Goal: Task Accomplishment & Management: Use online tool/utility

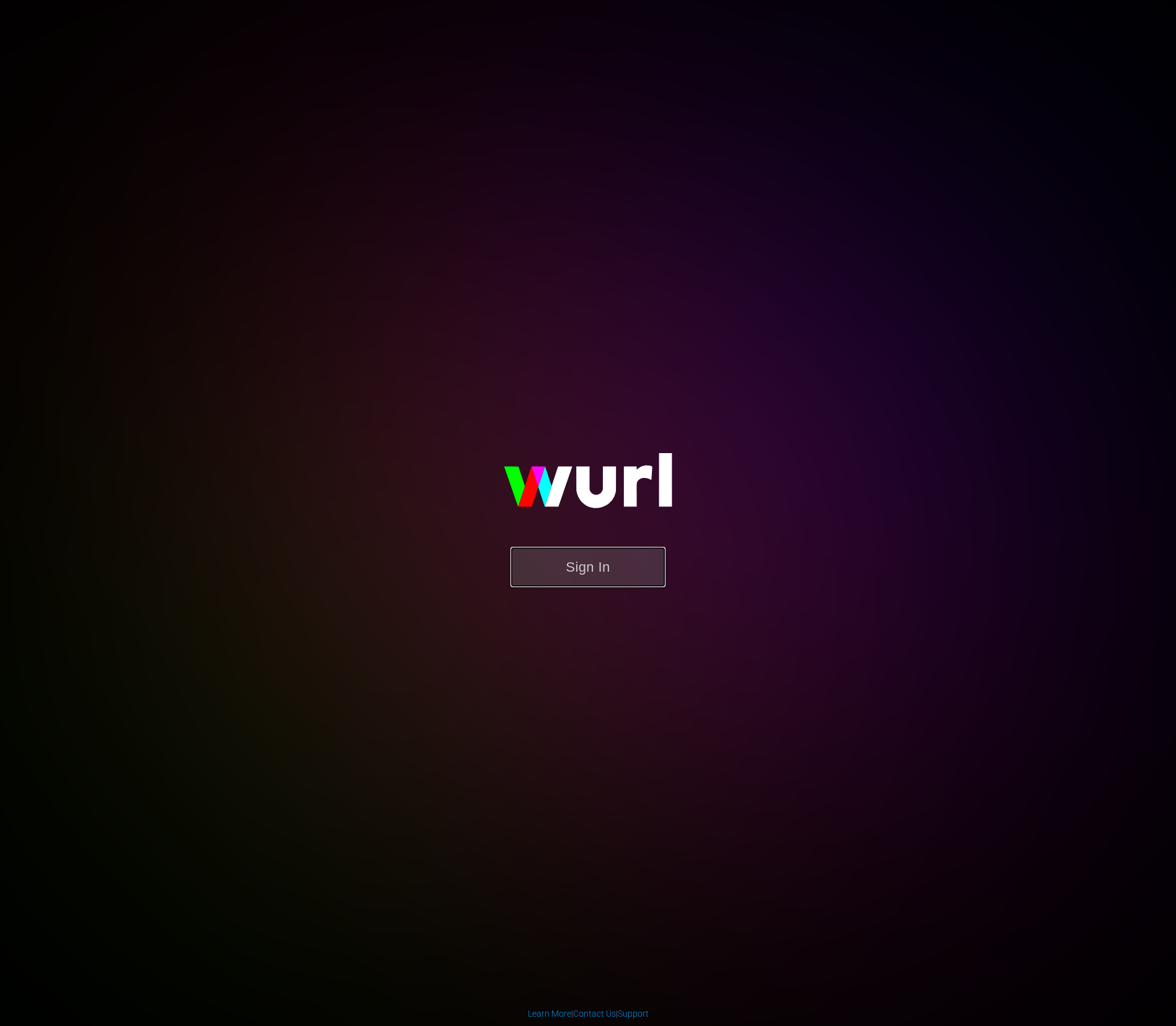
click at [636, 551] on button "Sign In" at bounding box center [588, 567] width 155 height 40
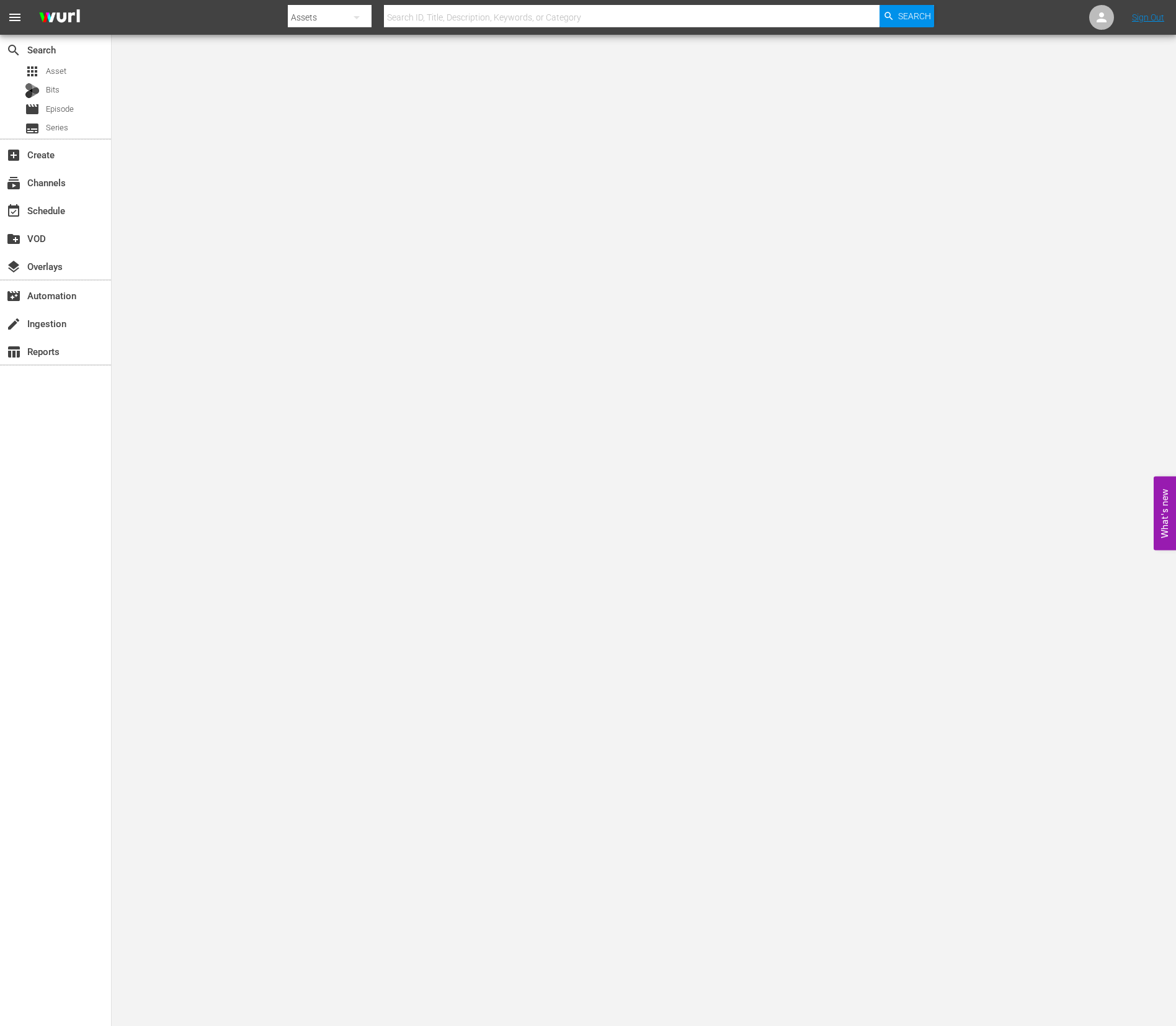
click at [630, 626] on body "menu Search By Assets Search ID, Title, Description, Keywords, or Category Sear…" at bounding box center [588, 513] width 1176 height 1026
click at [69, 211] on div "event_available Schedule" at bounding box center [35, 208] width 70 height 11
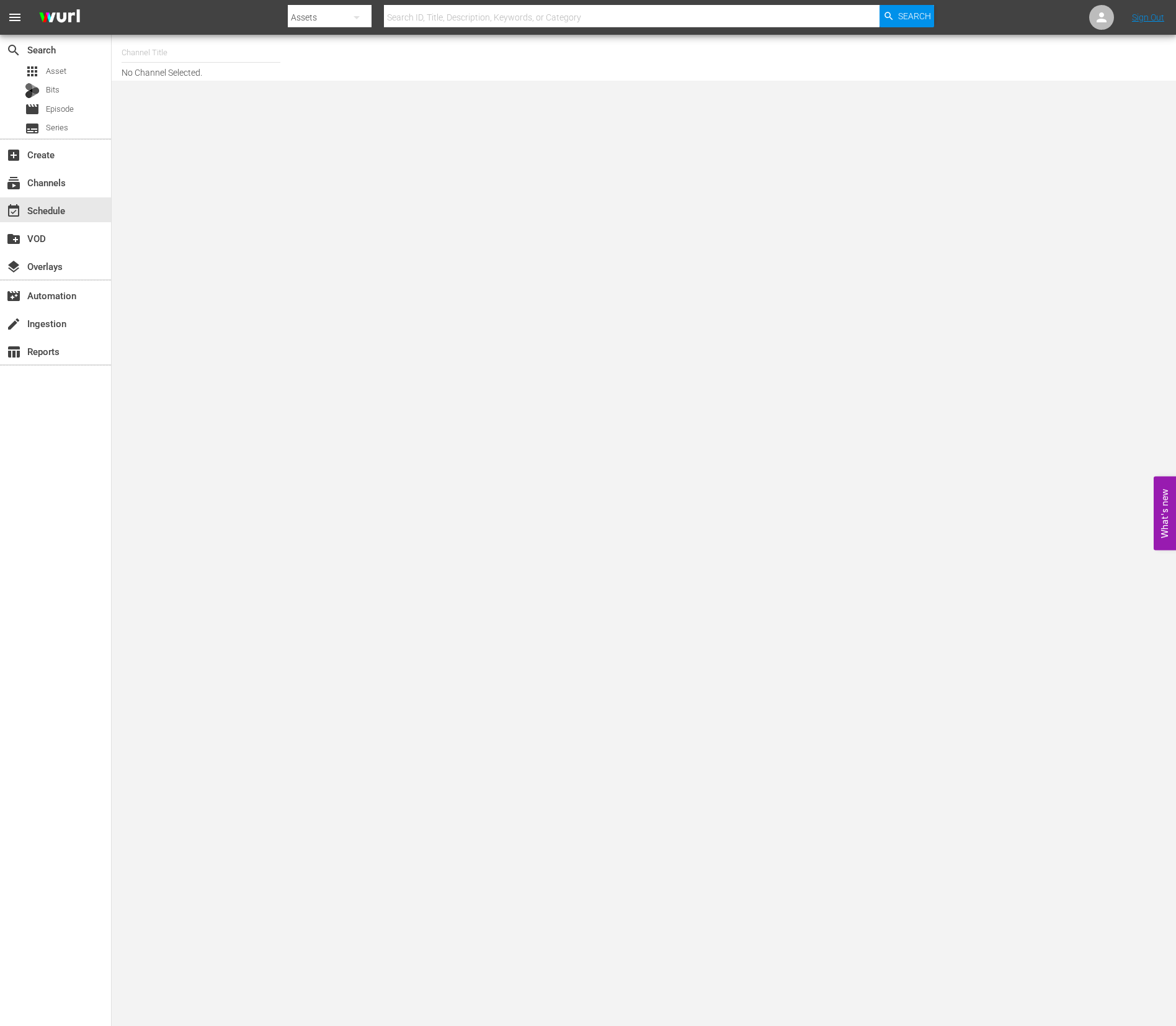
click at [179, 45] on input "text" at bounding box center [201, 52] width 159 height 29
type input "ㅈ"
click at [181, 54] on input "world" at bounding box center [201, 52] width 159 height 29
click at [175, 82] on div "World Billiards TV (967 - newidco_billiardstv_1)" at bounding box center [292, 87] width 322 height 29
type input "World Billiards TV (967 - newidco_billiardstv_1)"
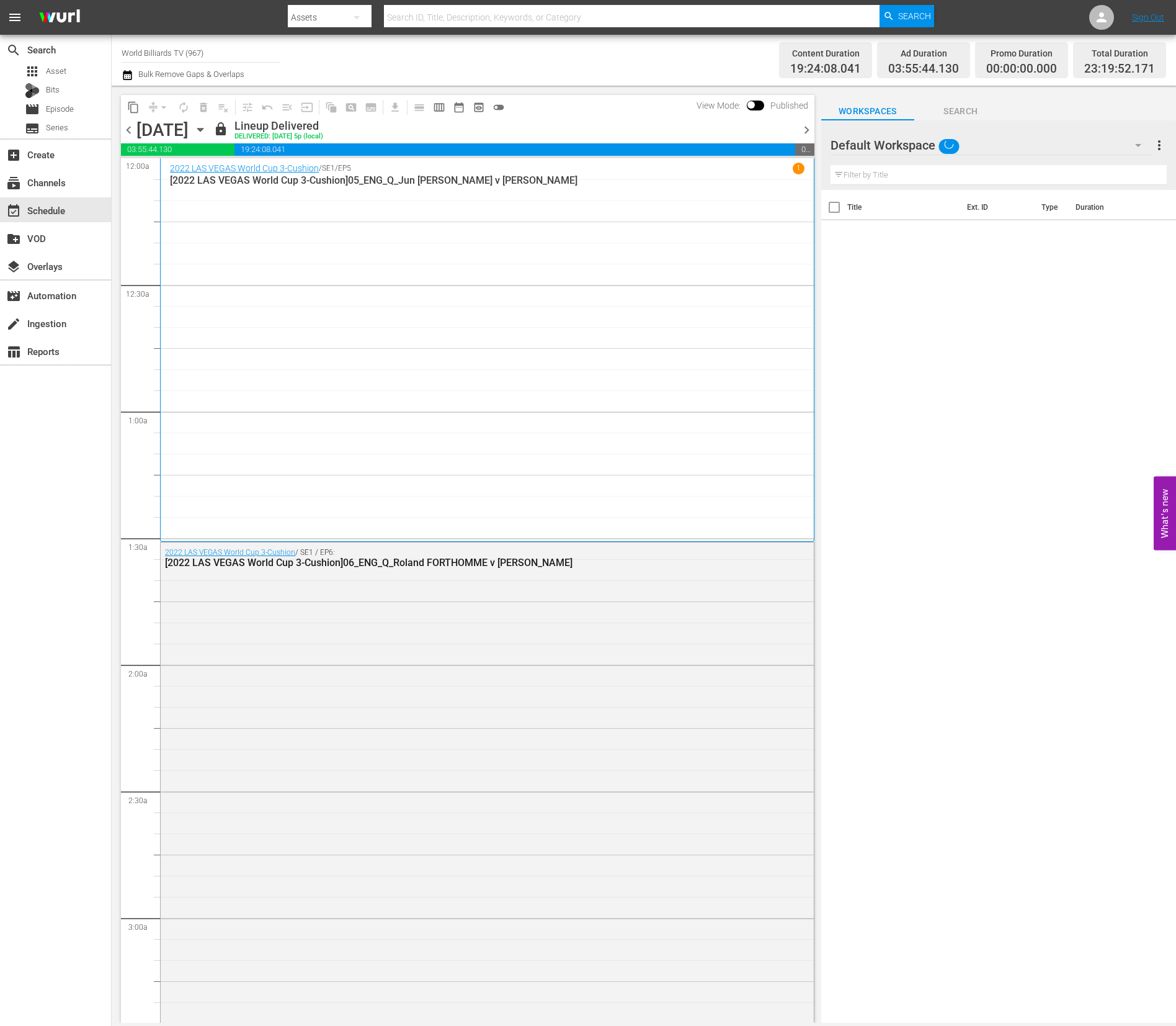
click at [203, 129] on icon "button" at bounding box center [200, 130] width 5 height 3
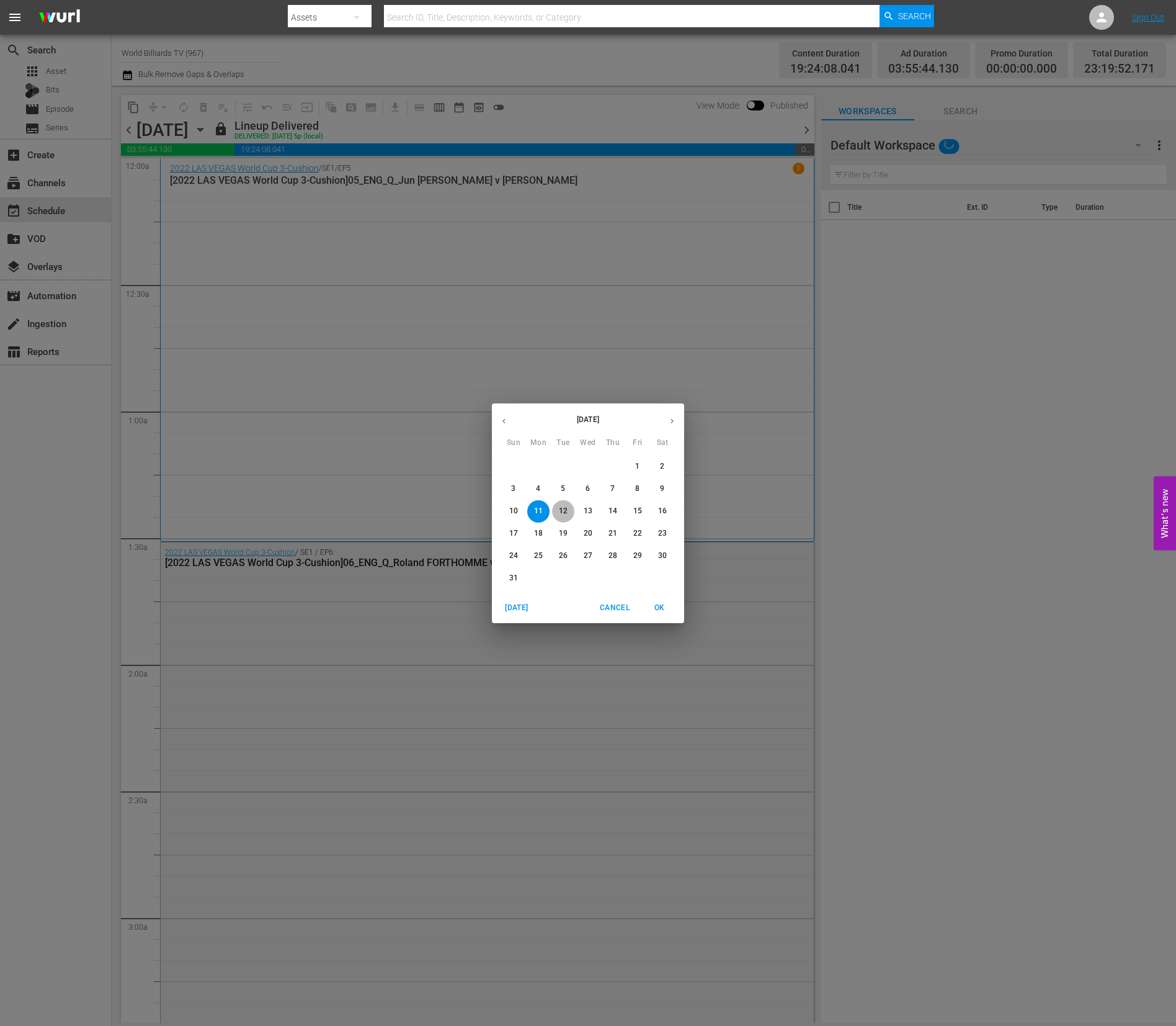
click at [553, 512] on span "12" at bounding box center [563, 511] width 22 height 11
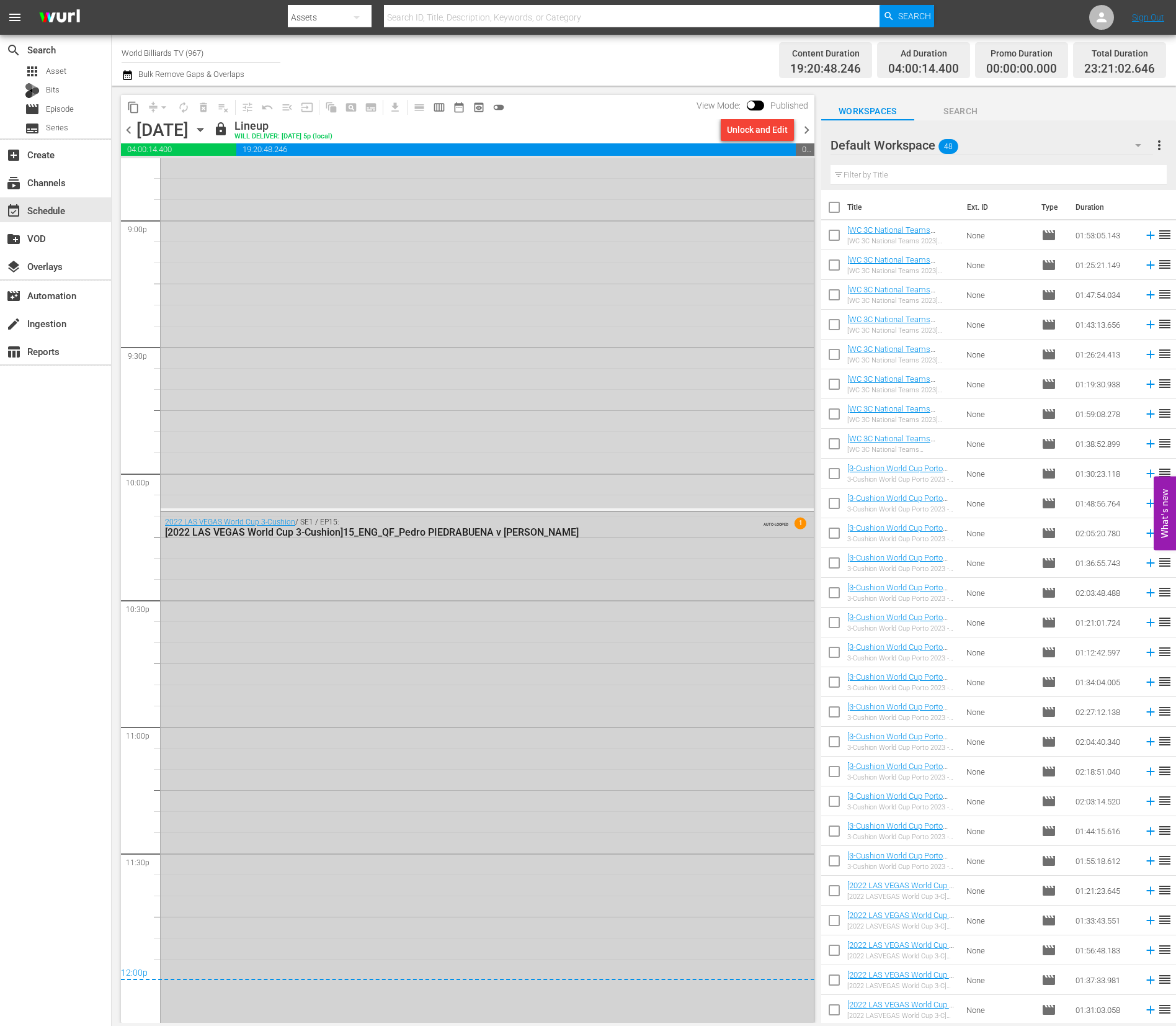
scroll to position [5254, 0]
click at [207, 136] on icon "button" at bounding box center [200, 129] width 13 height 13
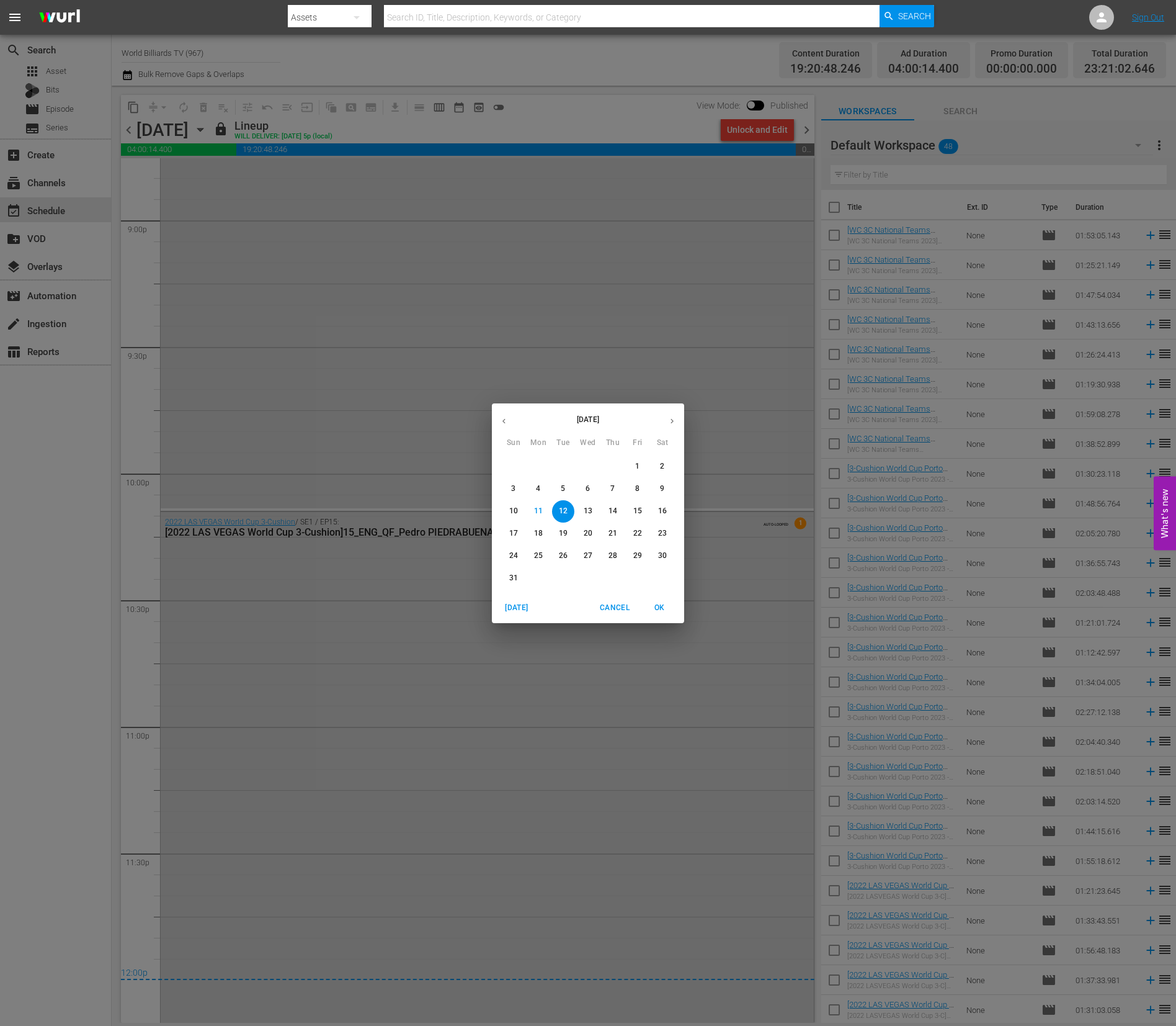
click at [590, 515] on p "13" at bounding box center [588, 511] width 9 height 11
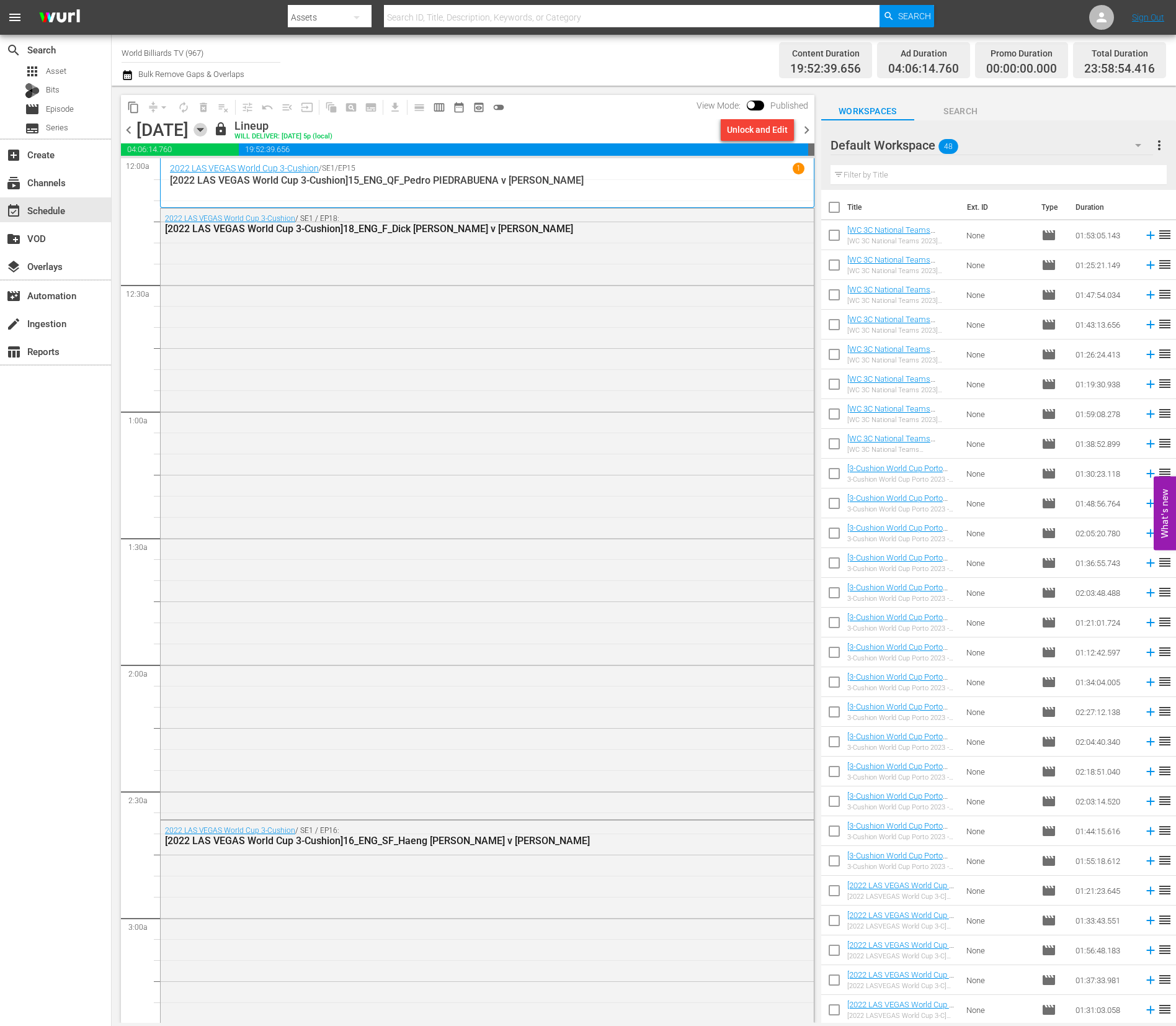
click at [207, 130] on icon "button" at bounding box center [200, 129] width 13 height 13
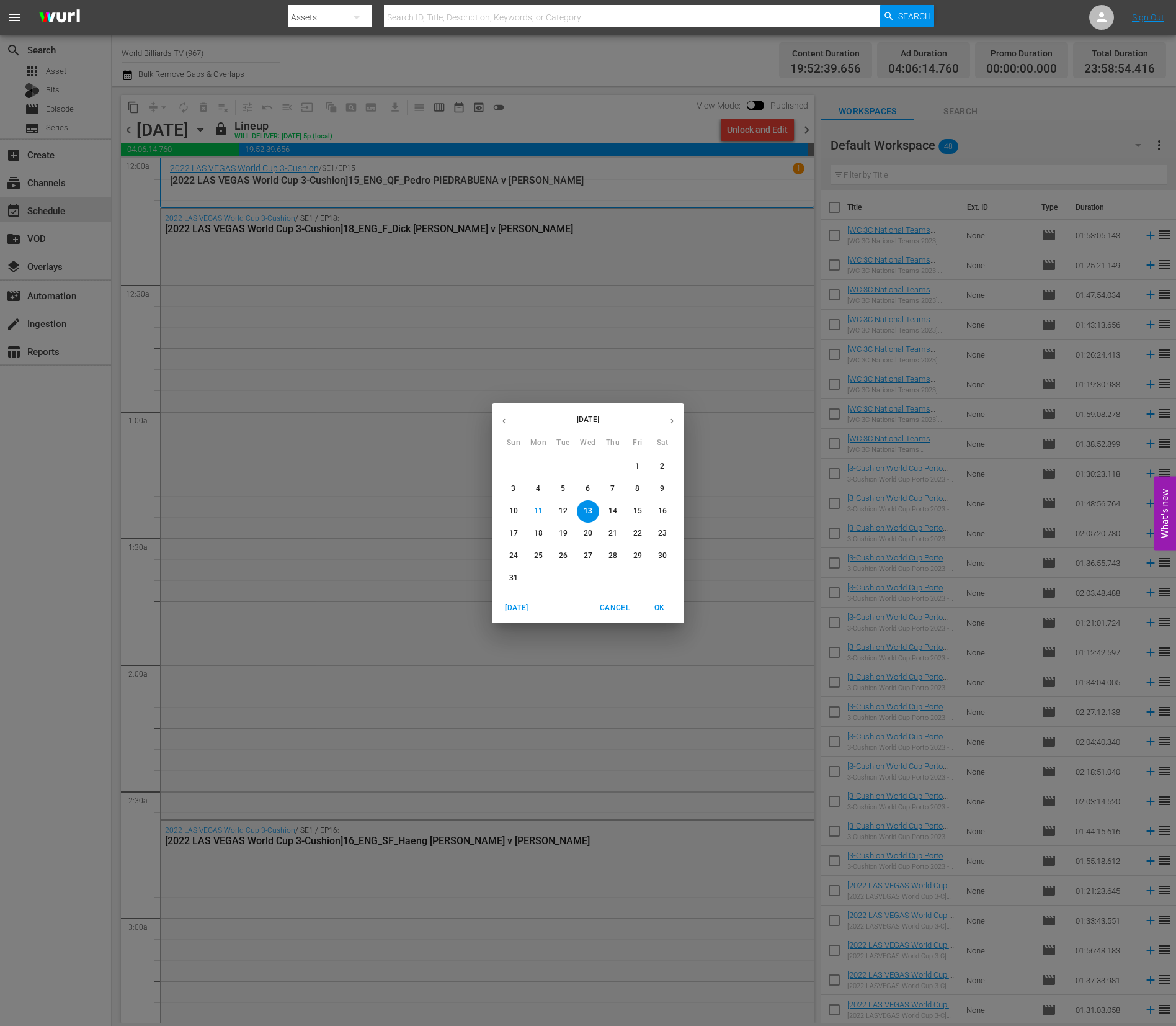
click at [615, 507] on p "14" at bounding box center [613, 511] width 9 height 11
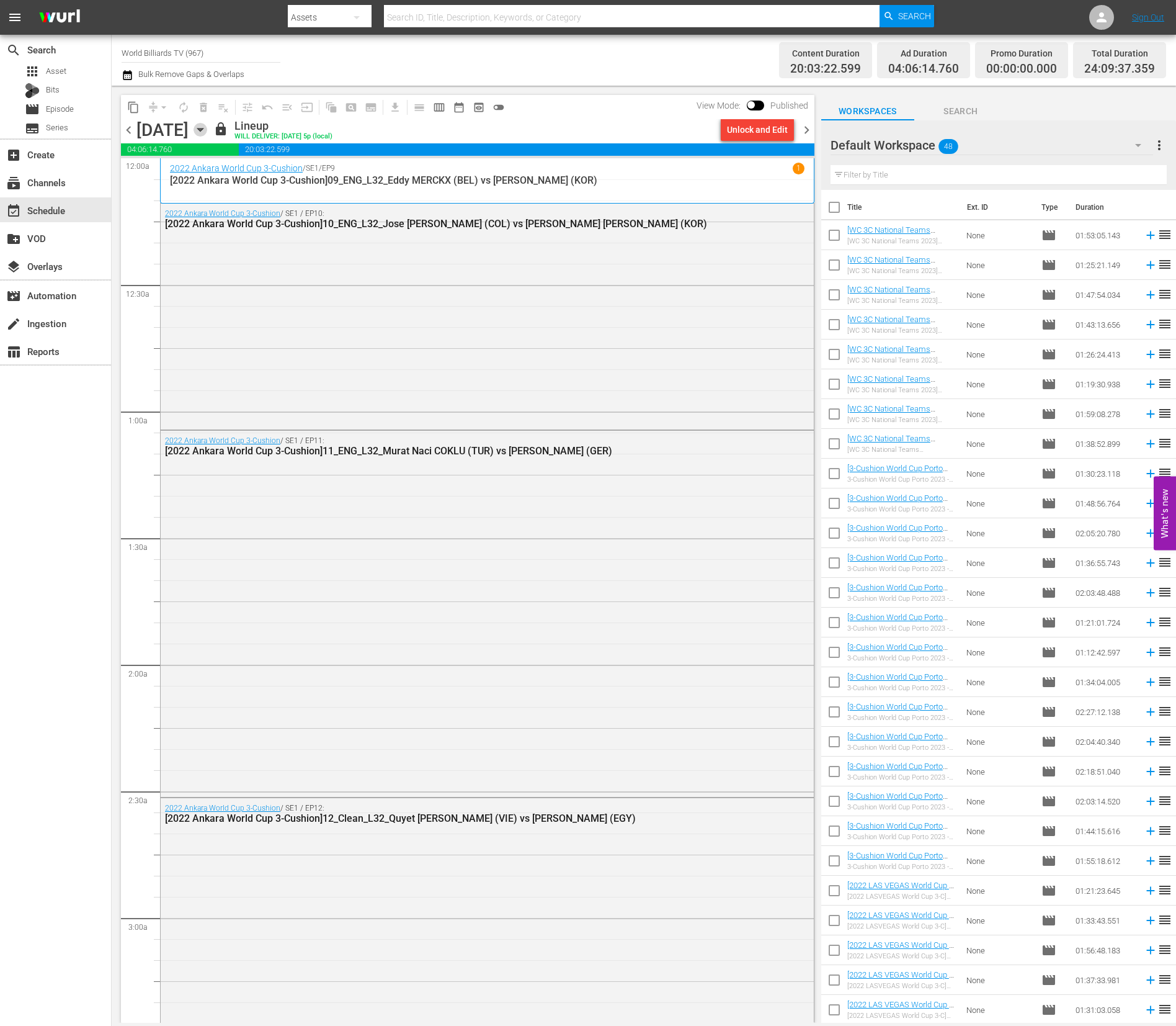
click at [207, 127] on icon "button" at bounding box center [200, 129] width 13 height 13
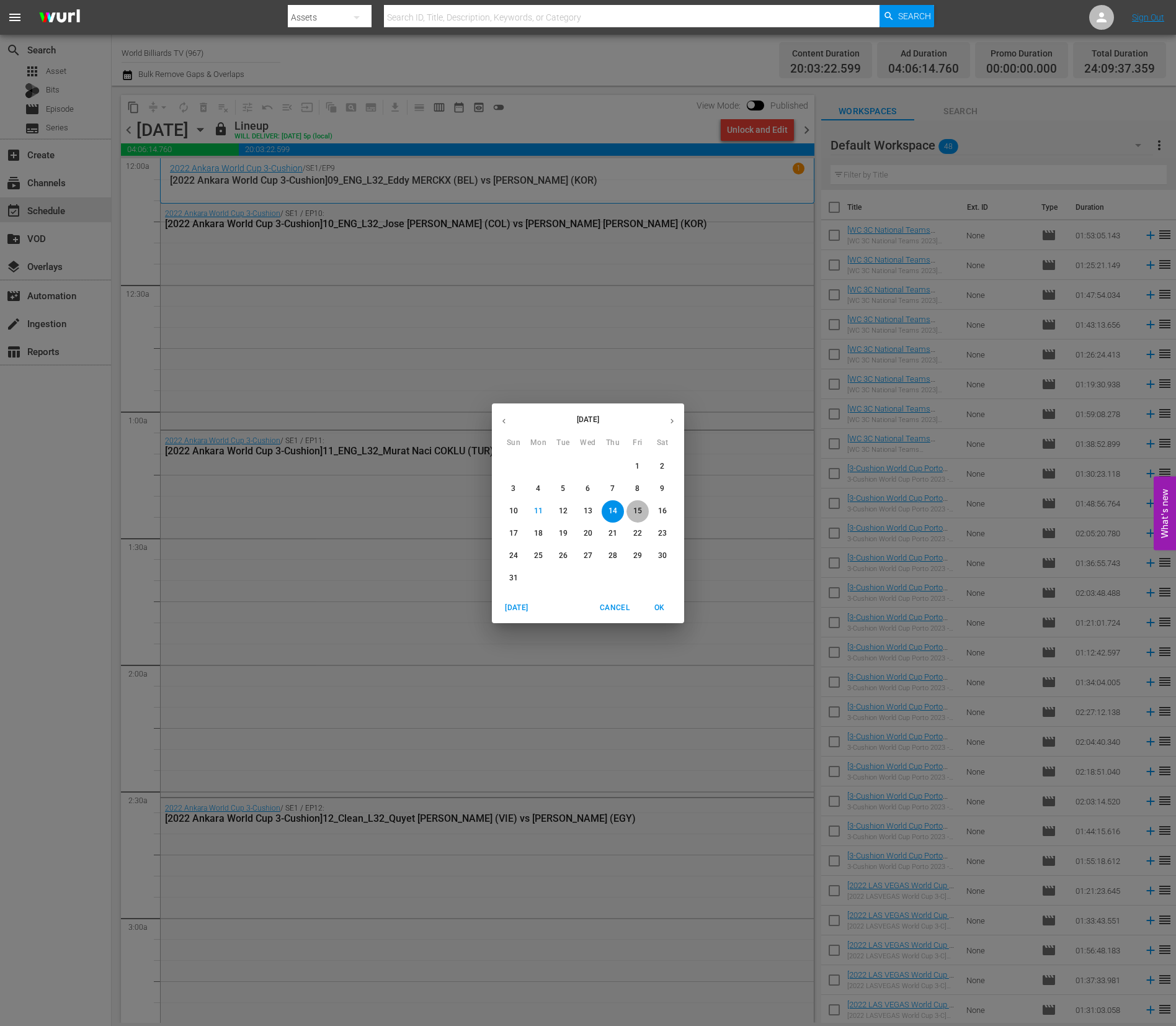
click at [646, 517] on button "15" at bounding box center [637, 511] width 22 height 22
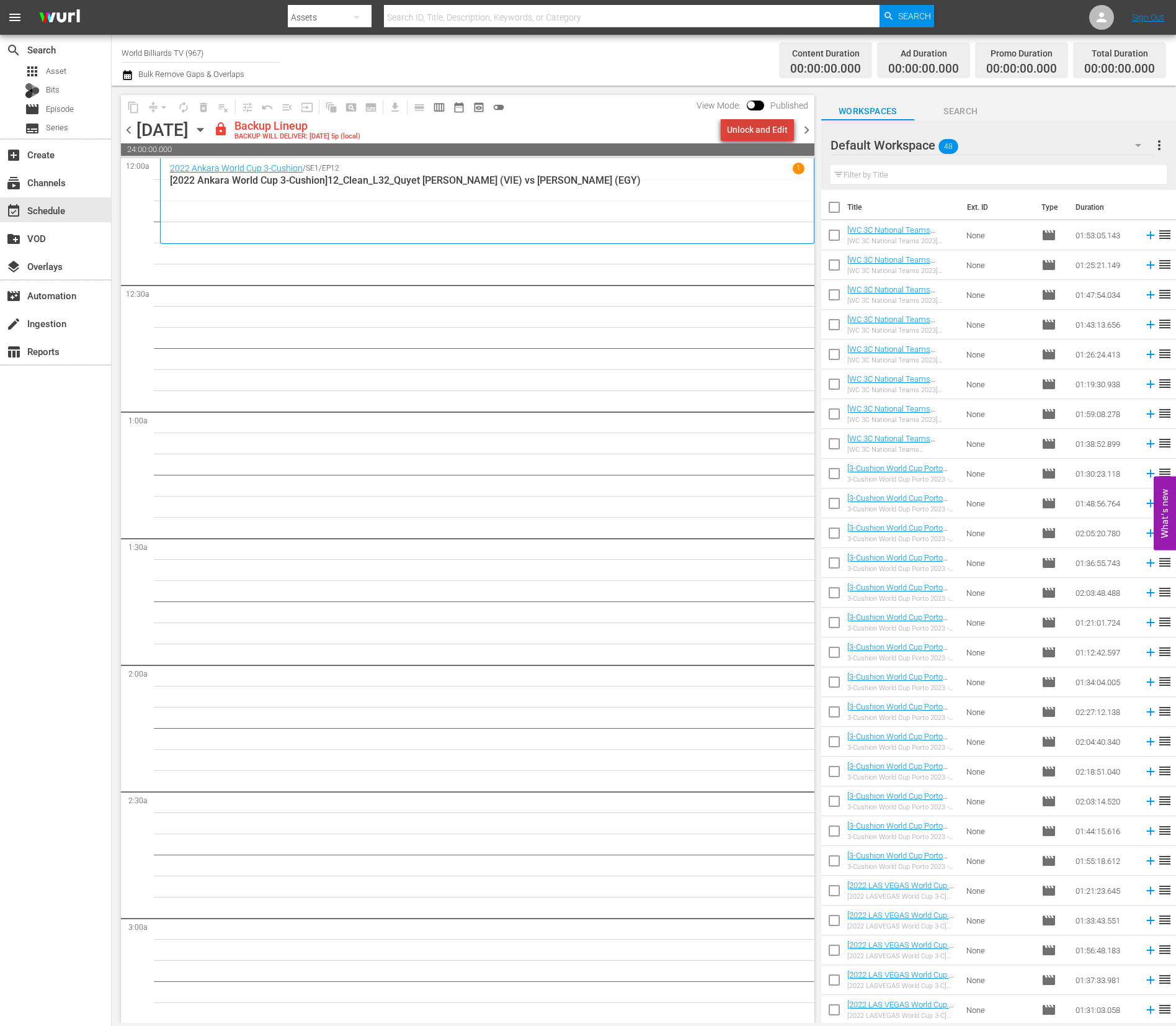
click at [772, 119] on div "Unlock and Edit" at bounding box center [758, 130] width 61 height 22
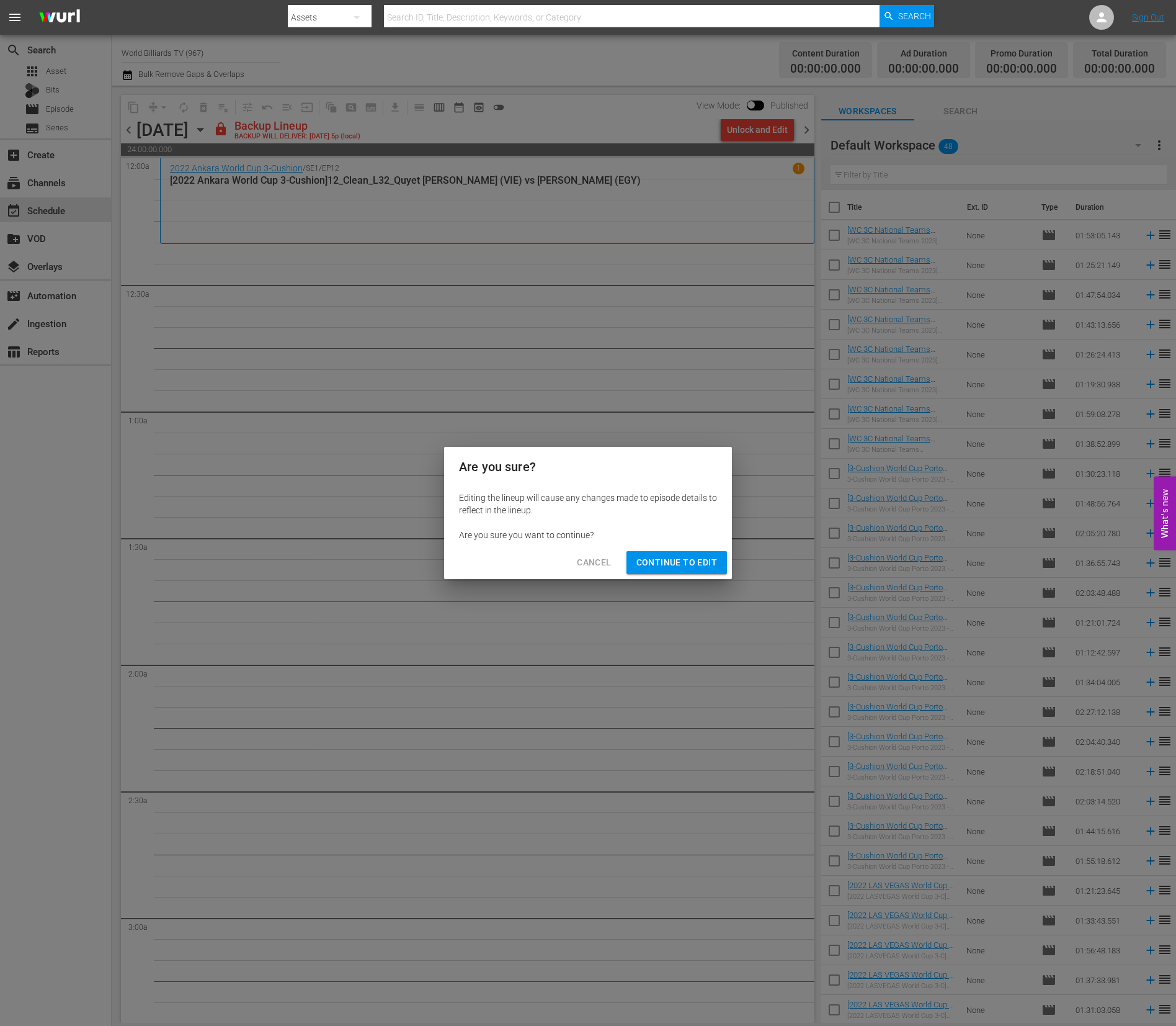
click at [683, 563] on span "Continue to Edit" at bounding box center [676, 562] width 80 height 15
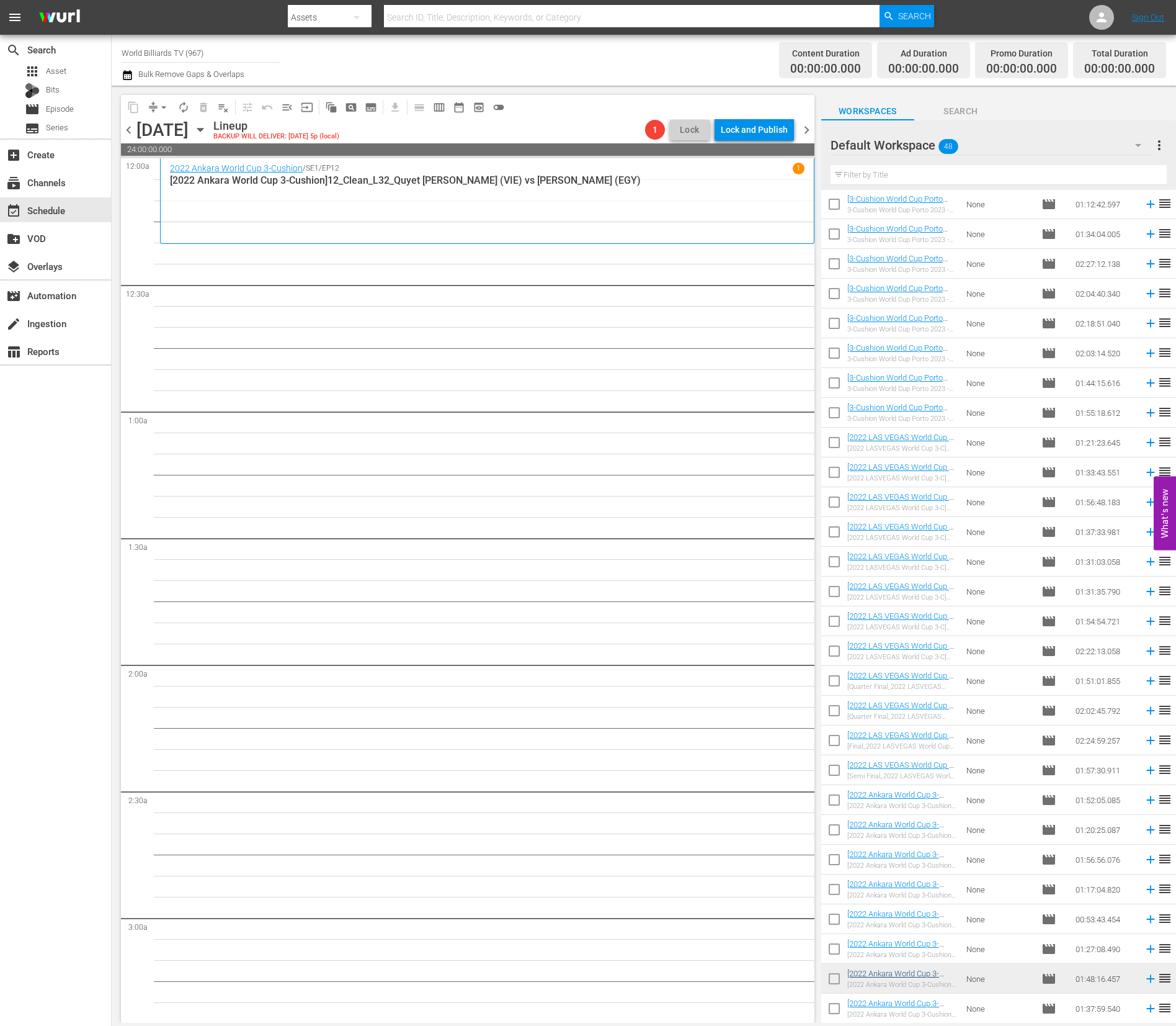
scroll to position [625, 0]
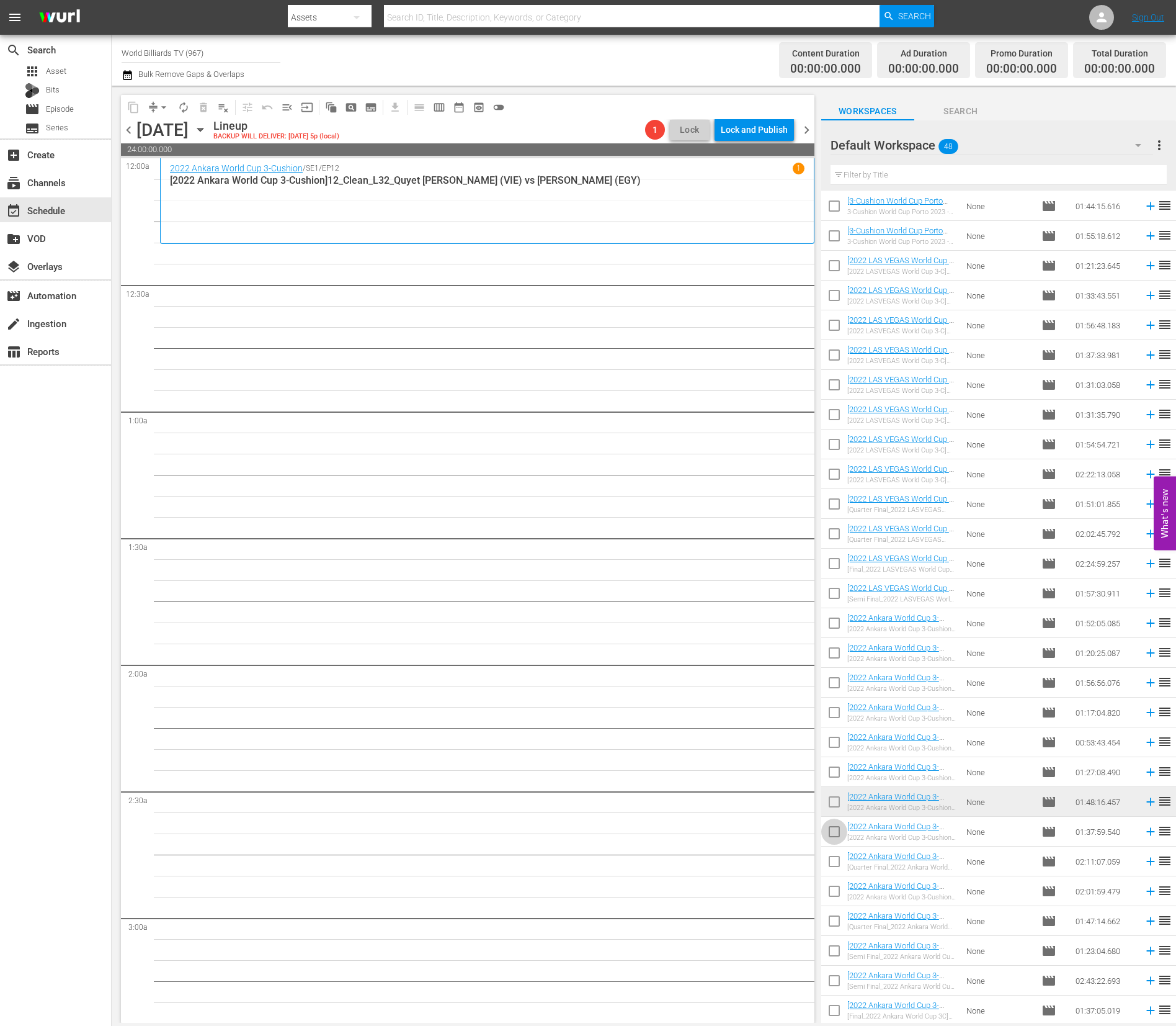
click at [834, 837] on input "checkbox" at bounding box center [834, 834] width 26 height 26
checkbox input "true"
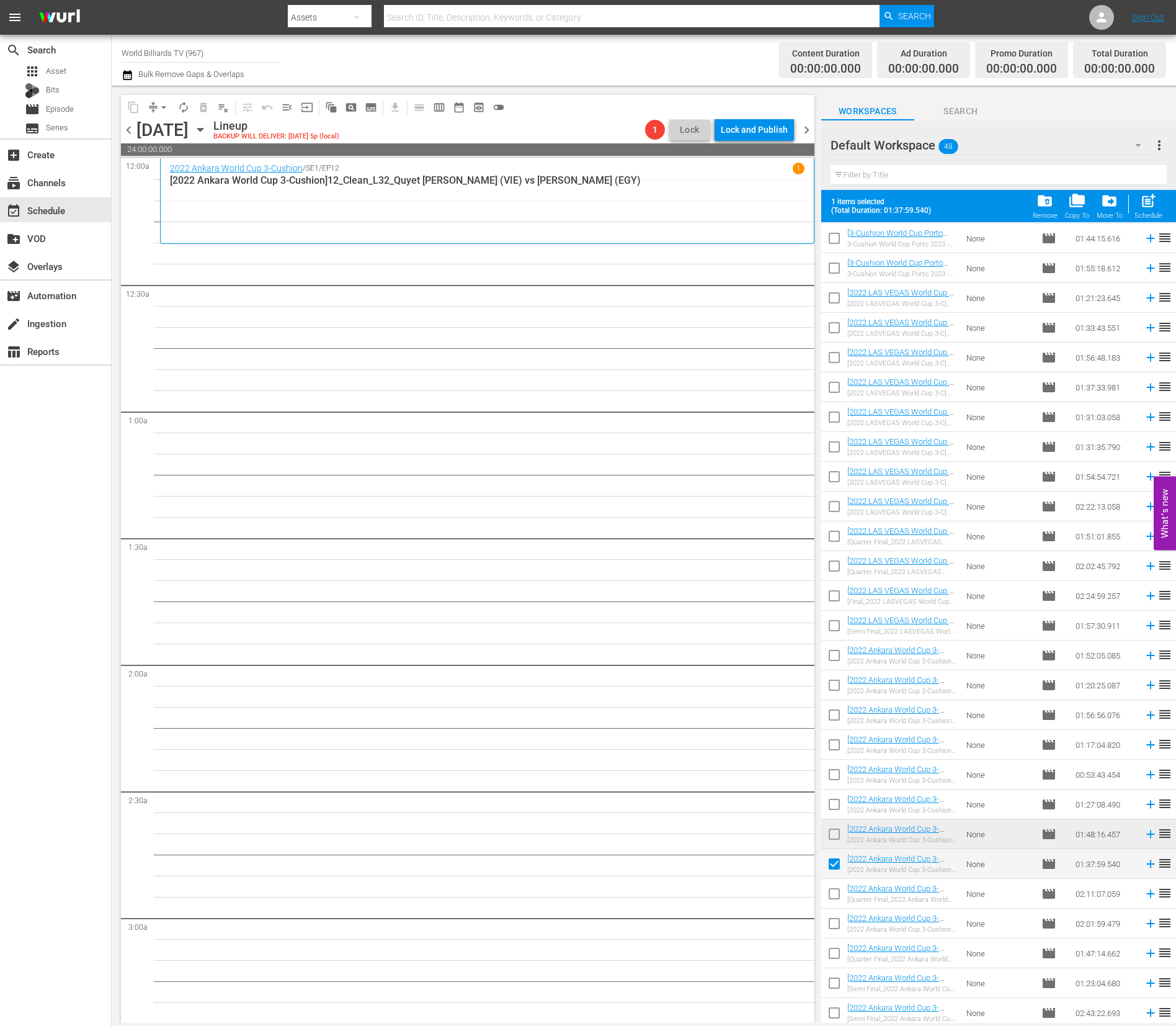
click at [838, 896] on input "checkbox" at bounding box center [834, 896] width 26 height 26
checkbox input "true"
click at [835, 928] on input "checkbox" at bounding box center [834, 925] width 26 height 26
checkbox input "true"
click at [836, 953] on input "checkbox" at bounding box center [834, 955] width 26 height 26
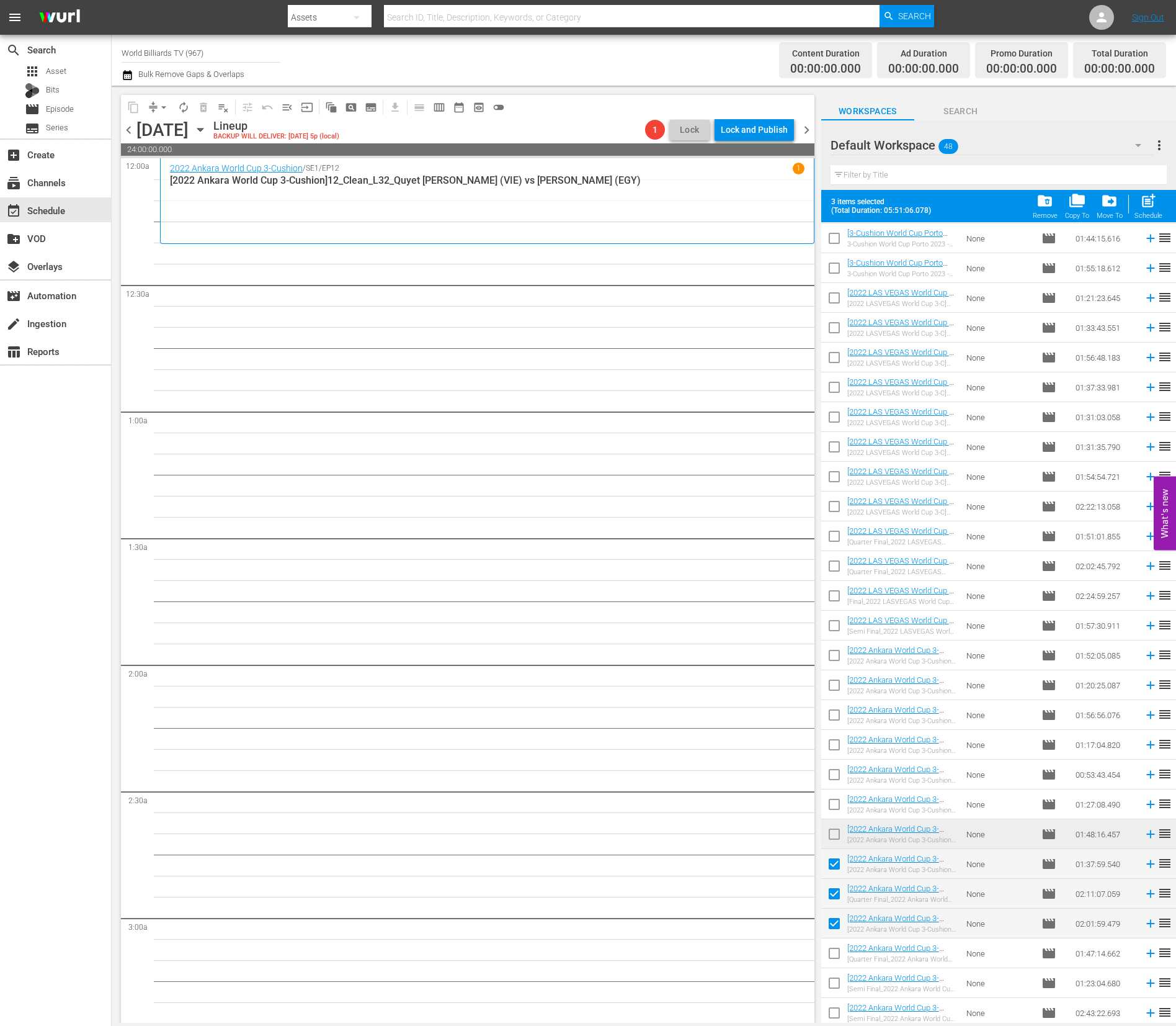
checkbox input "true"
click at [835, 974] on input "checkbox" at bounding box center [834, 985] width 26 height 26
checkbox input "true"
click at [834, 1010] on input "checkbox" at bounding box center [834, 1014] width 26 height 26
checkbox input "true"
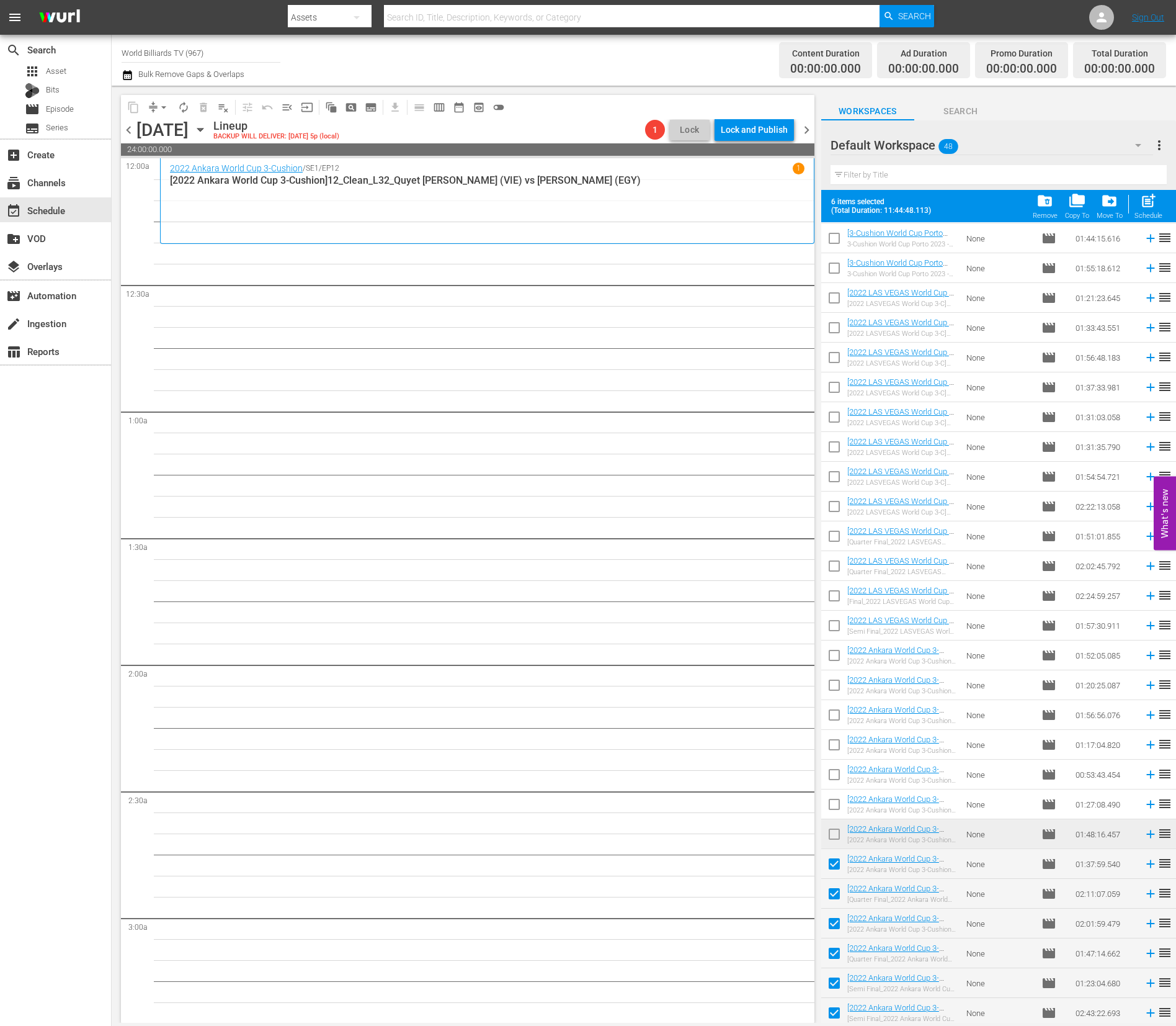
click at [1152, 206] on span "post_add" at bounding box center [1148, 200] width 17 height 17
checkbox input "false"
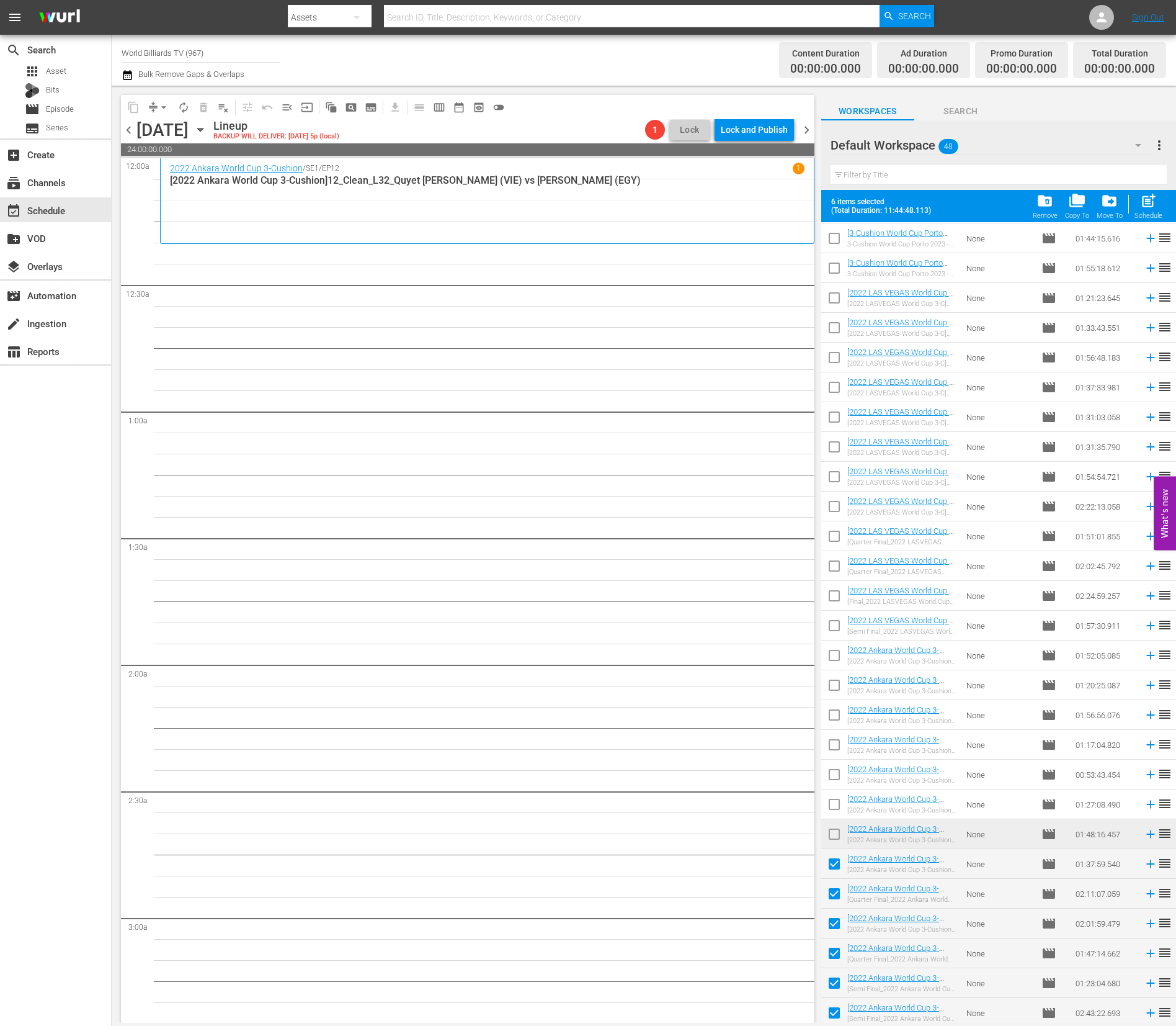
checkbox input "false"
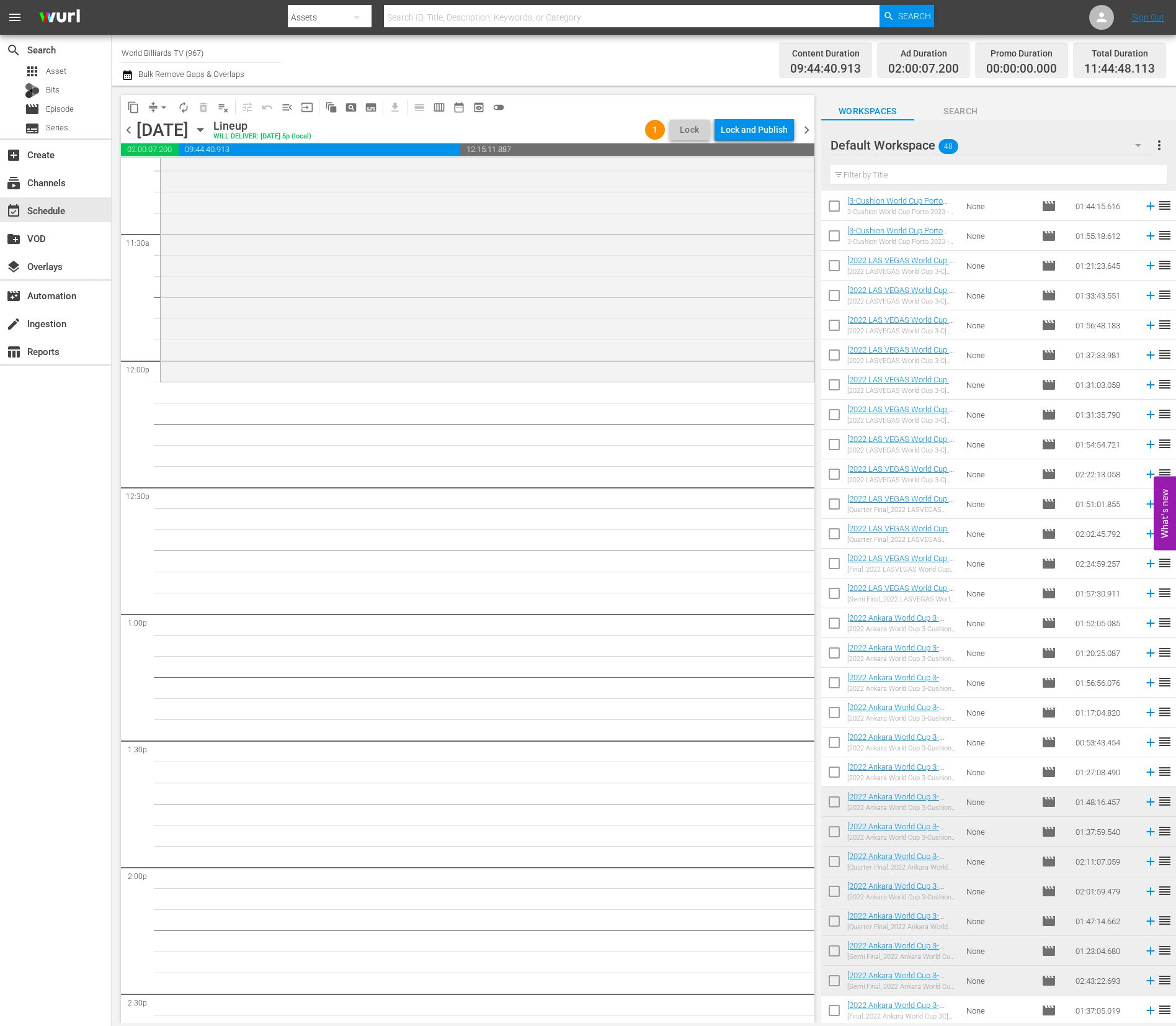
scroll to position [2836, 0]
click at [829, 1012] on input "checkbox" at bounding box center [834, 1012] width 26 height 26
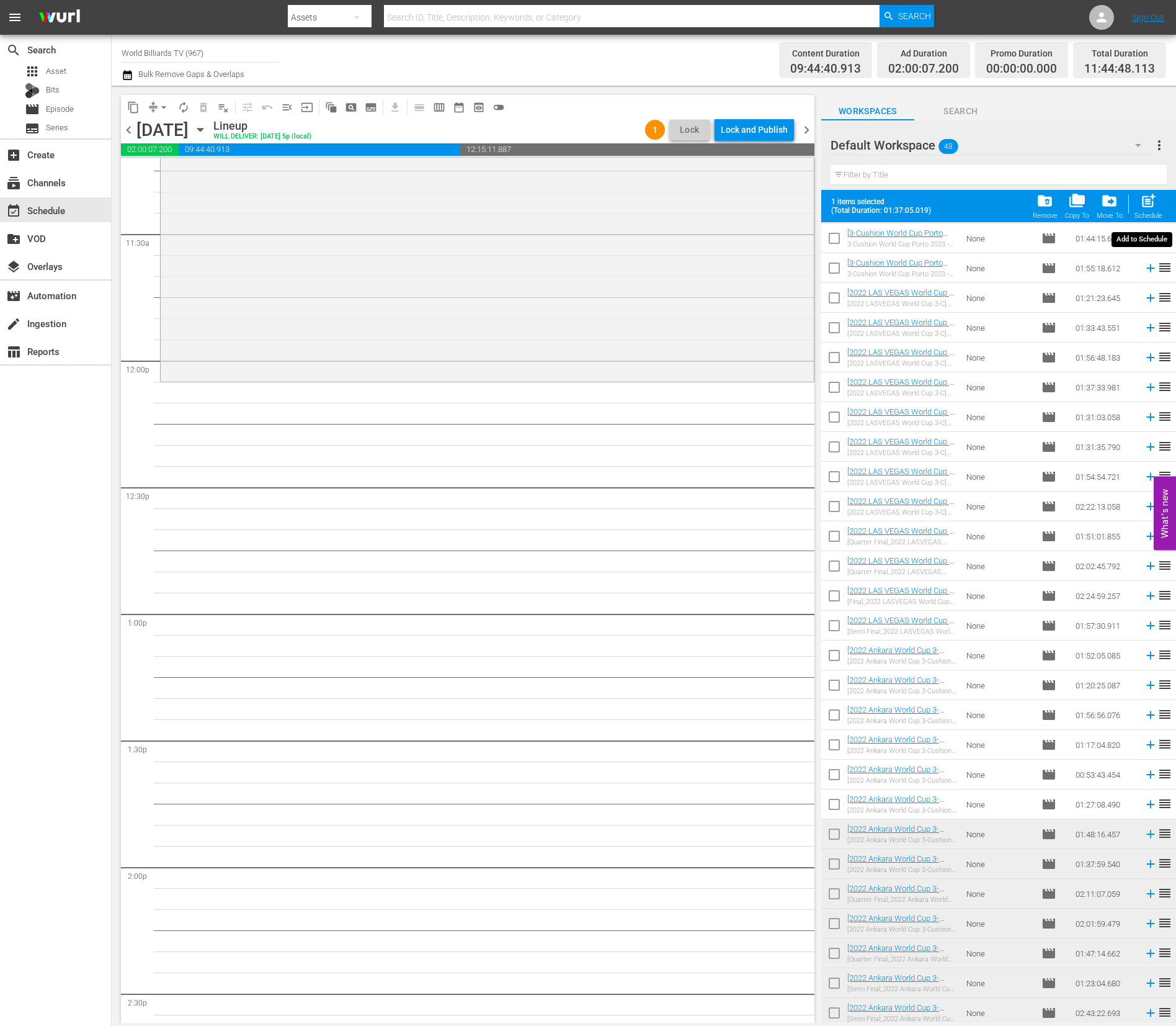
click at [1148, 204] on span "post_add" at bounding box center [1148, 200] width 17 height 17
checkbox input "false"
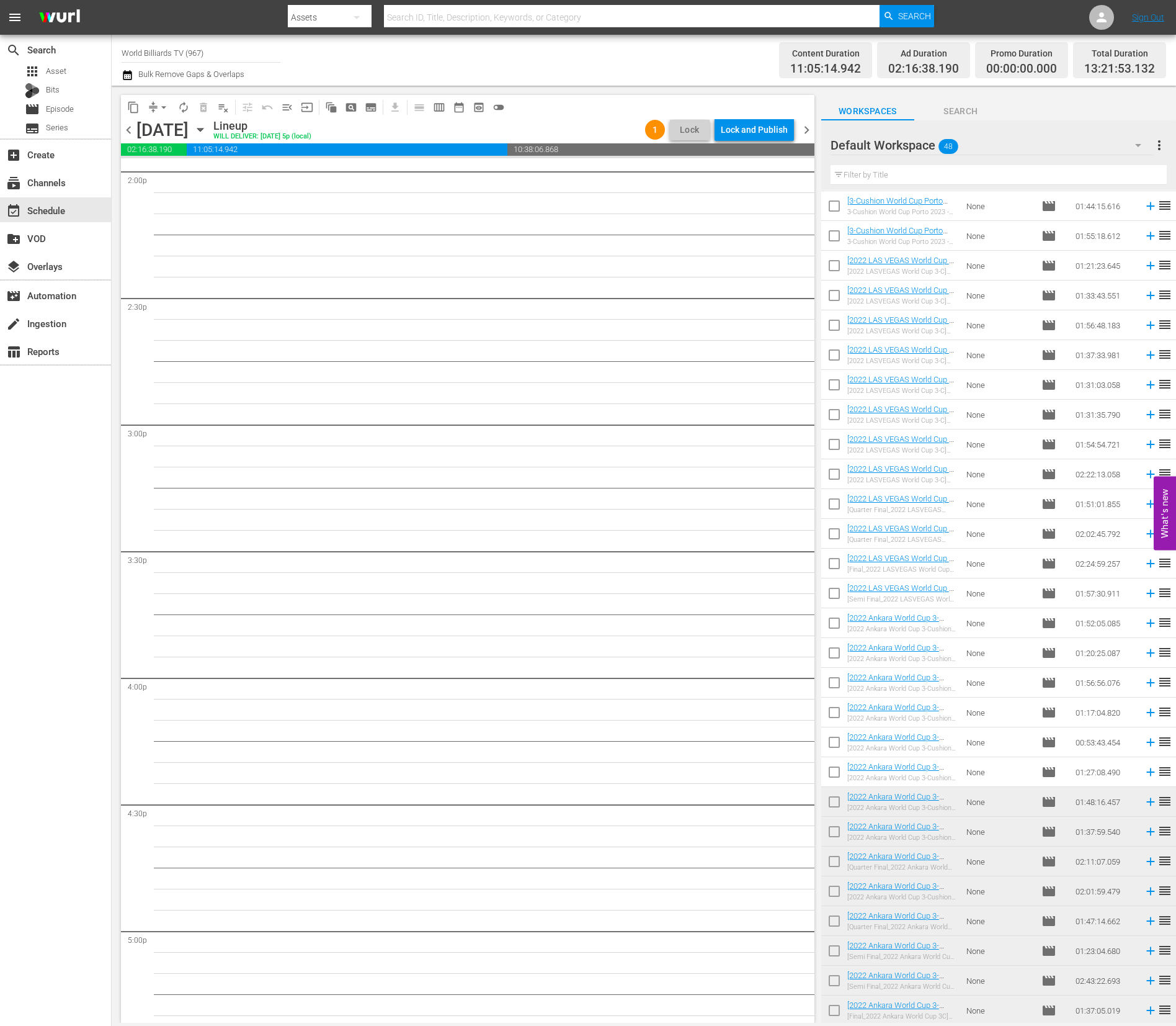
scroll to position [3449, 0]
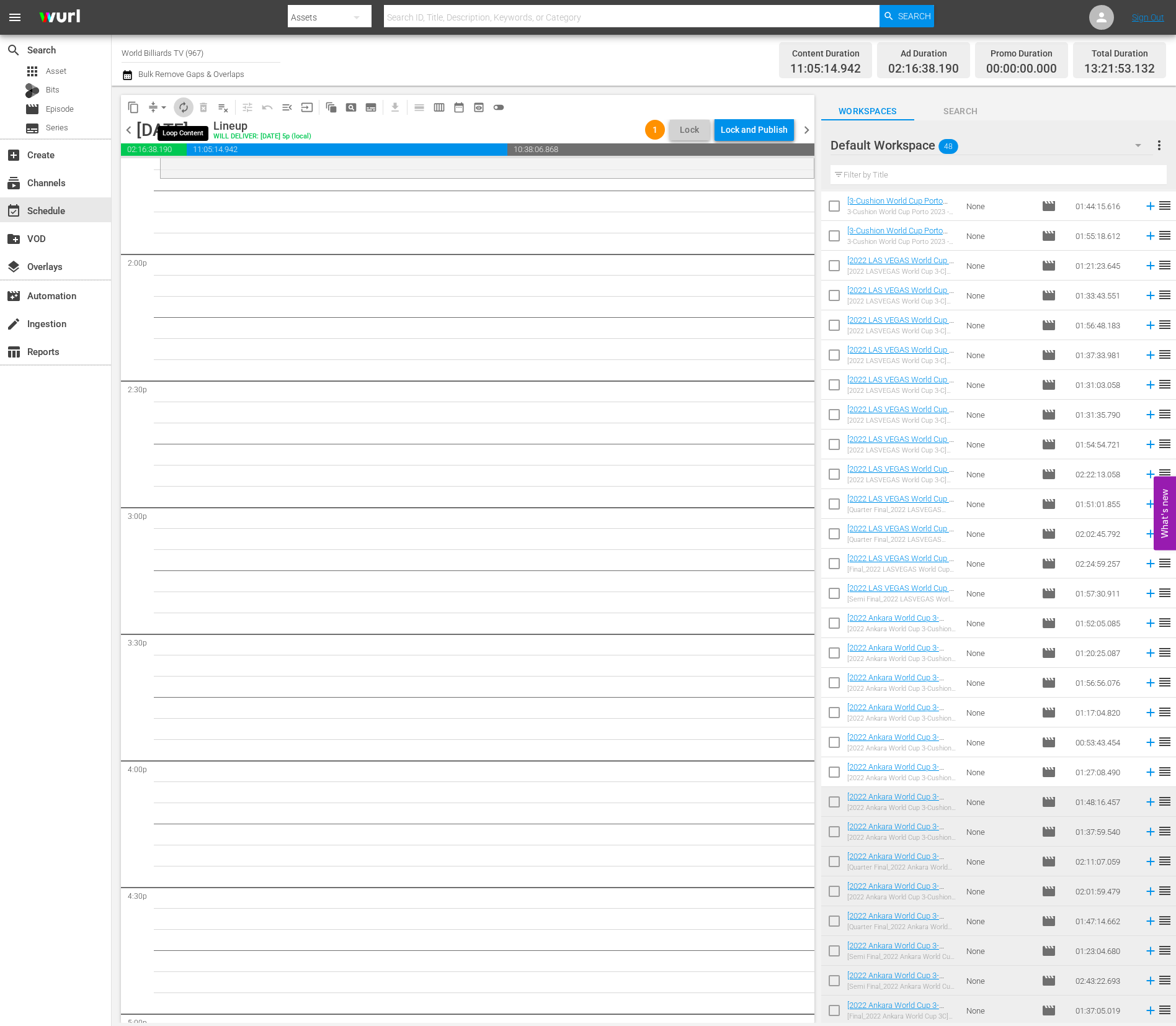
click at [184, 105] on span "autorenew_outlined" at bounding box center [184, 107] width 13 height 13
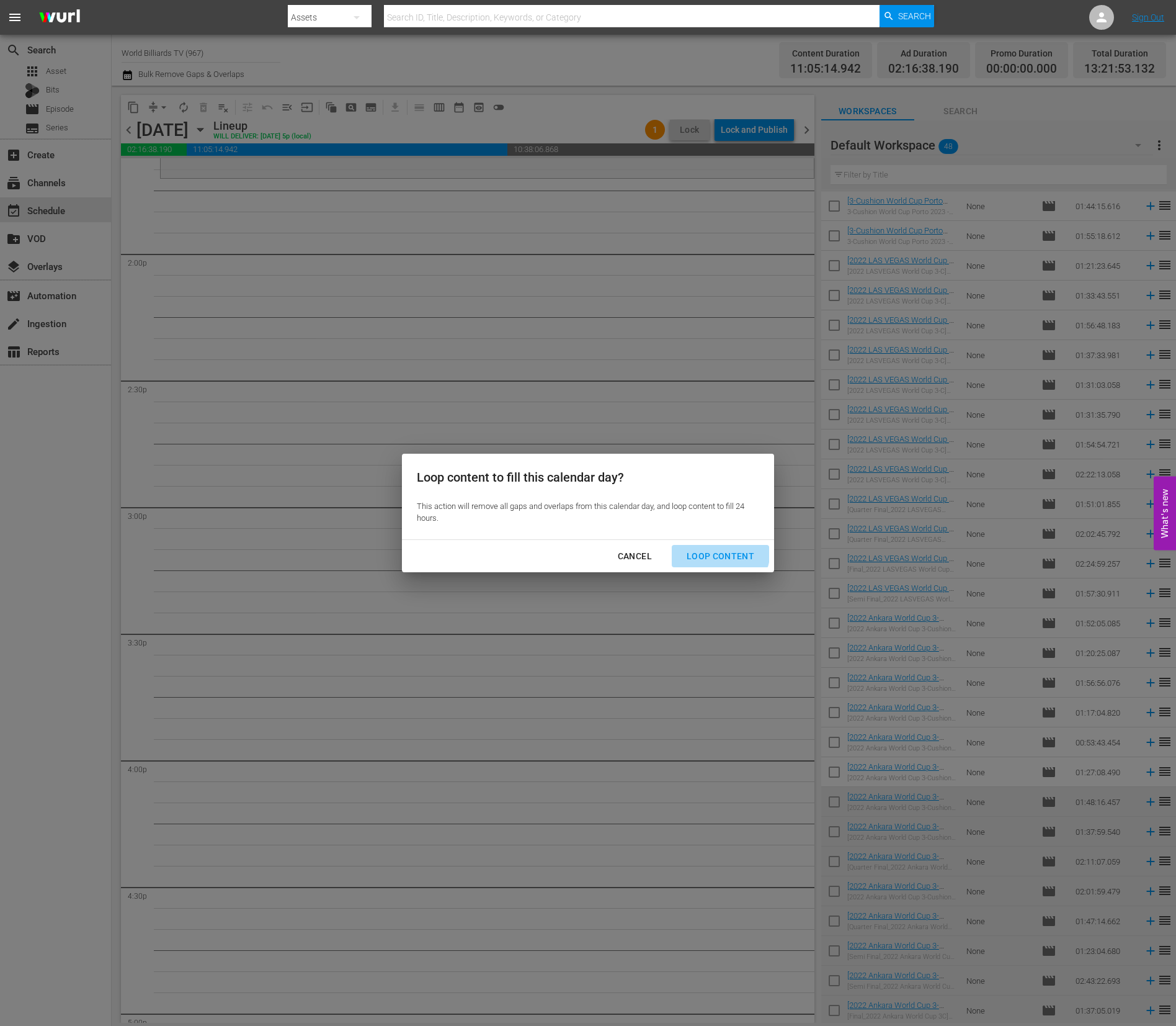
click at [714, 551] on div "Loop Content" at bounding box center [720, 556] width 88 height 15
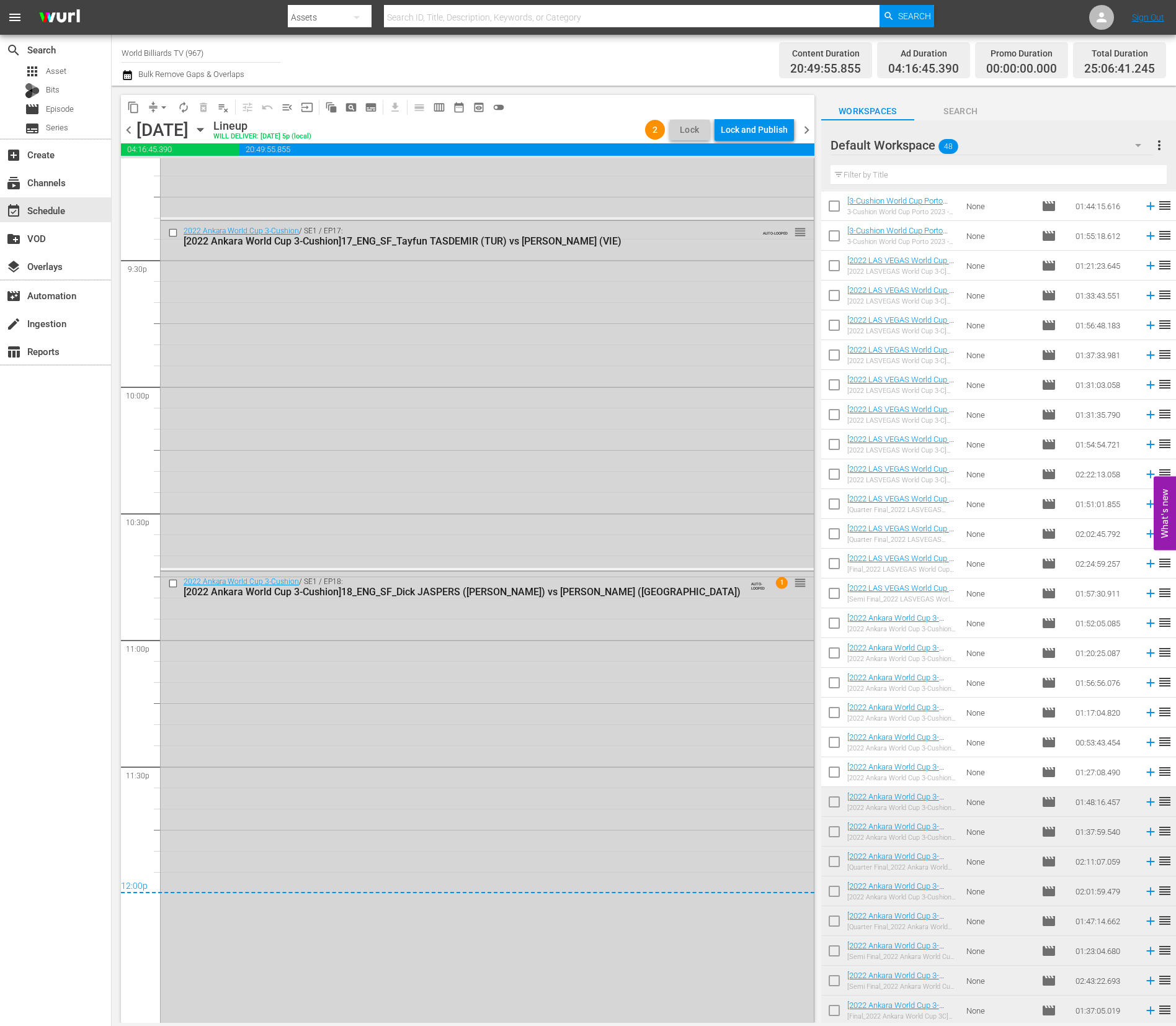
scroll to position [5578, 0]
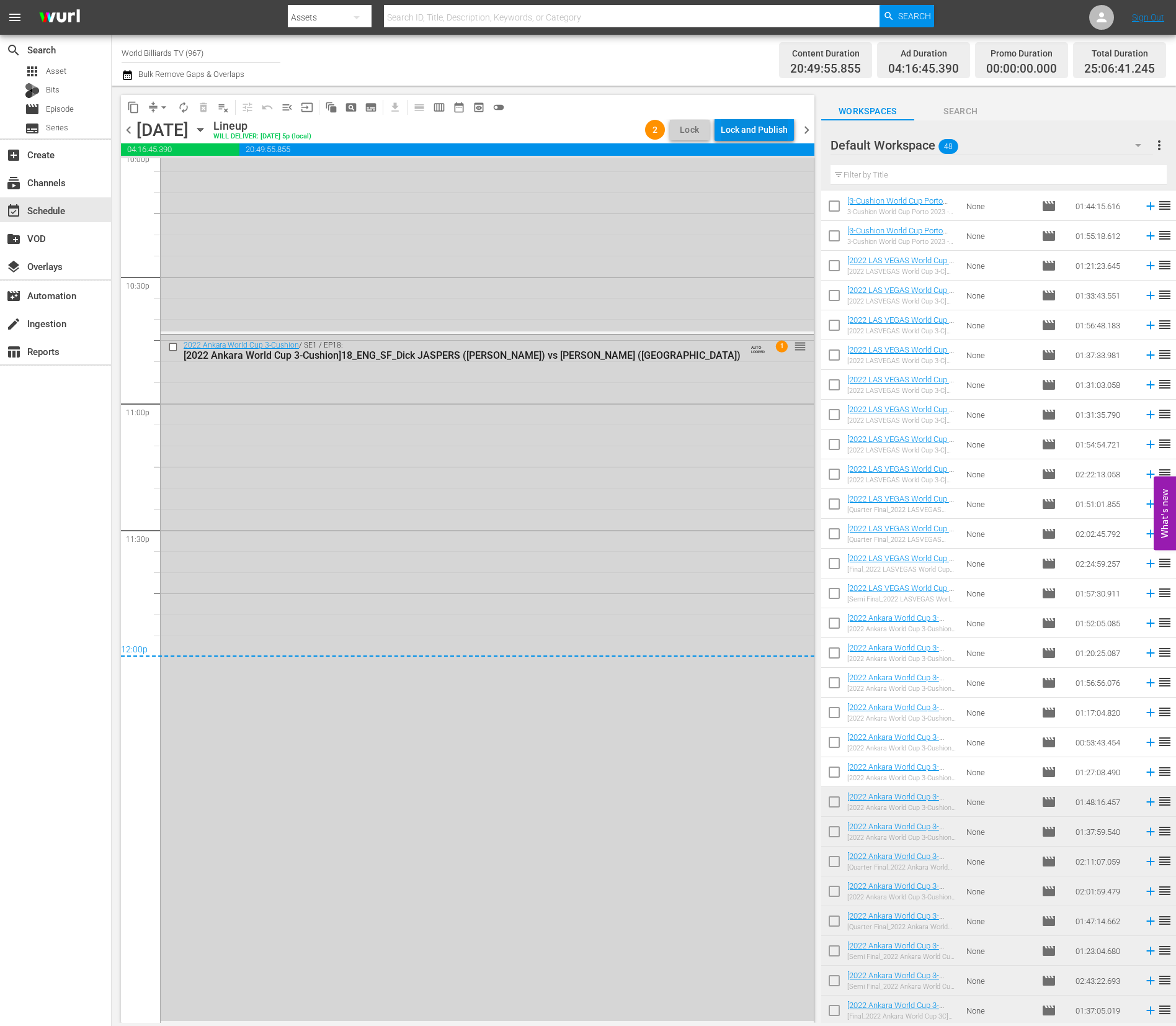
click at [753, 118] on div "content_copy compress arrow_drop_down autorenew_outlined delete_forever_outline…" at bounding box center [467, 106] width 693 height 24
click at [752, 126] on div "Lock and Publish" at bounding box center [754, 130] width 67 height 22
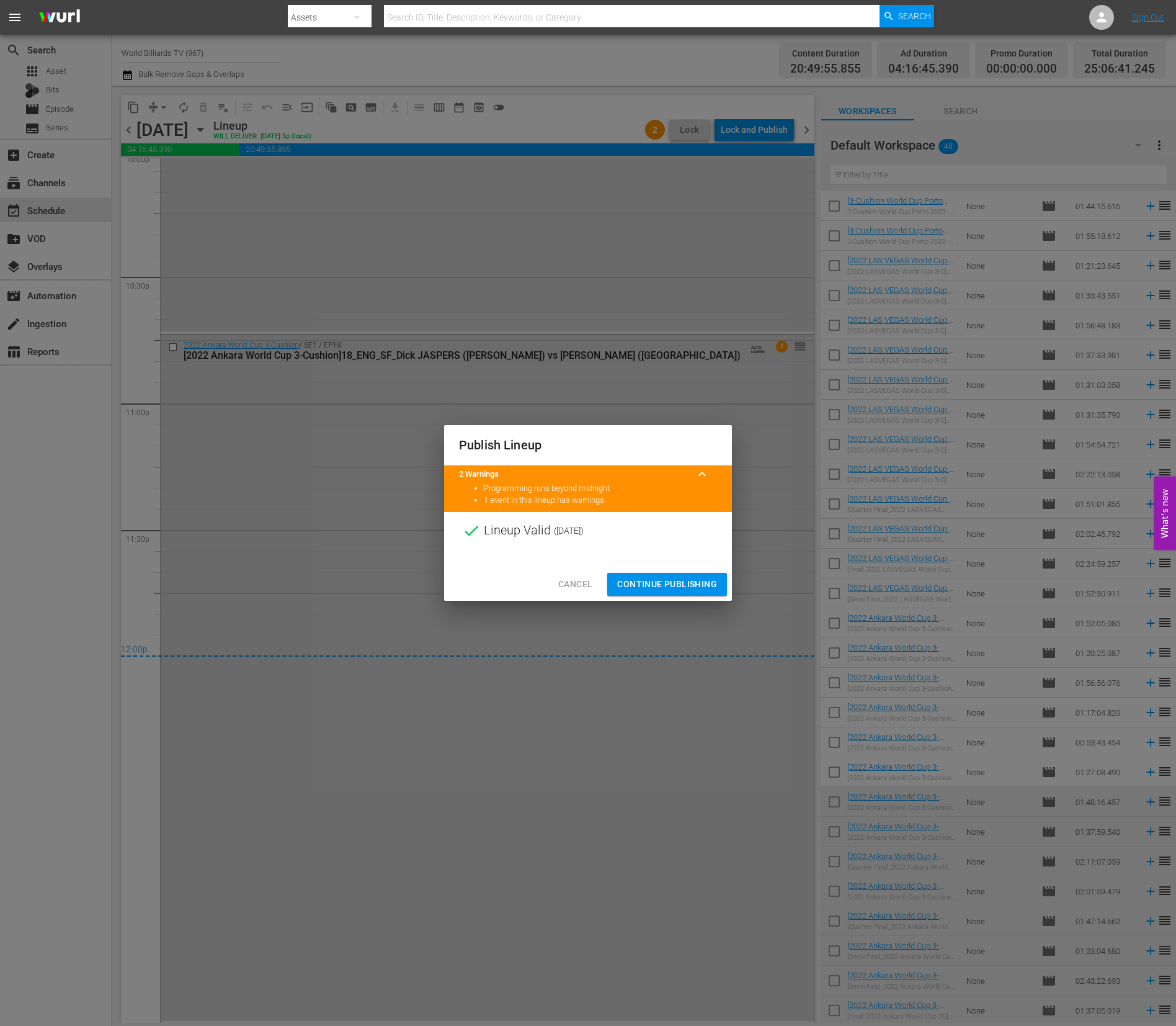
click at [662, 584] on span "Continue Publishing" at bounding box center [668, 584] width 100 height 15
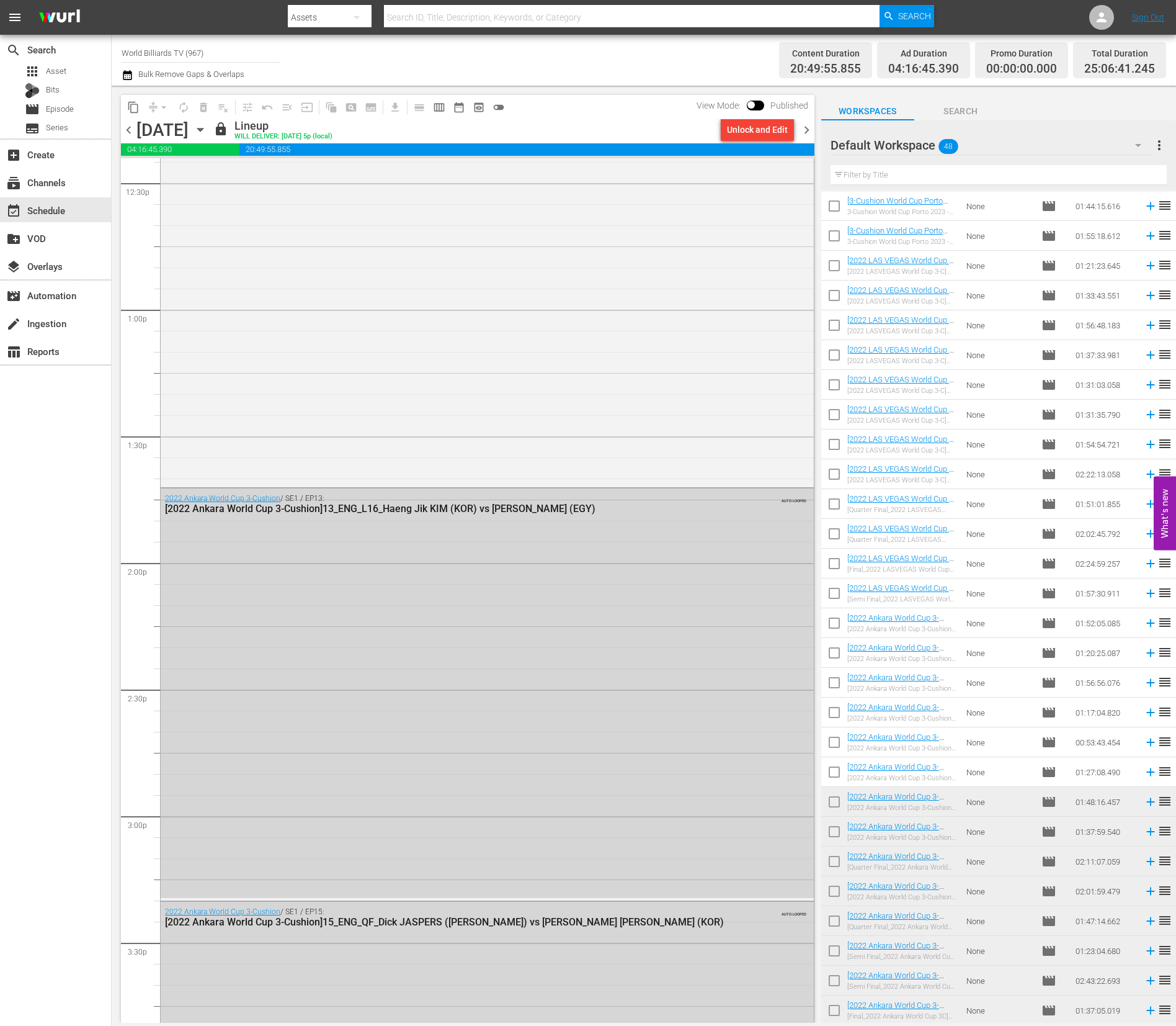
scroll to position [0, 0]
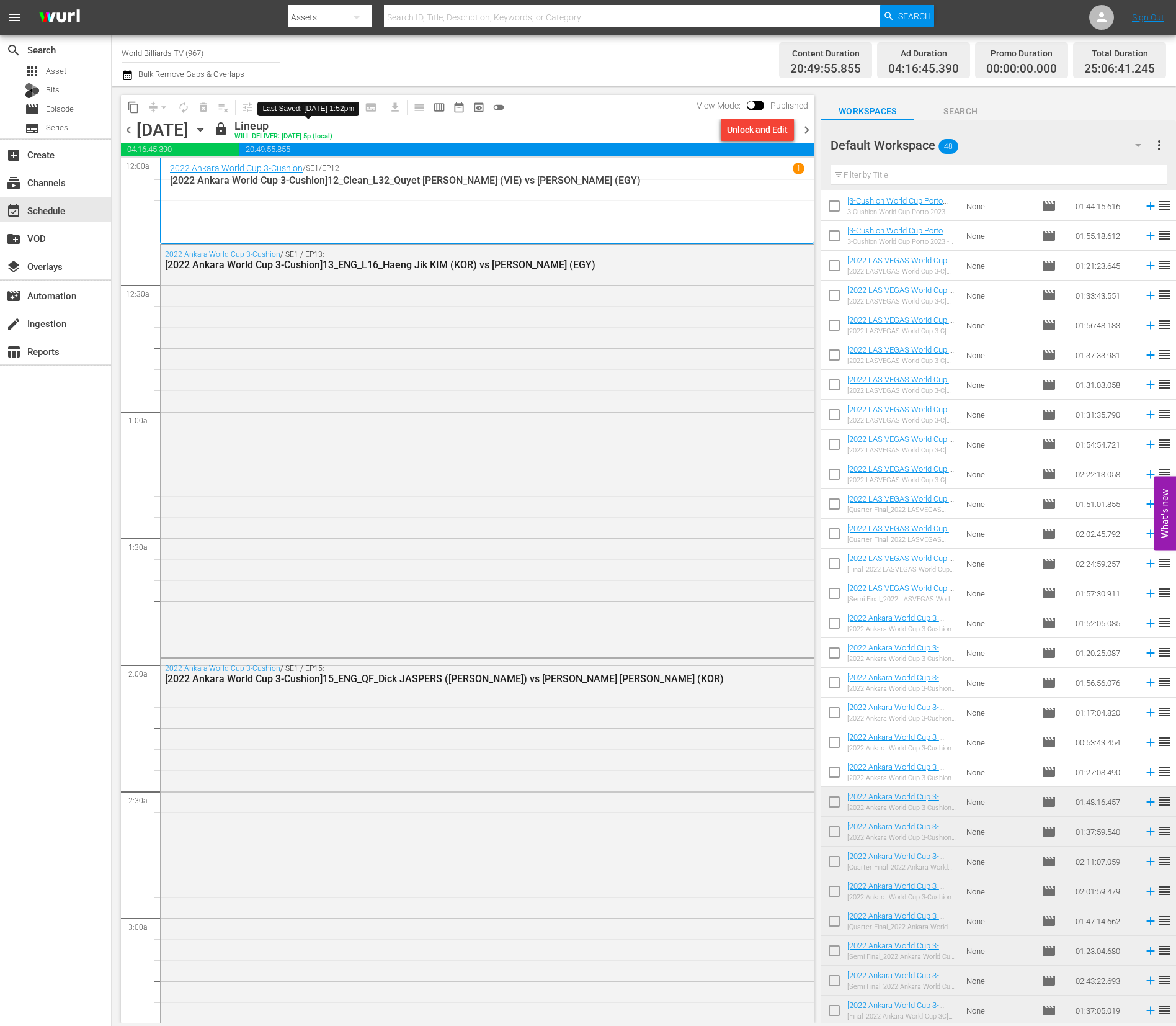
click at [210, 130] on div "[DATE] [DATE]" at bounding box center [173, 130] width 74 height 21
click at [207, 133] on icon "button" at bounding box center [200, 129] width 13 height 13
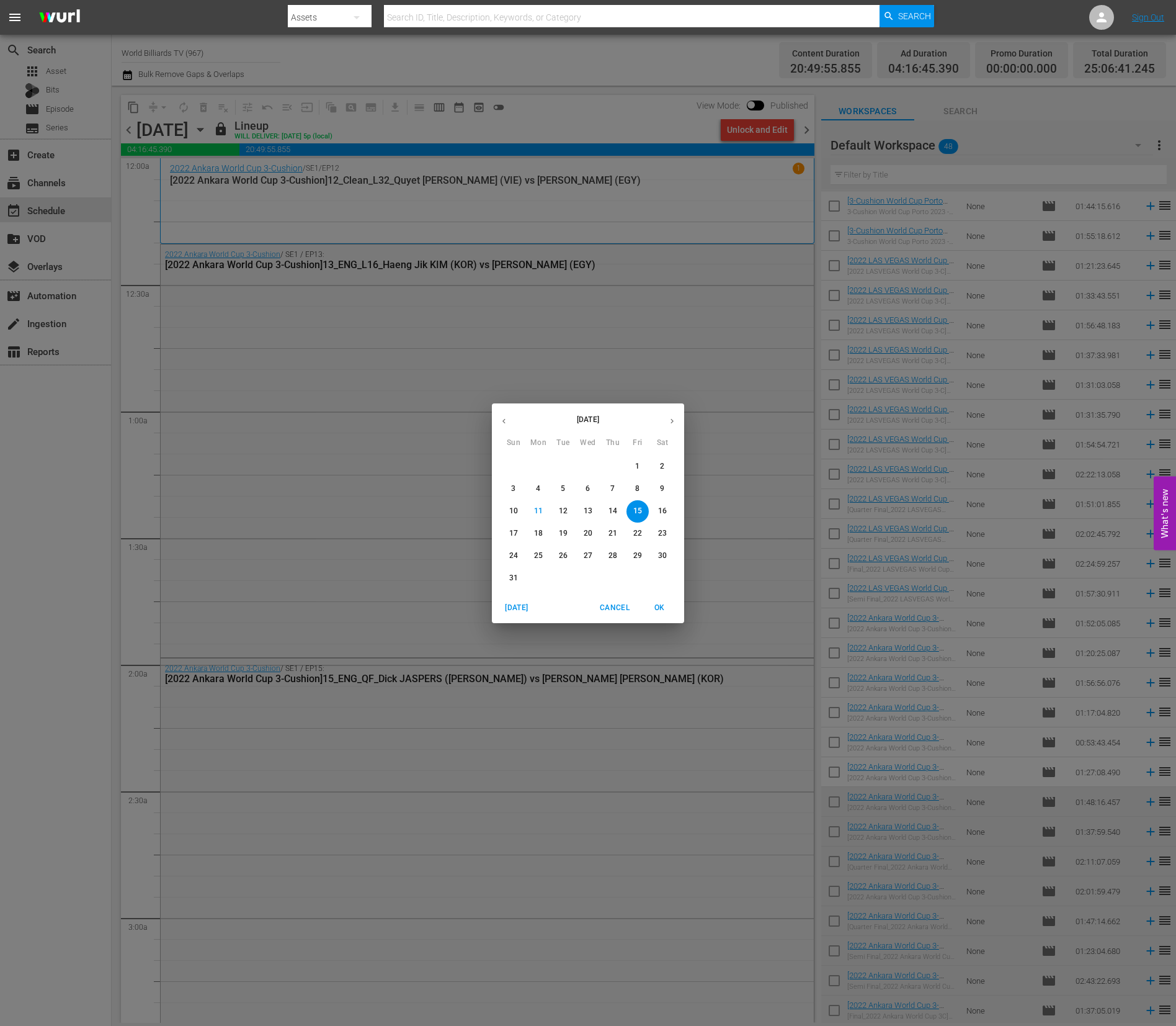
click at [653, 509] on span "16" at bounding box center [662, 511] width 22 height 11
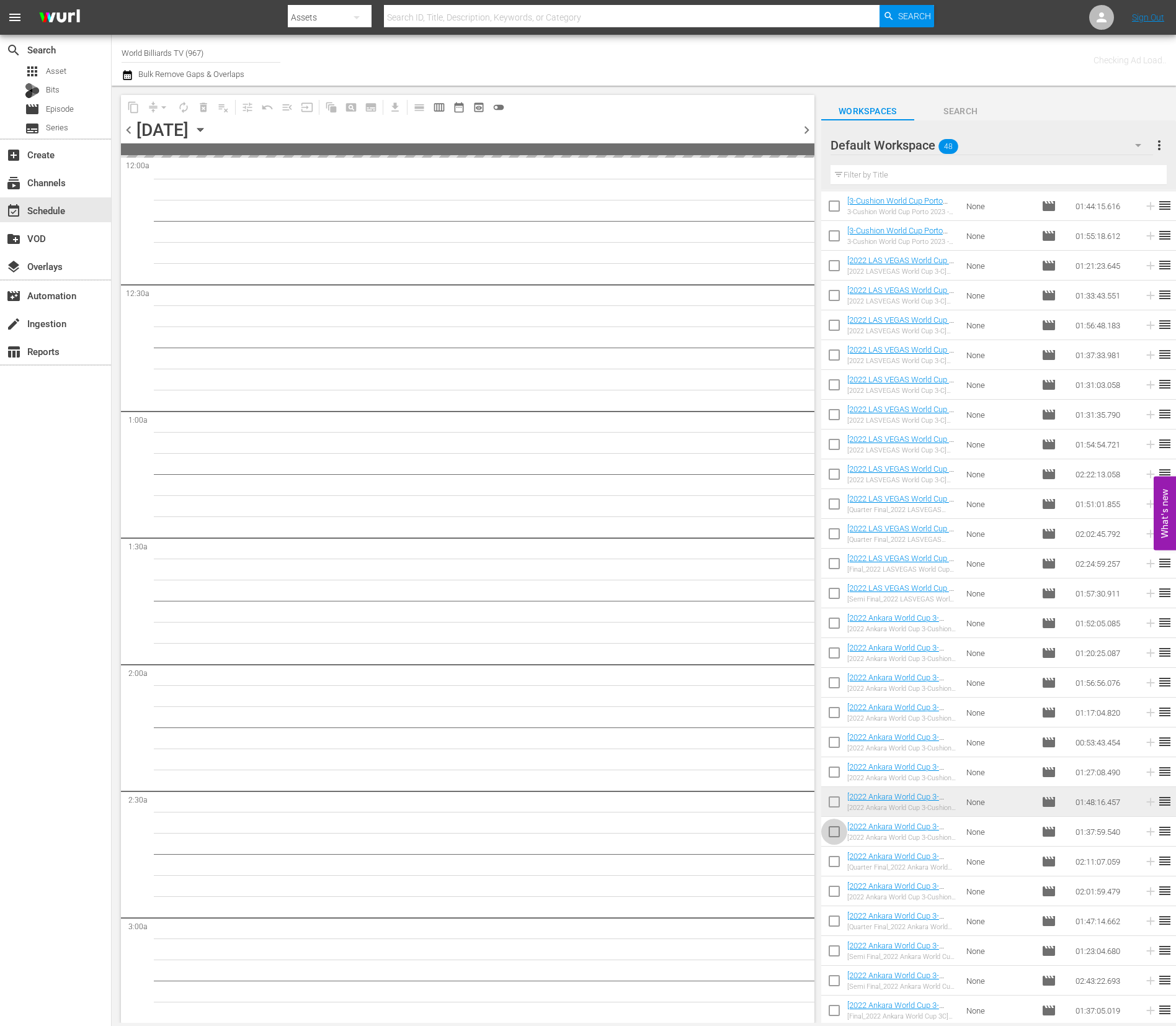
click at [834, 832] on input "checkbox" at bounding box center [834, 834] width 26 height 26
checkbox input "true"
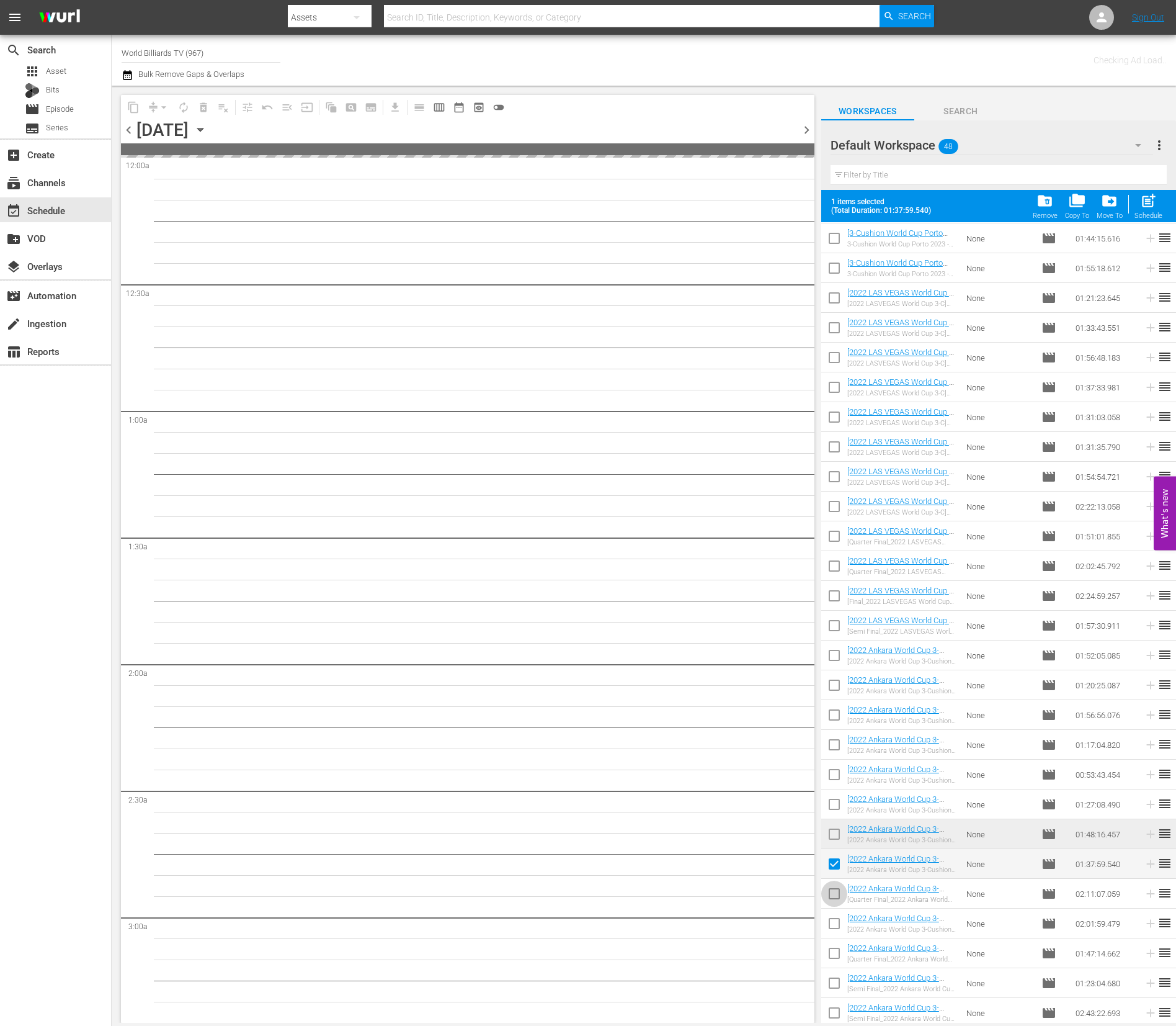
click at [838, 891] on input "checkbox" at bounding box center [834, 896] width 26 height 26
checkbox input "true"
click at [831, 930] on input "checkbox" at bounding box center [834, 925] width 26 height 26
checkbox input "true"
click at [831, 949] on input "checkbox" at bounding box center [834, 955] width 26 height 26
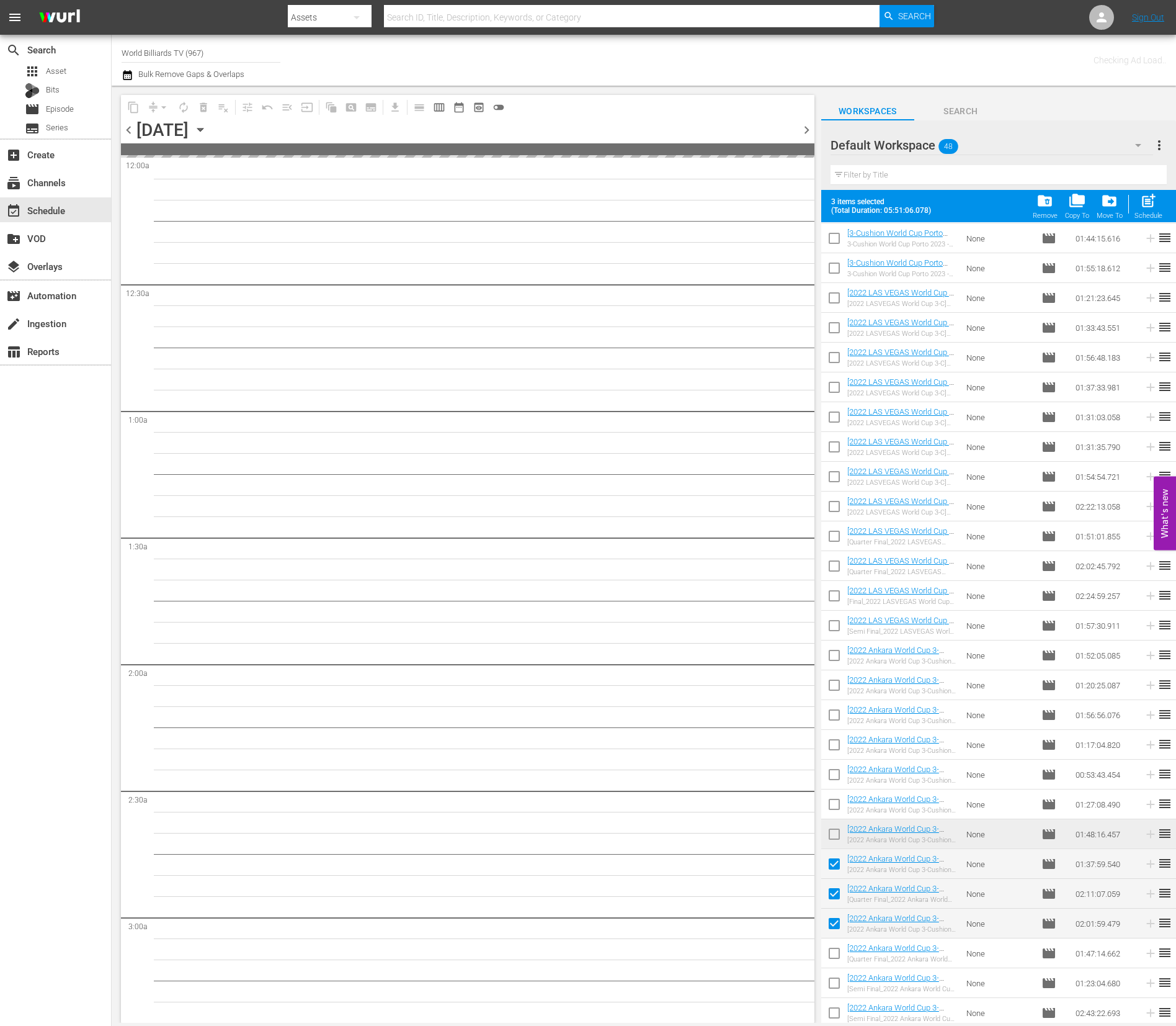
checkbox input "true"
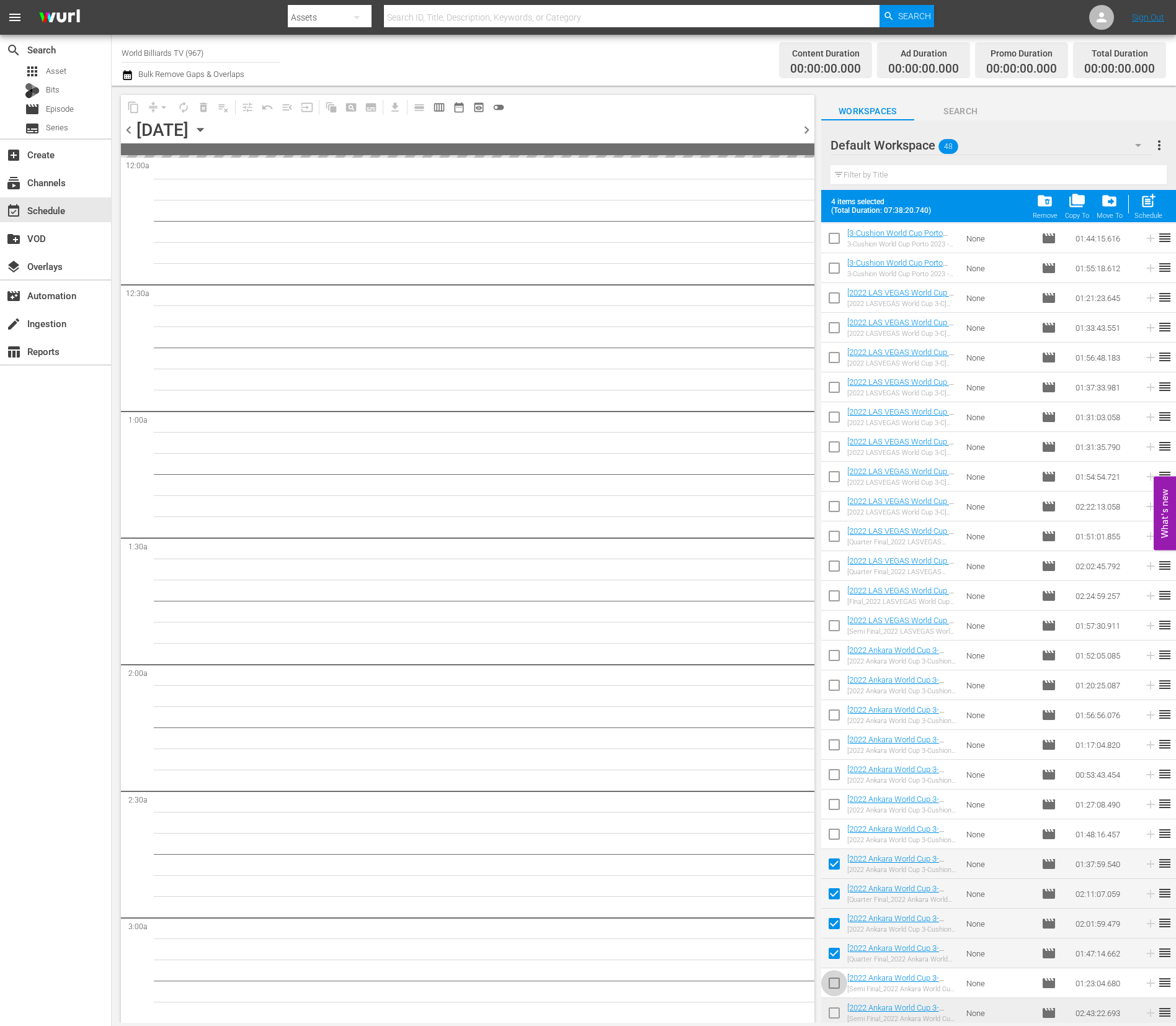
click at [834, 989] on input "checkbox" at bounding box center [834, 985] width 26 height 26
checkbox input "true"
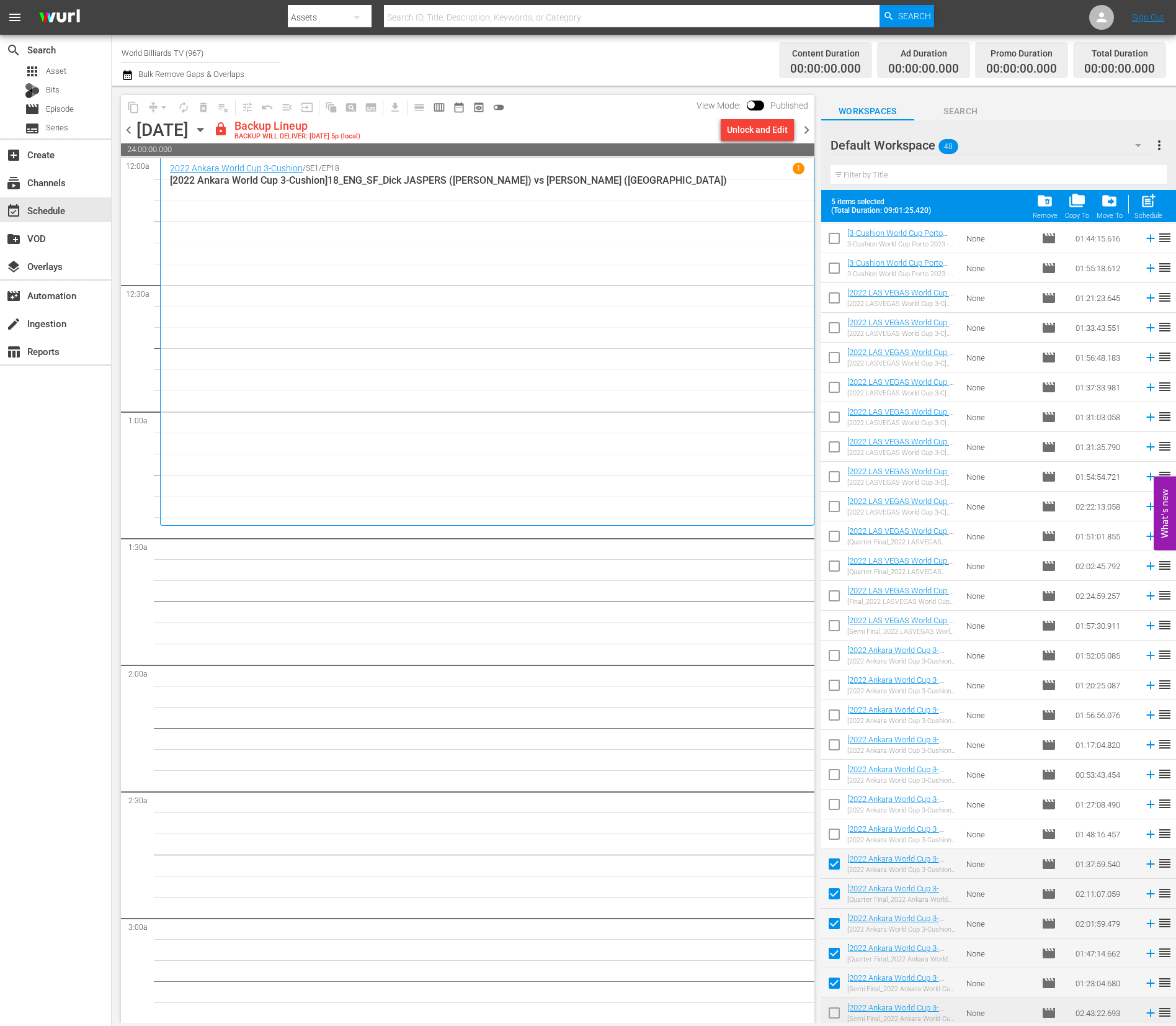
click at [833, 1010] on input "checkbox" at bounding box center [834, 1014] width 26 height 26
checkbox input "true"
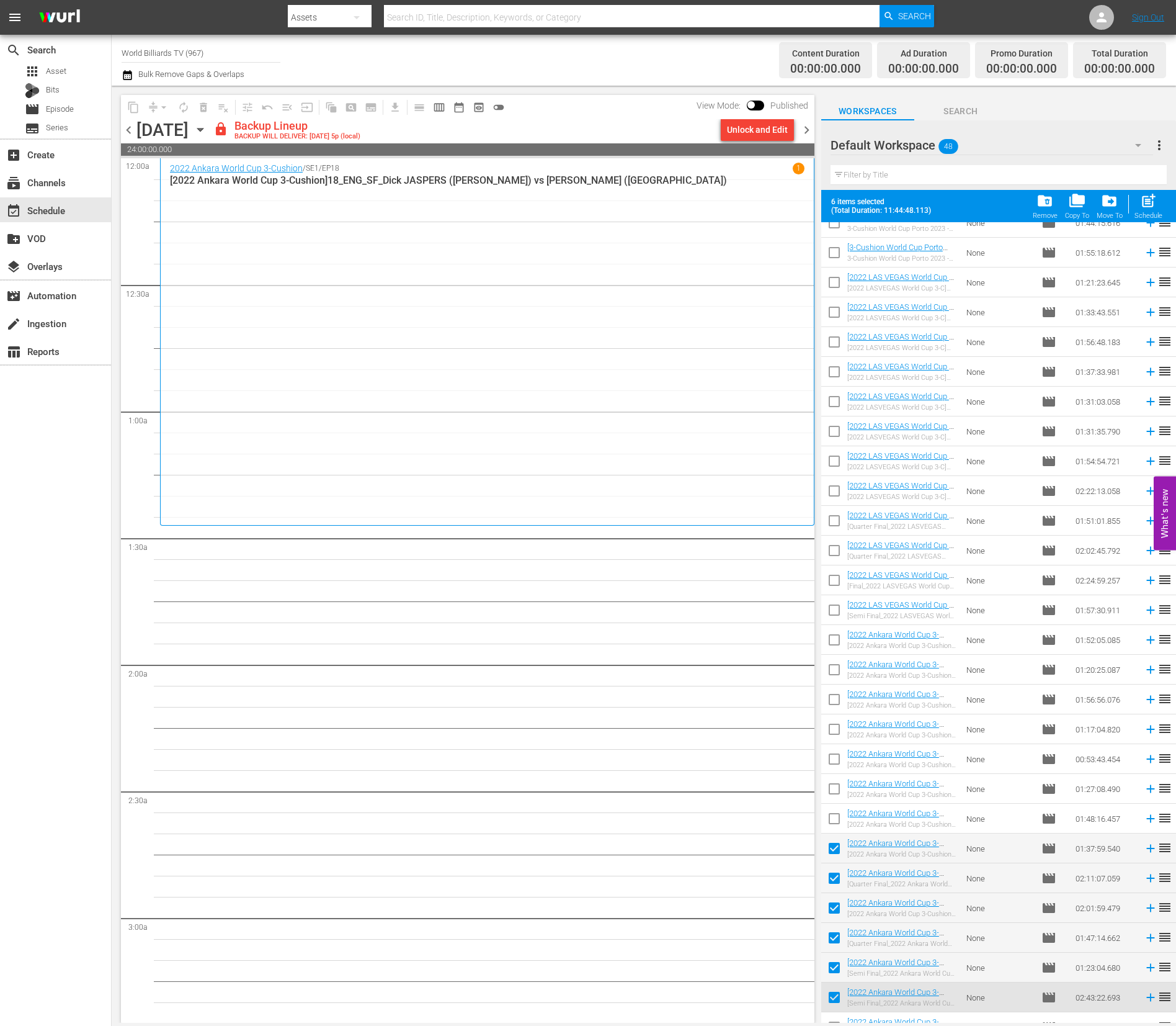
scroll to position [657, 0]
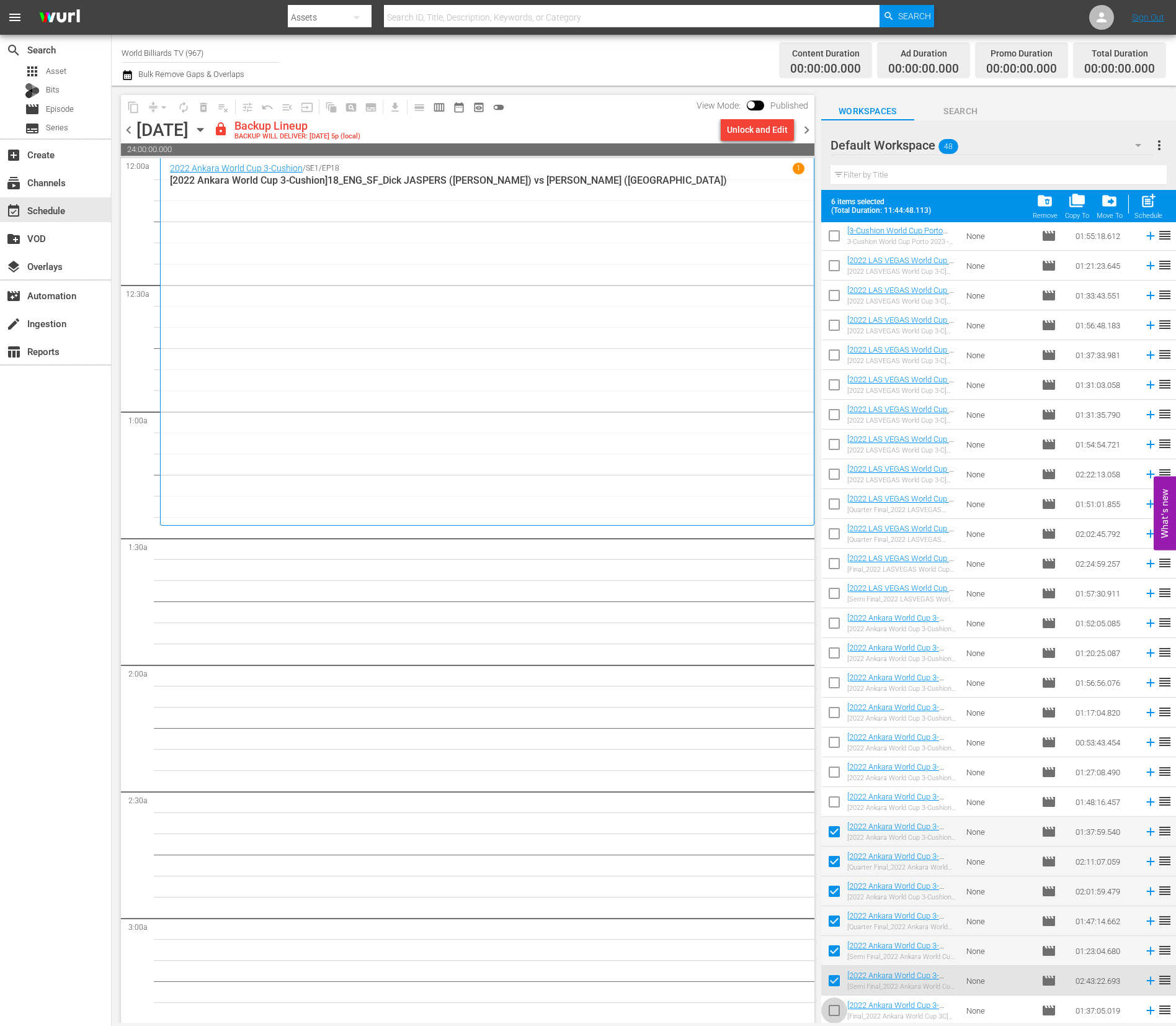
click at [831, 1012] on input "checkbox" at bounding box center [834, 1012] width 26 height 26
checkbox input "true"
click at [766, 124] on div "Unlock and Edit" at bounding box center [758, 130] width 61 height 22
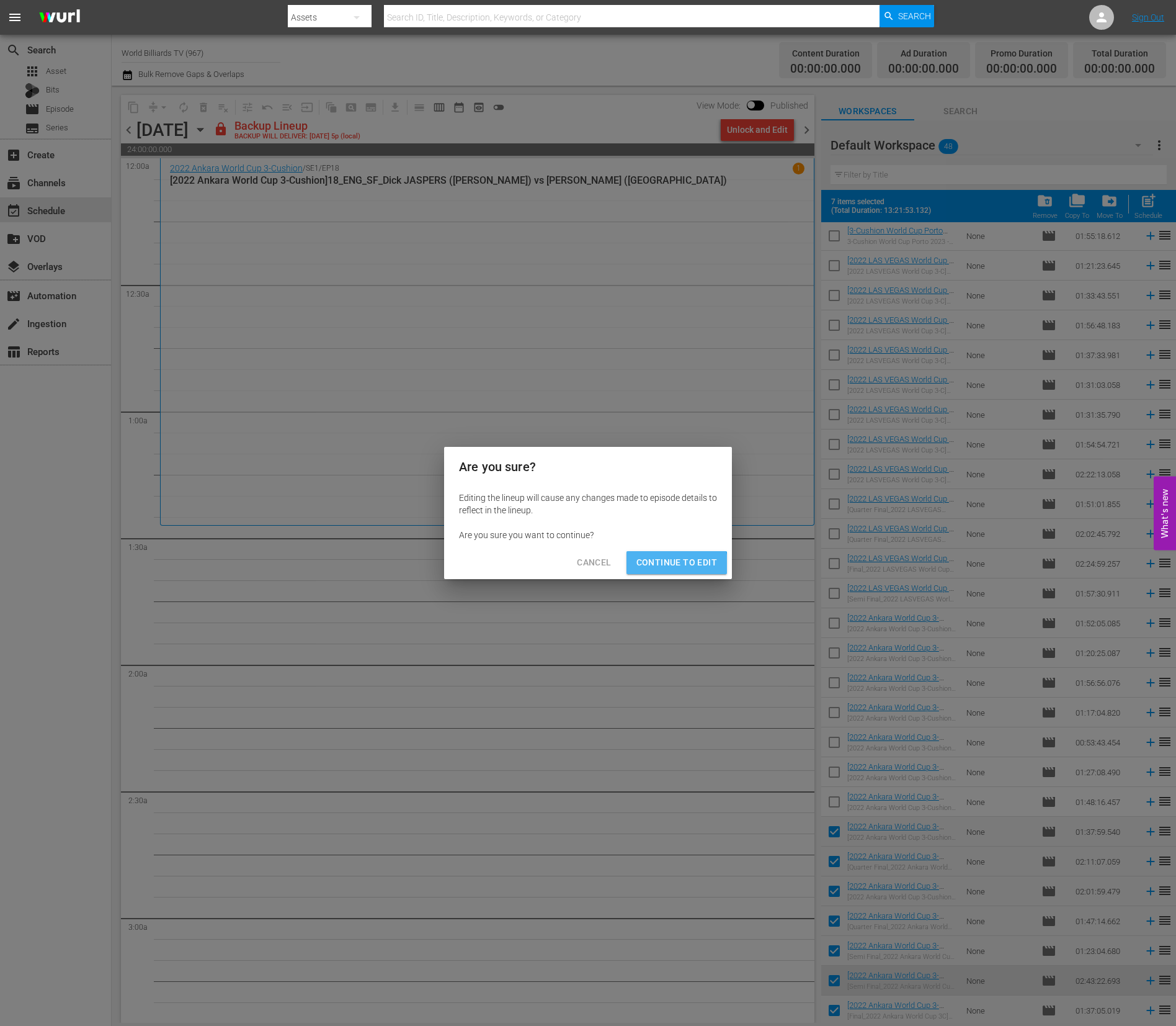
click at [673, 566] on span "Continue to Edit" at bounding box center [676, 562] width 80 height 15
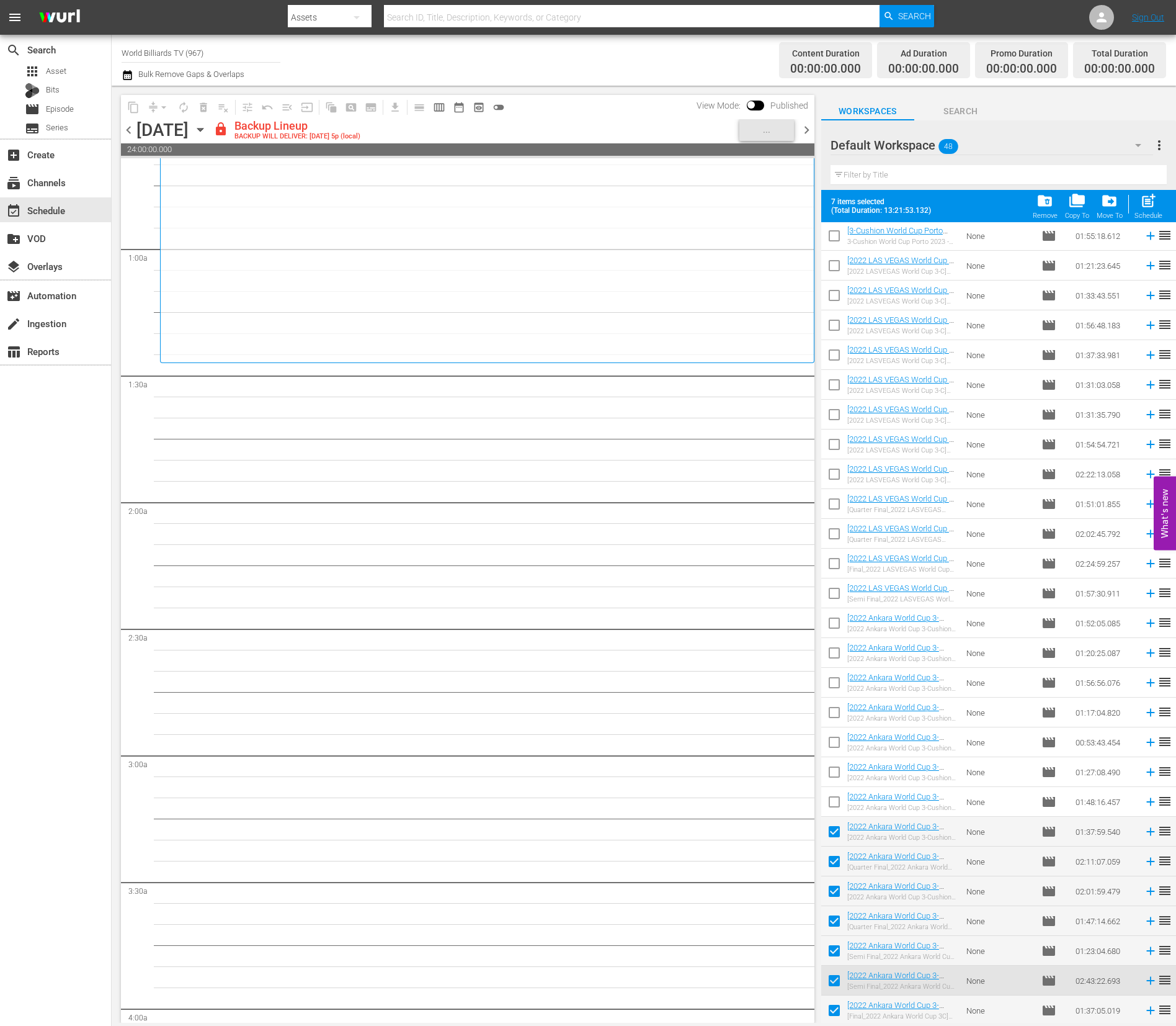
scroll to position [165, 0]
click at [1150, 202] on span "post_add" at bounding box center [1148, 200] width 17 height 17
checkbox input "false"
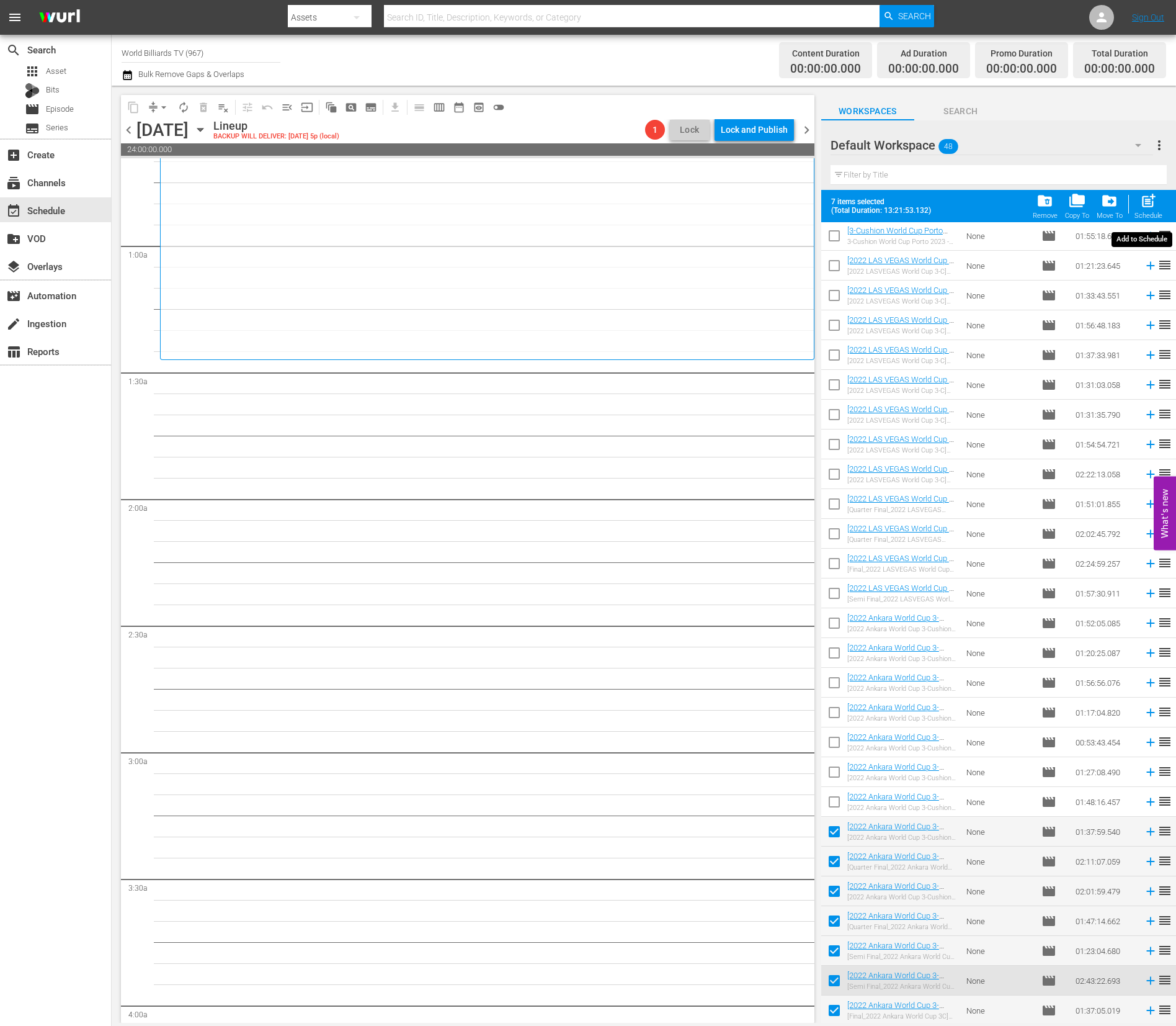
checkbox input "false"
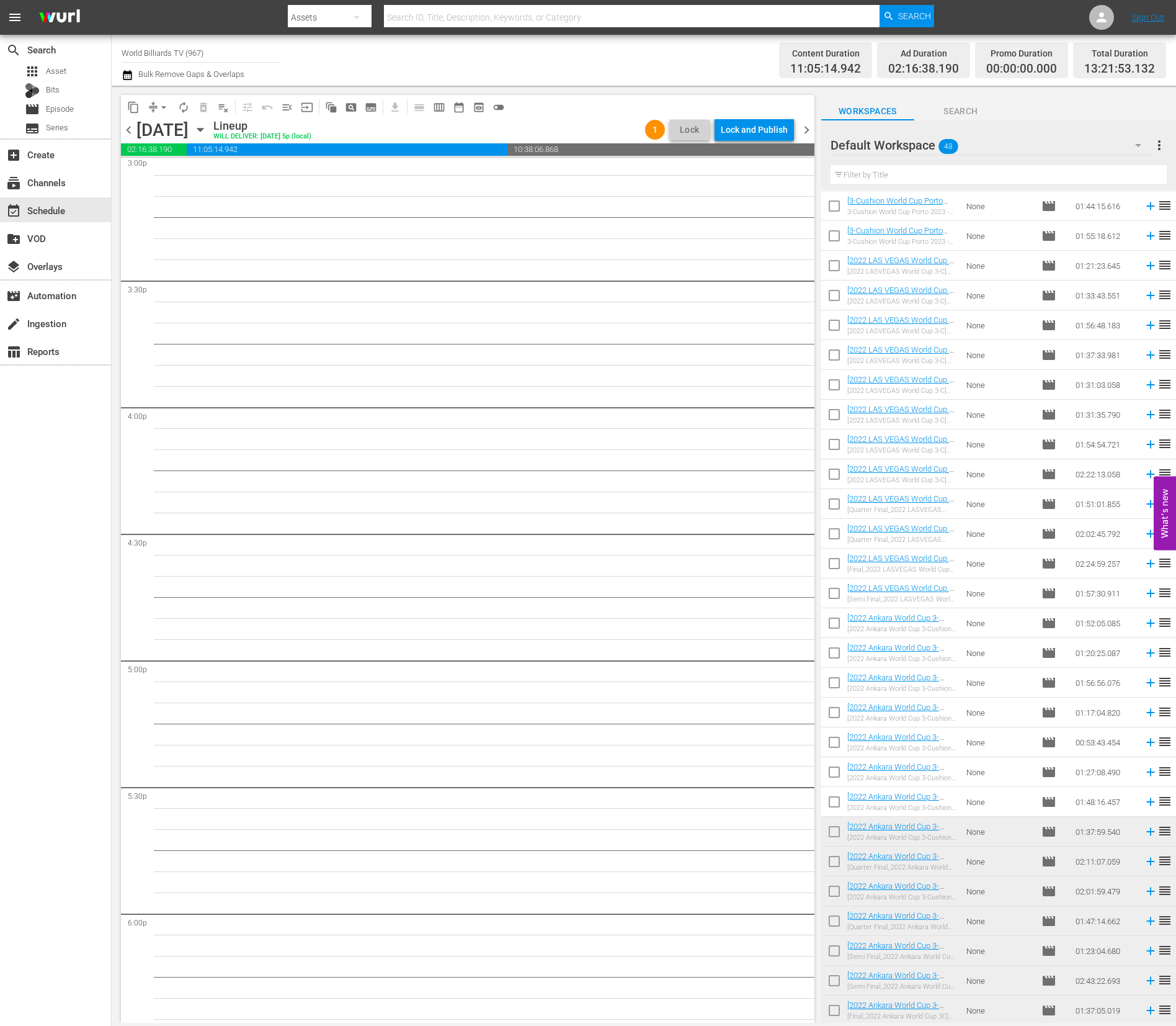
scroll to position [3696, 0]
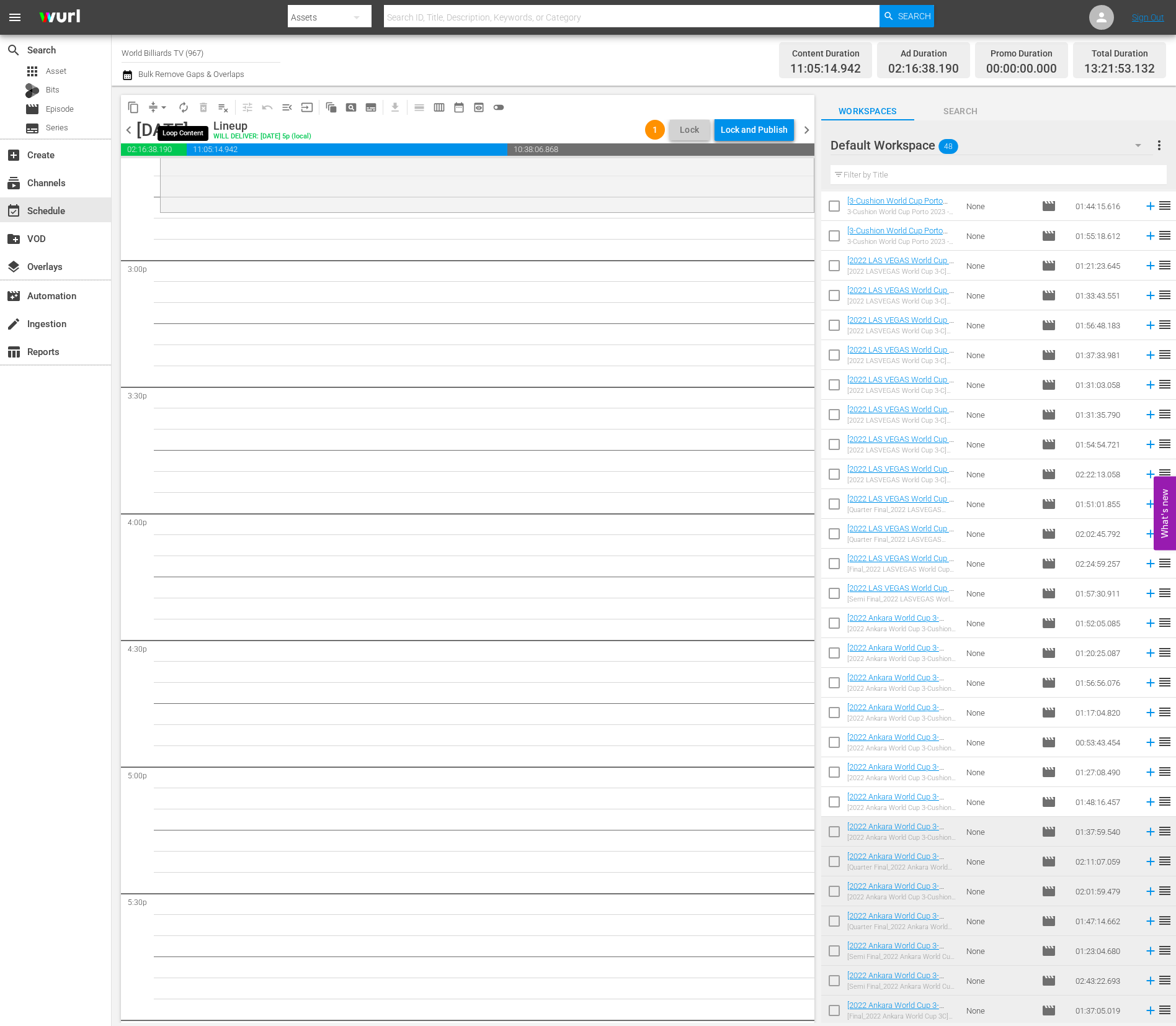
click at [184, 106] on span "autorenew_outlined" at bounding box center [184, 107] width 13 height 13
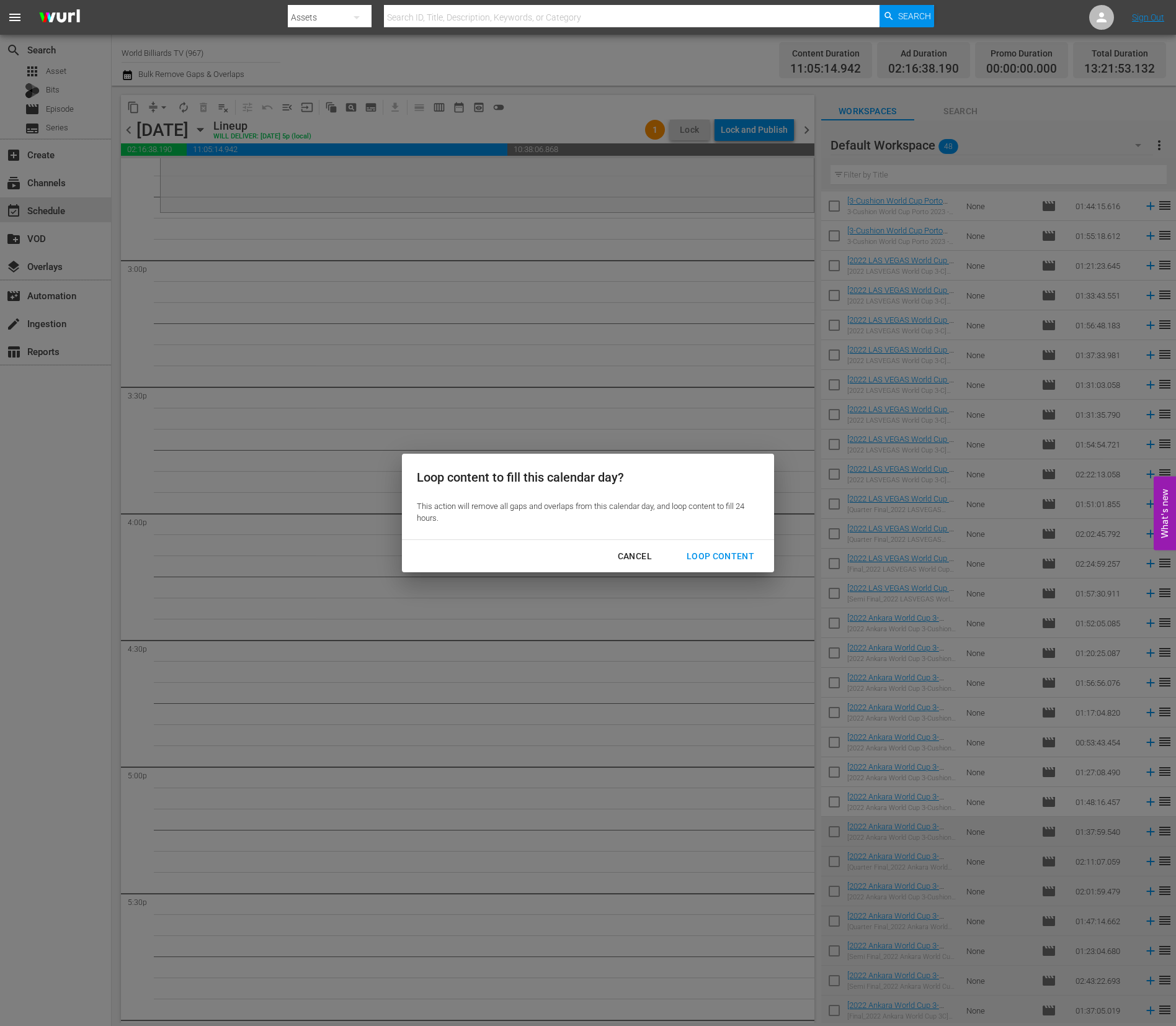
click at [716, 552] on div "Loop Content" at bounding box center [720, 556] width 88 height 15
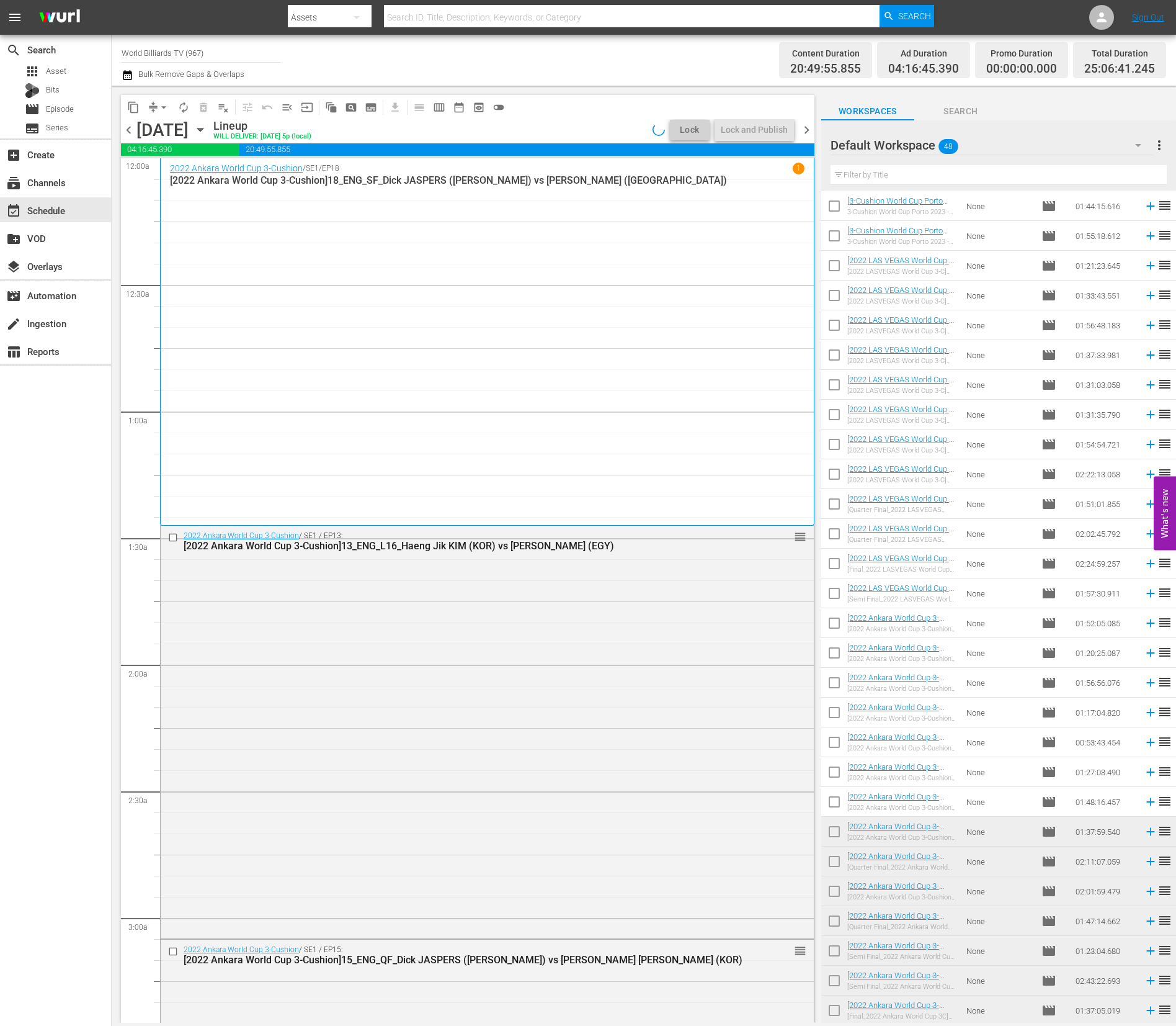
scroll to position [0, 0]
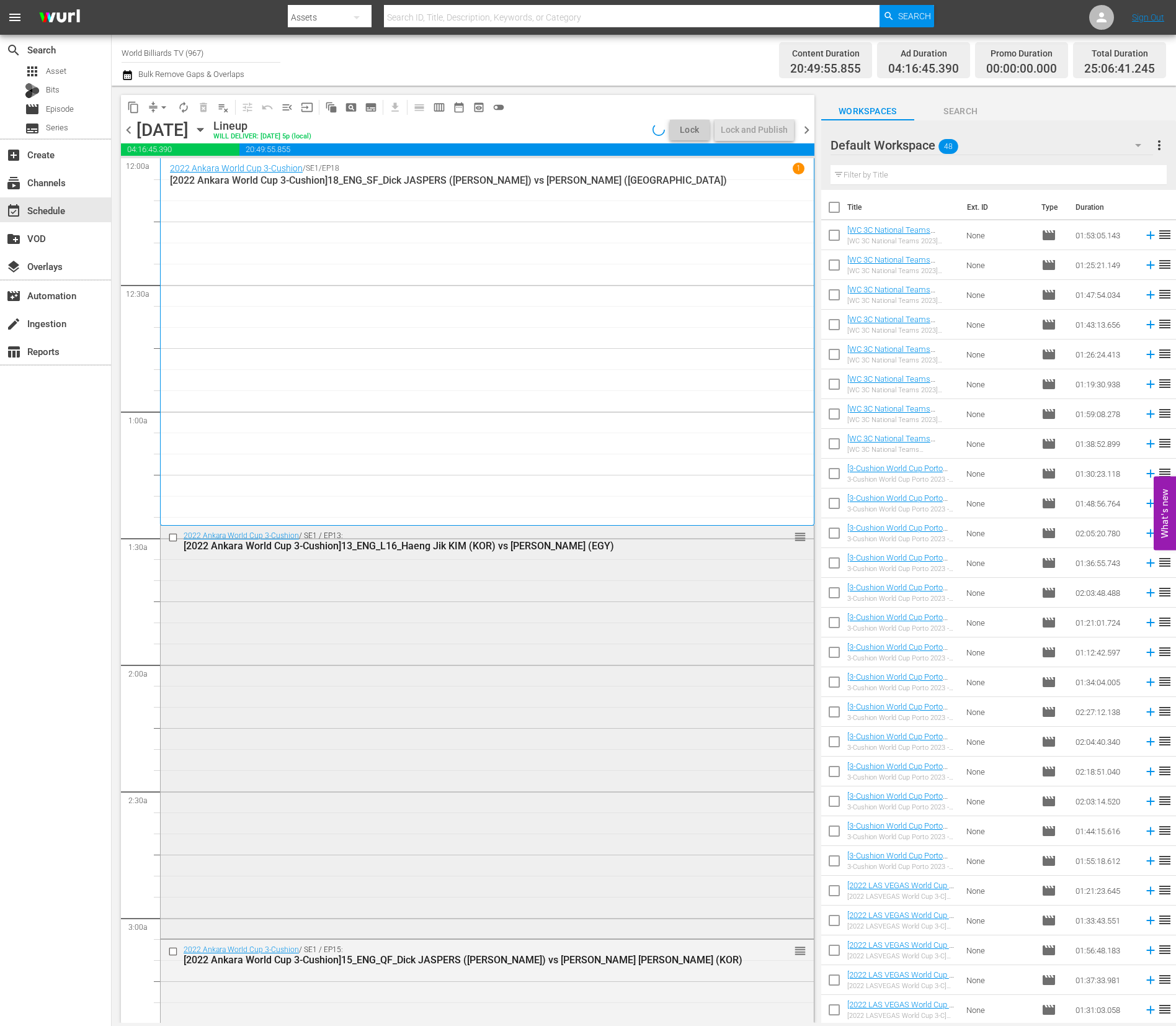
drag, startPoint x: 626, startPoint y: 975, endPoint x: 651, endPoint y: 849, distance: 128.5
click at [739, 122] on div "Lock and Publish" at bounding box center [754, 130] width 67 height 22
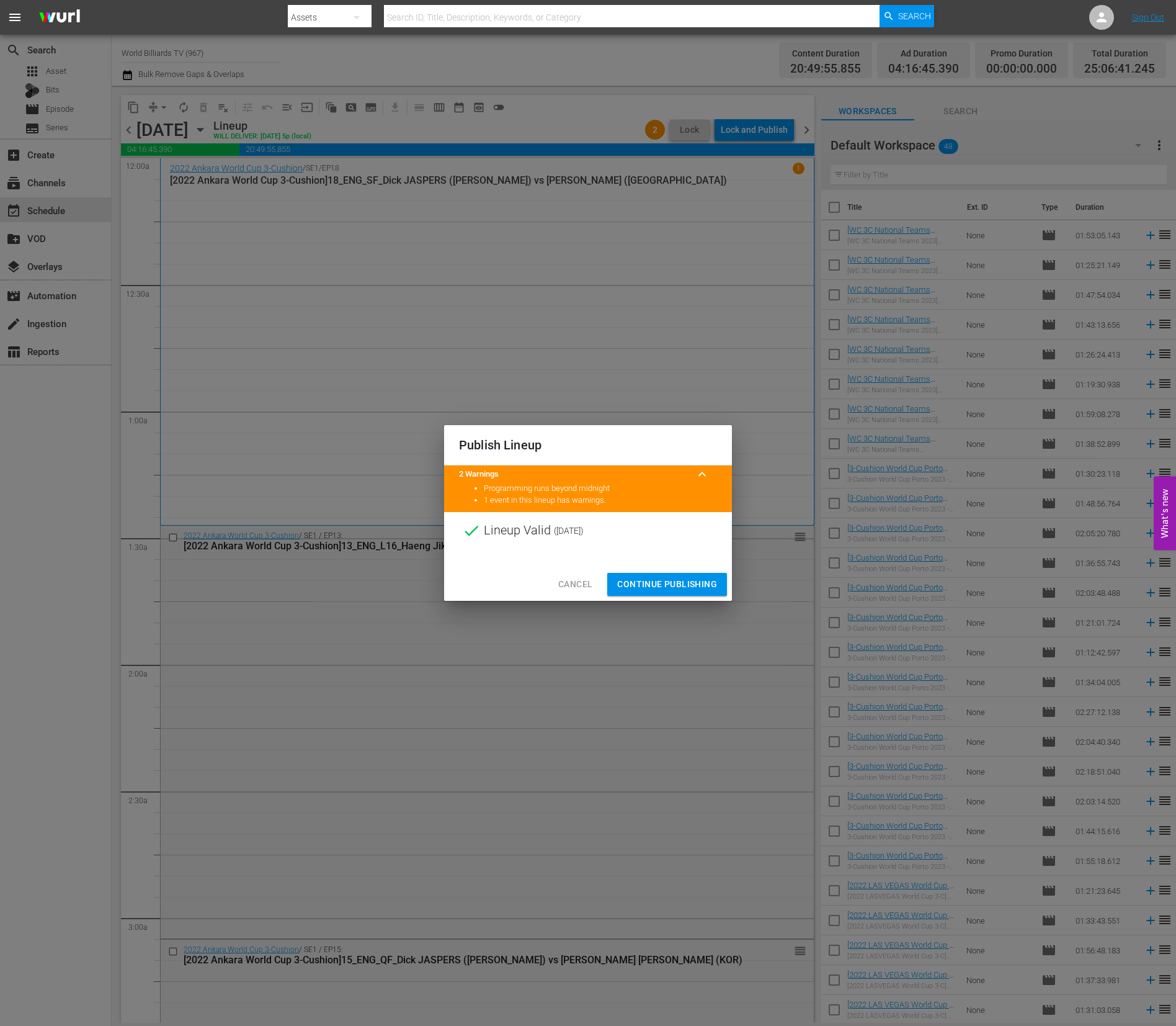
click at [654, 579] on span "Continue Publishing" at bounding box center [668, 584] width 100 height 15
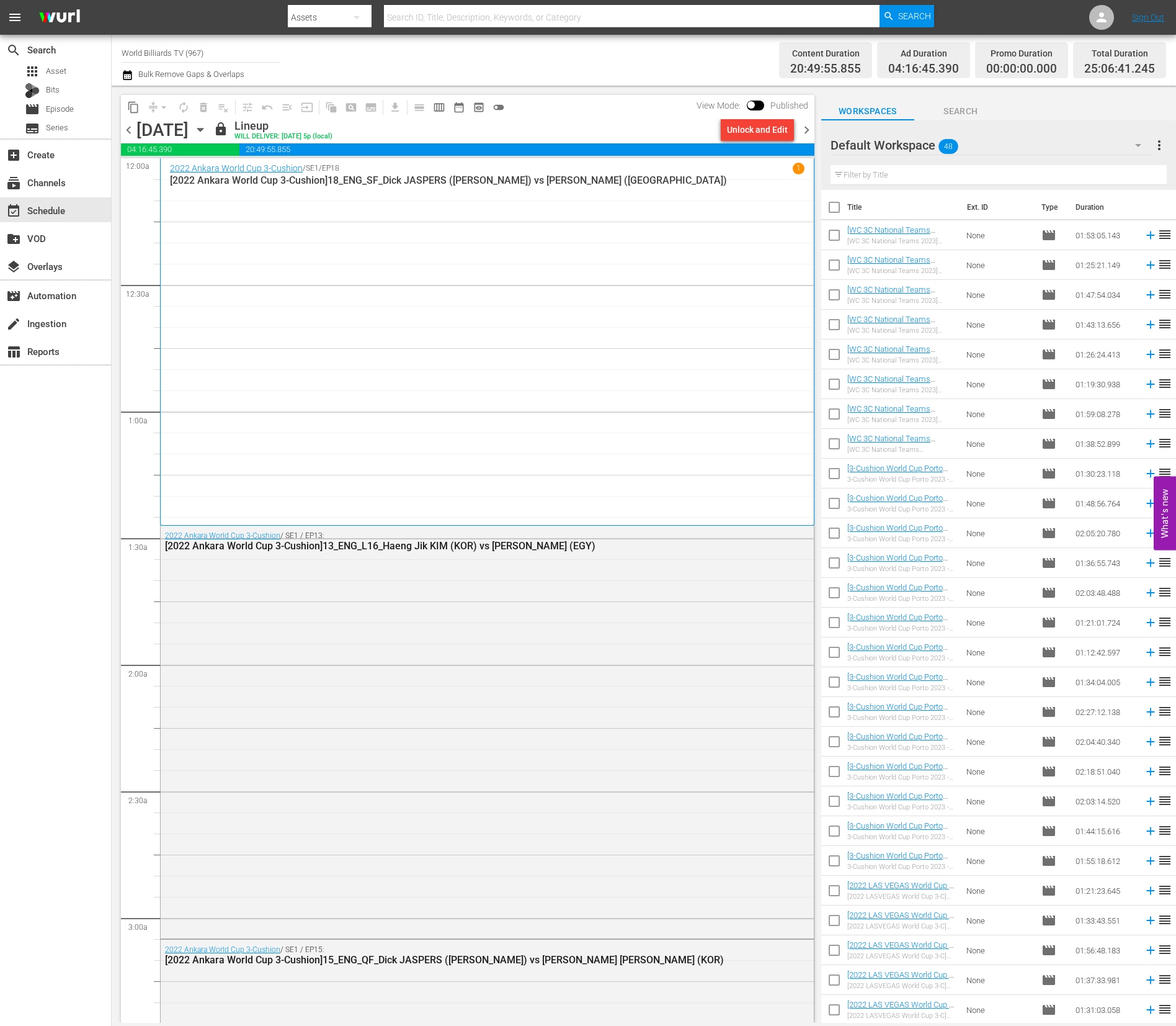
click at [210, 131] on div "[DATE] [DATE]" at bounding box center [173, 130] width 74 height 21
click at [207, 131] on icon "button" at bounding box center [200, 129] width 13 height 13
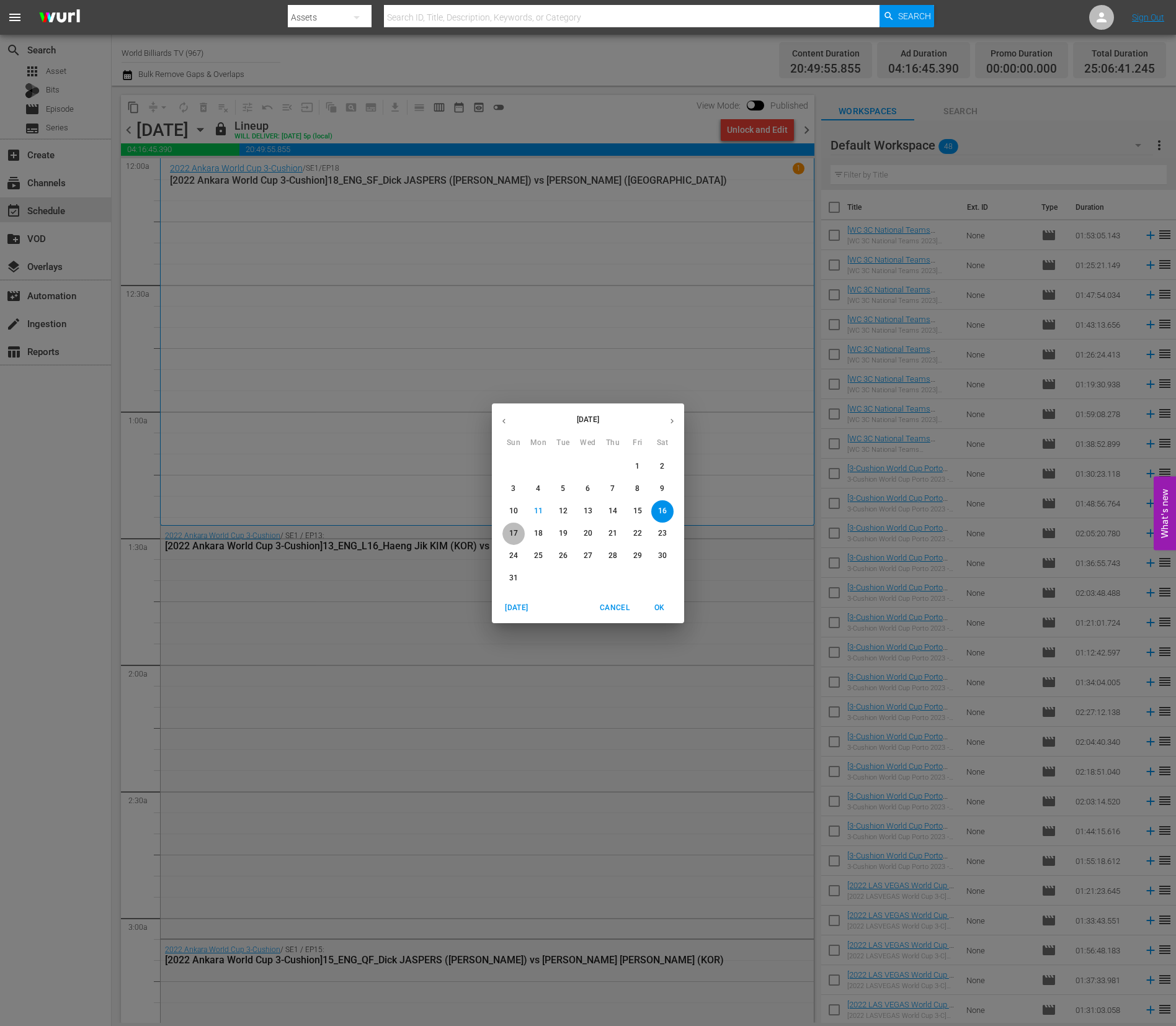
click at [517, 534] on p "17" at bounding box center [514, 534] width 9 height 11
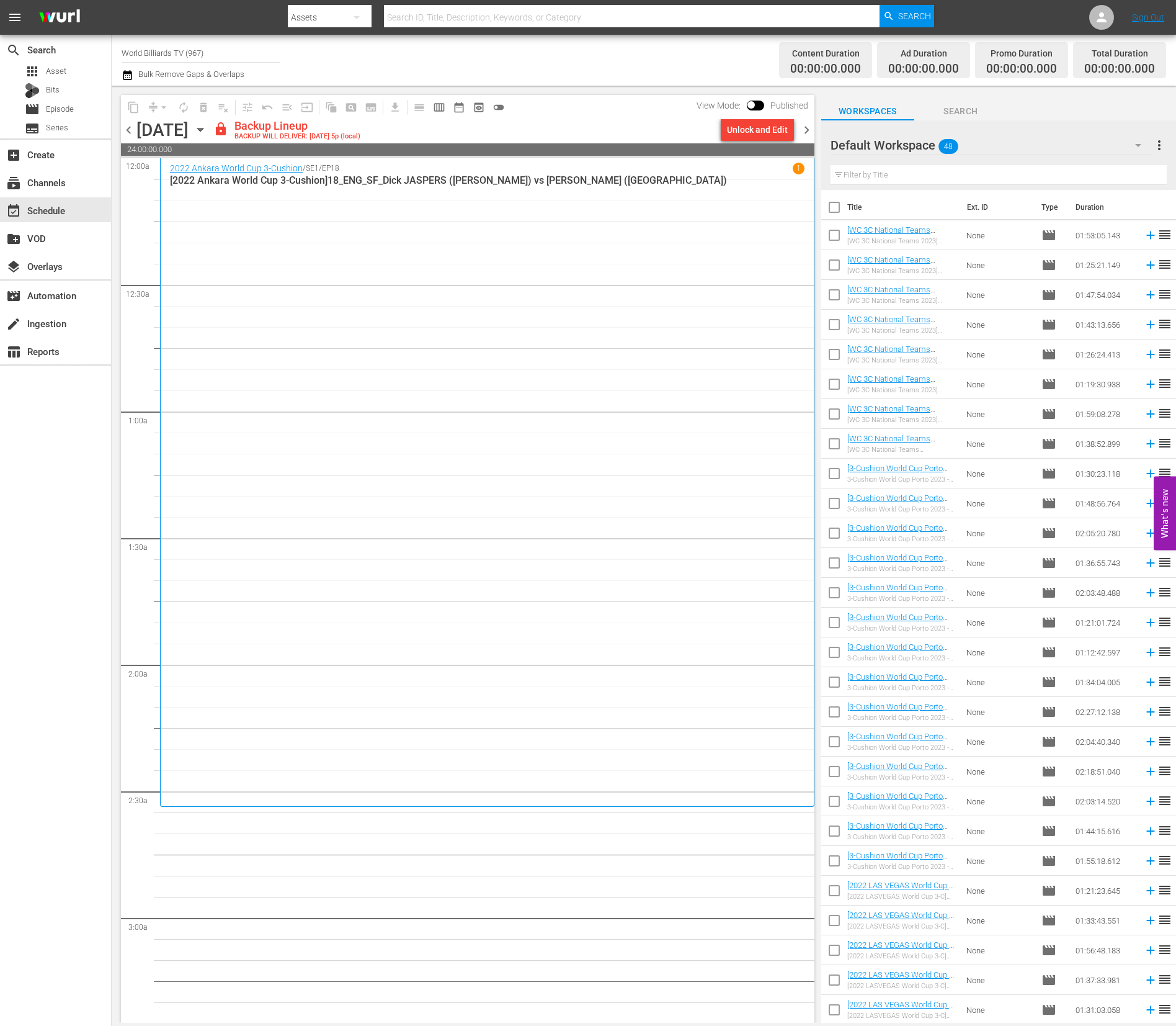
click at [759, 135] on div "Unlock and Edit" at bounding box center [758, 130] width 61 height 22
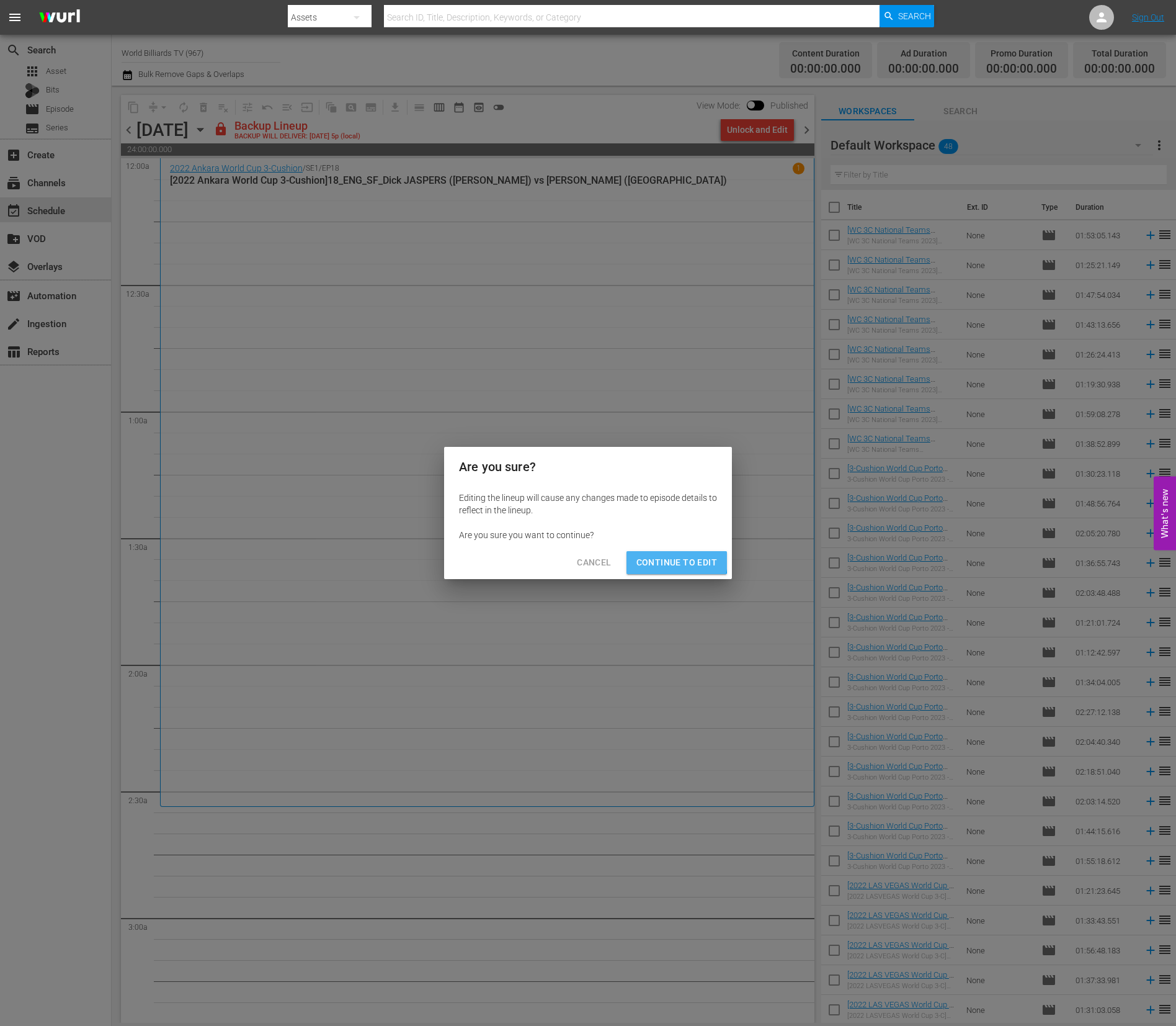
click at [667, 559] on span "Continue to Edit" at bounding box center [676, 562] width 80 height 15
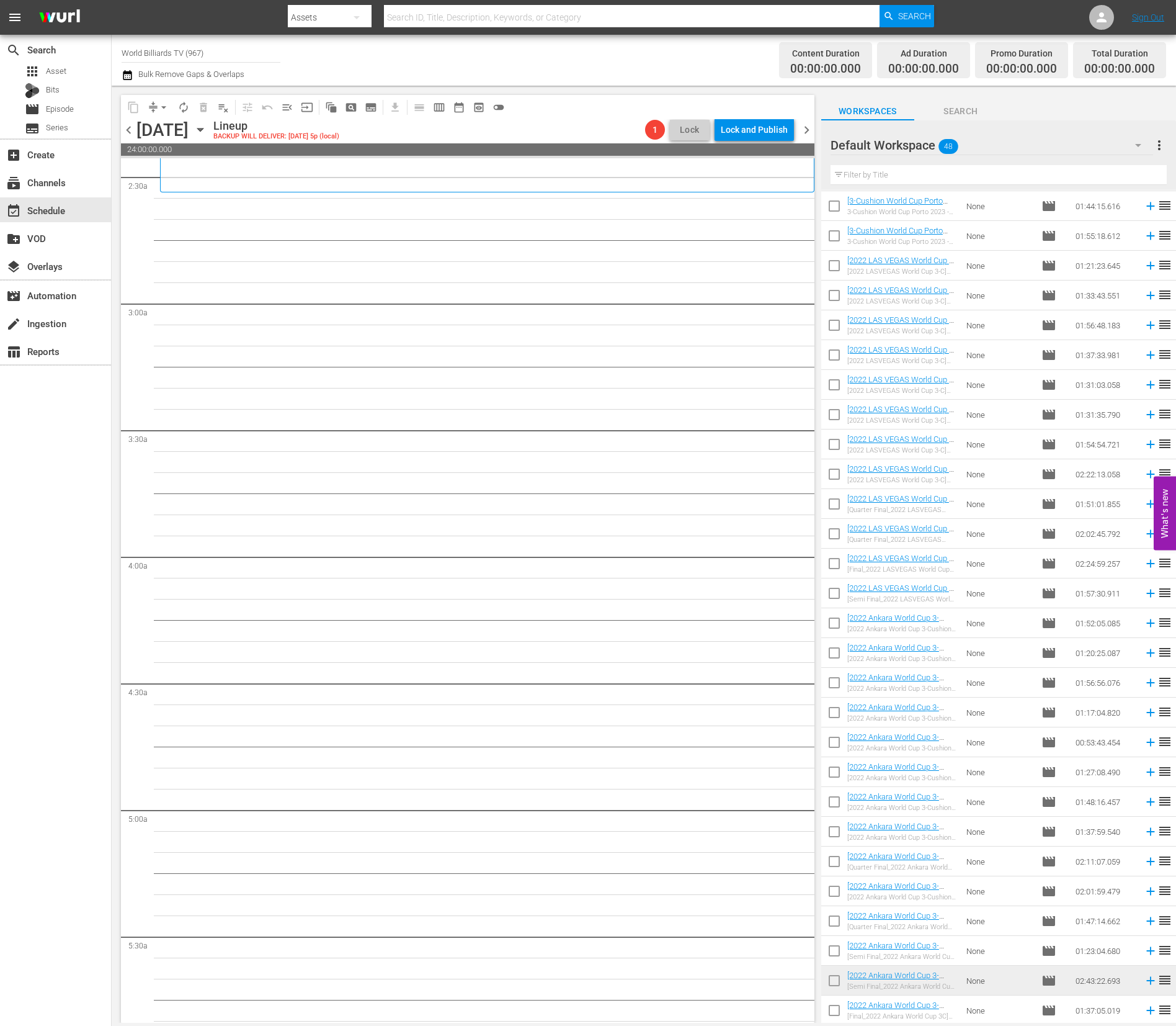
scroll to position [614, 0]
click at [829, 1013] on input "checkbox" at bounding box center [834, 1012] width 26 height 26
checkbox input "true"
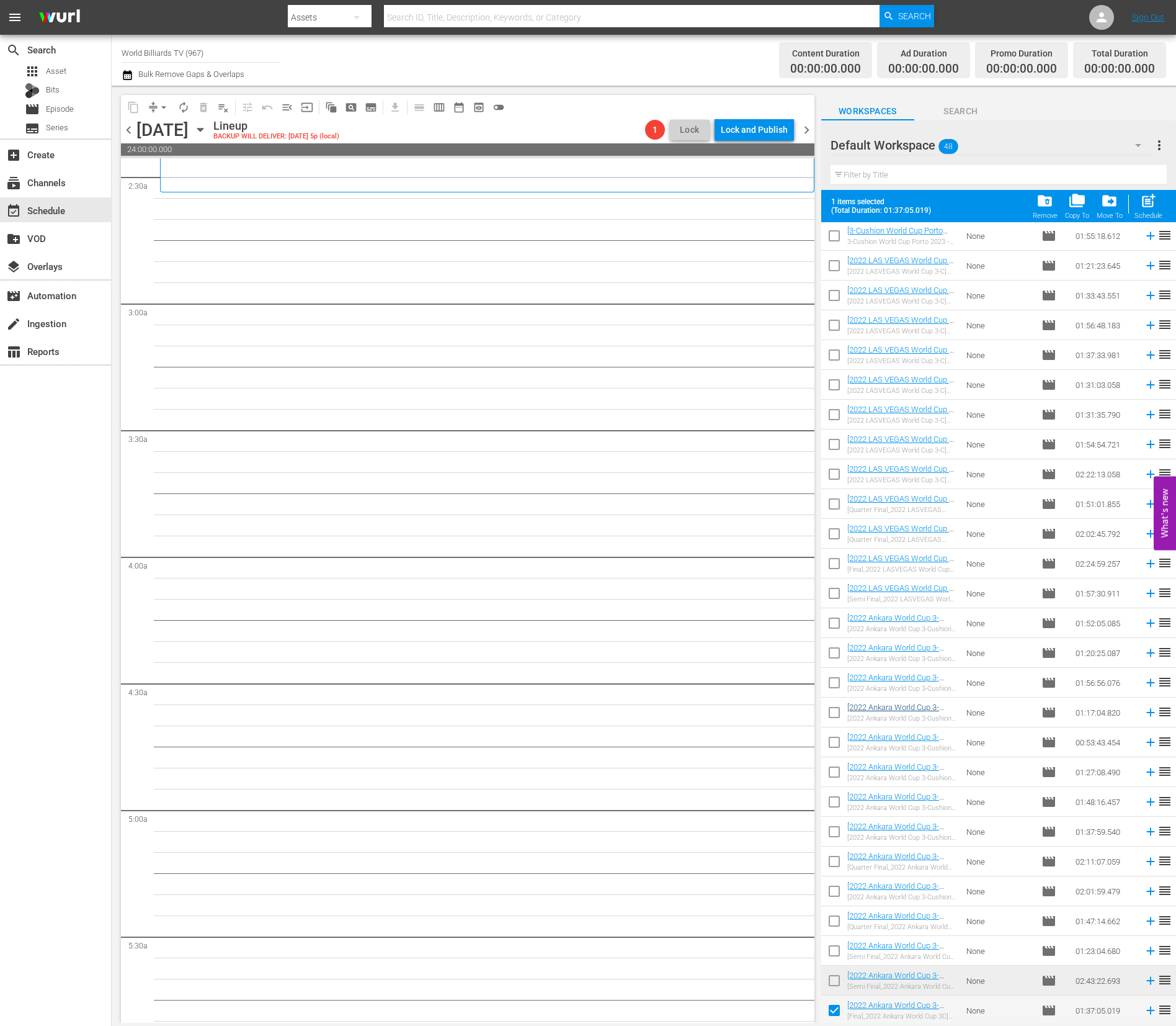
scroll to position [0, 0]
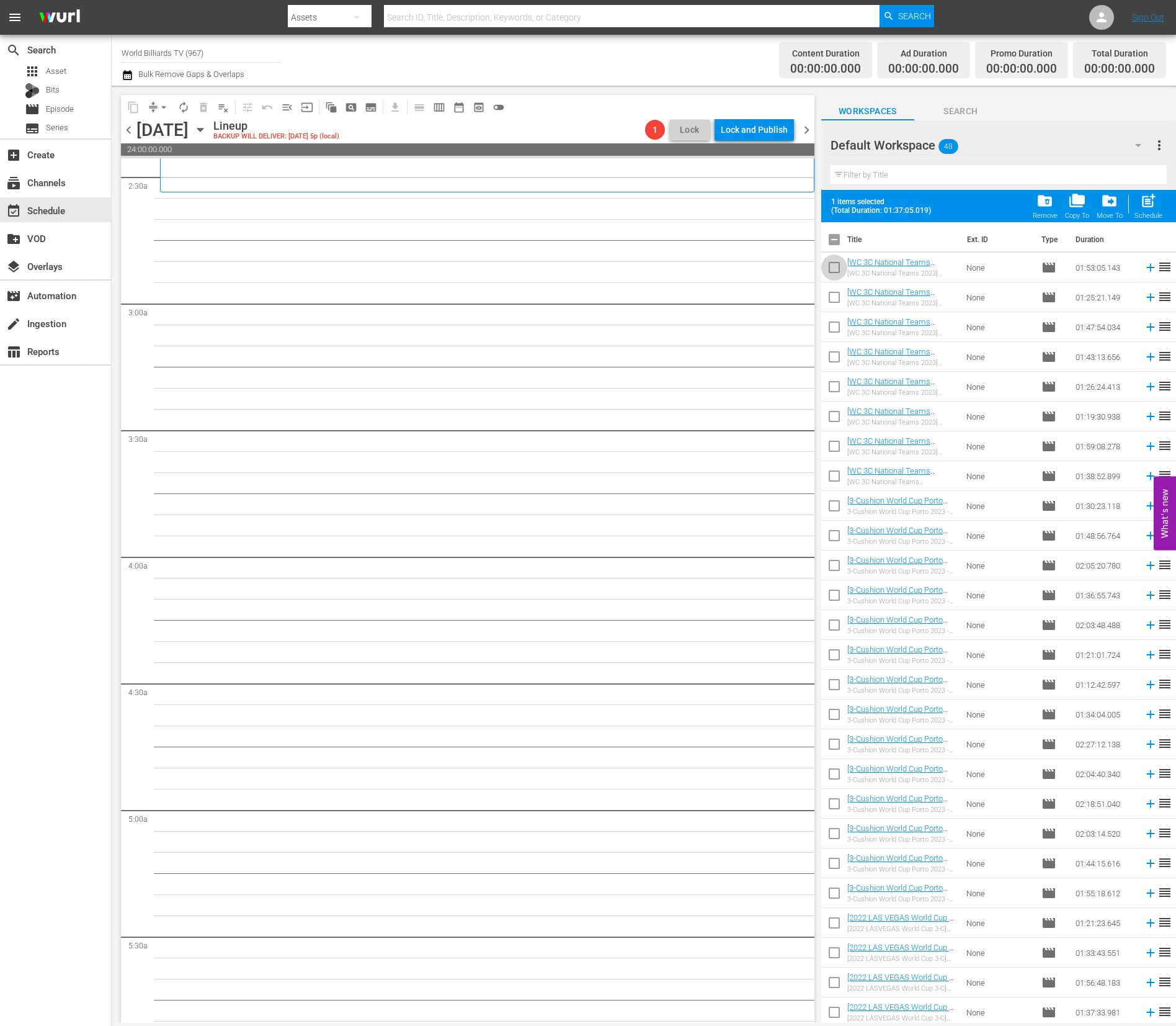
click at [834, 275] on input "checkbox" at bounding box center [834, 269] width 26 height 26
checkbox input "true"
click at [834, 308] on input "checkbox" at bounding box center [834, 299] width 26 height 26
checkbox input "true"
click at [834, 325] on input "checkbox" at bounding box center [834, 329] width 26 height 26
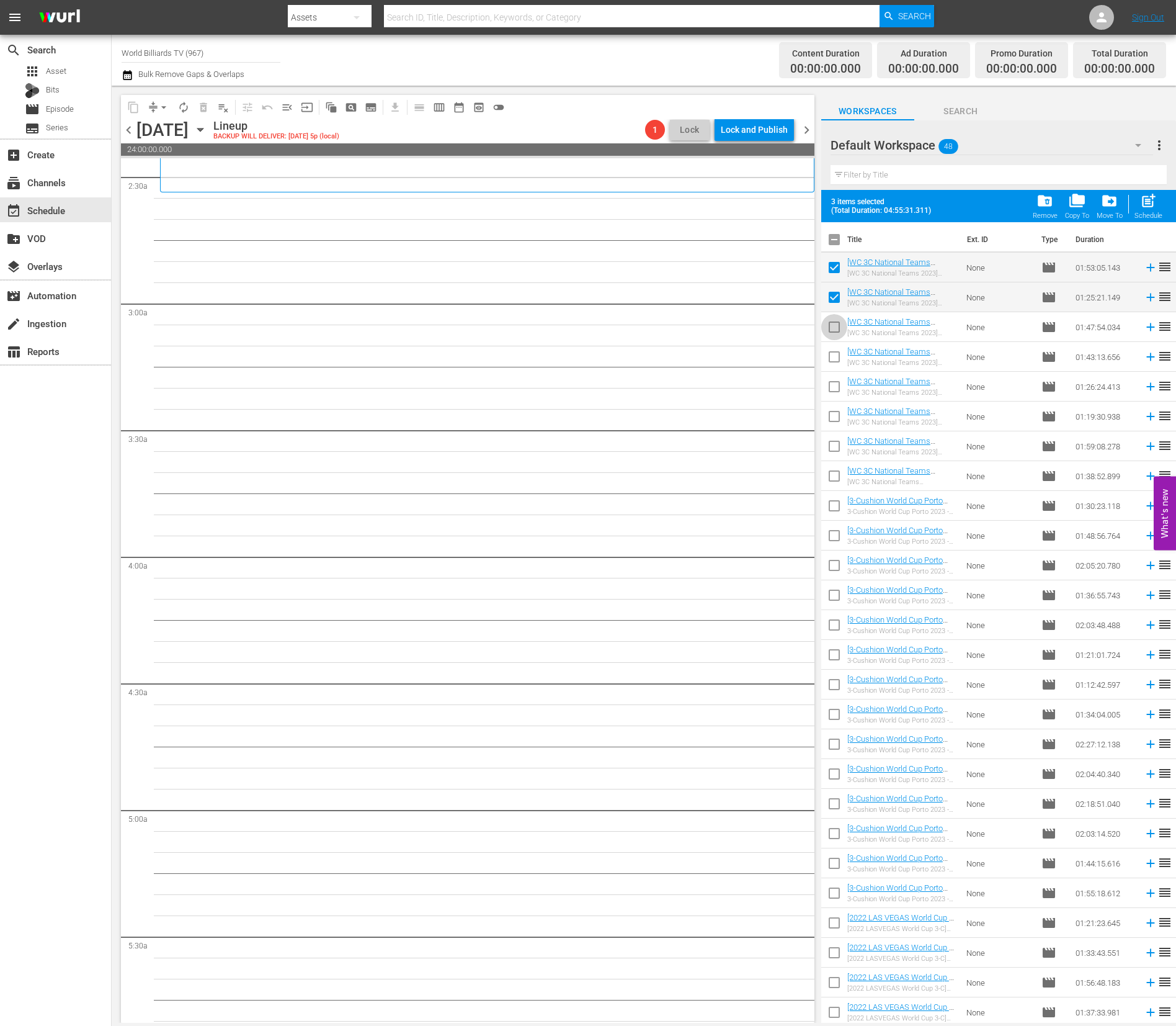
checkbox input "true"
click at [836, 357] on input "checkbox" at bounding box center [834, 358] width 26 height 26
checkbox input "true"
click at [833, 388] on input "checkbox" at bounding box center [834, 389] width 26 height 26
checkbox input "true"
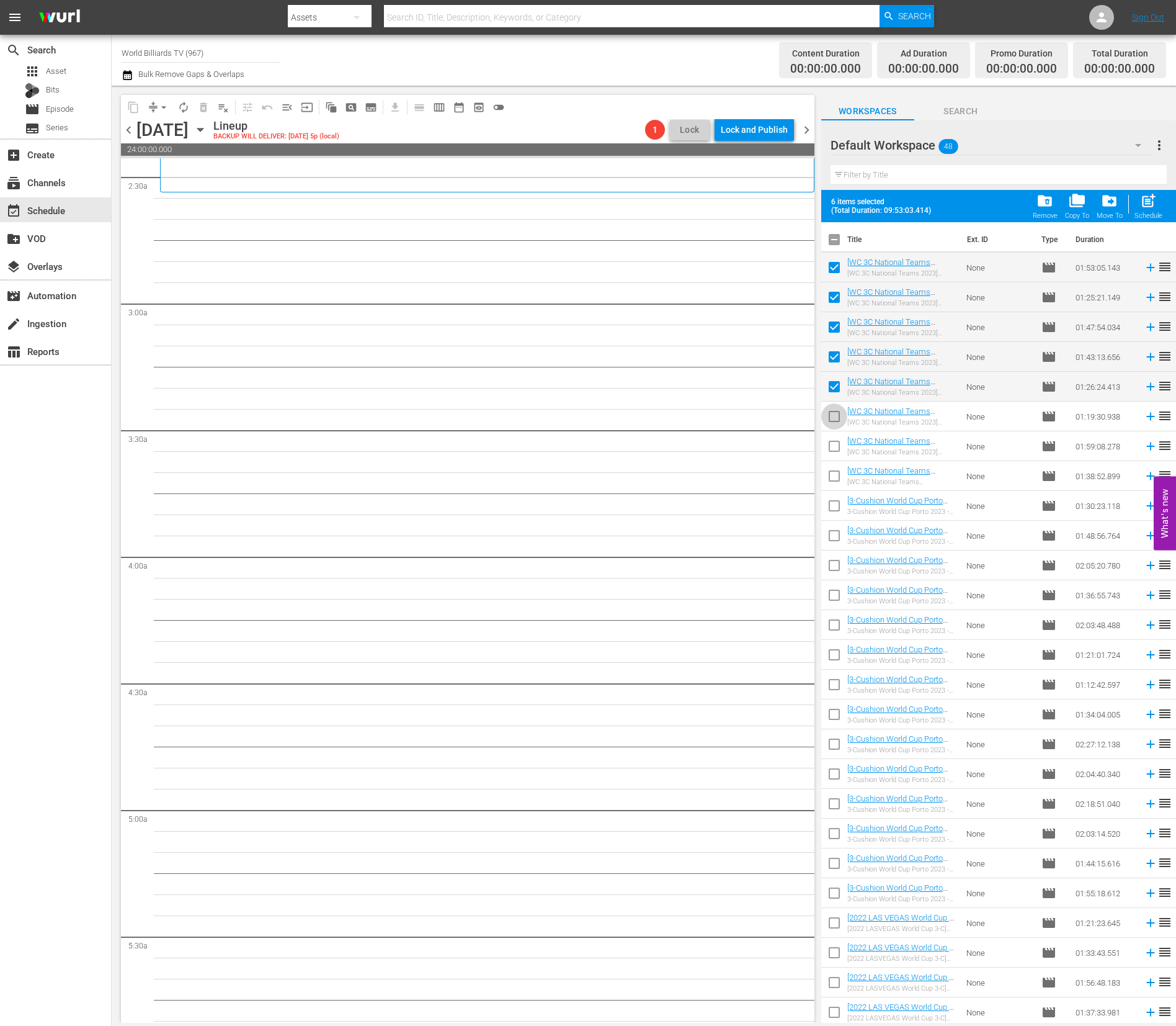
click at [831, 417] on input "checkbox" at bounding box center [834, 418] width 26 height 26
checkbox input "true"
click at [1146, 203] on span "post_add" at bounding box center [1148, 200] width 17 height 17
checkbox input "false"
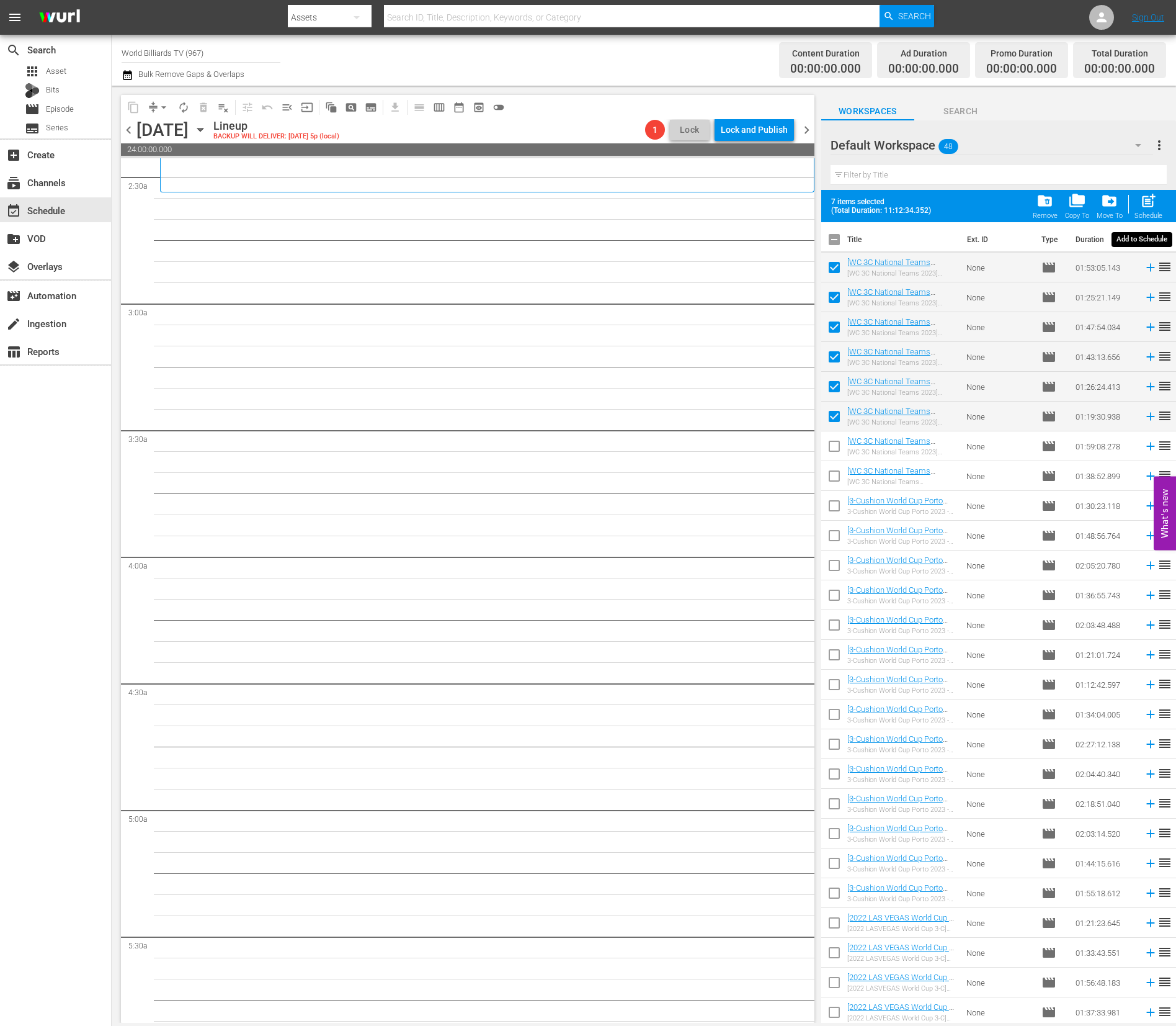
checkbox input "false"
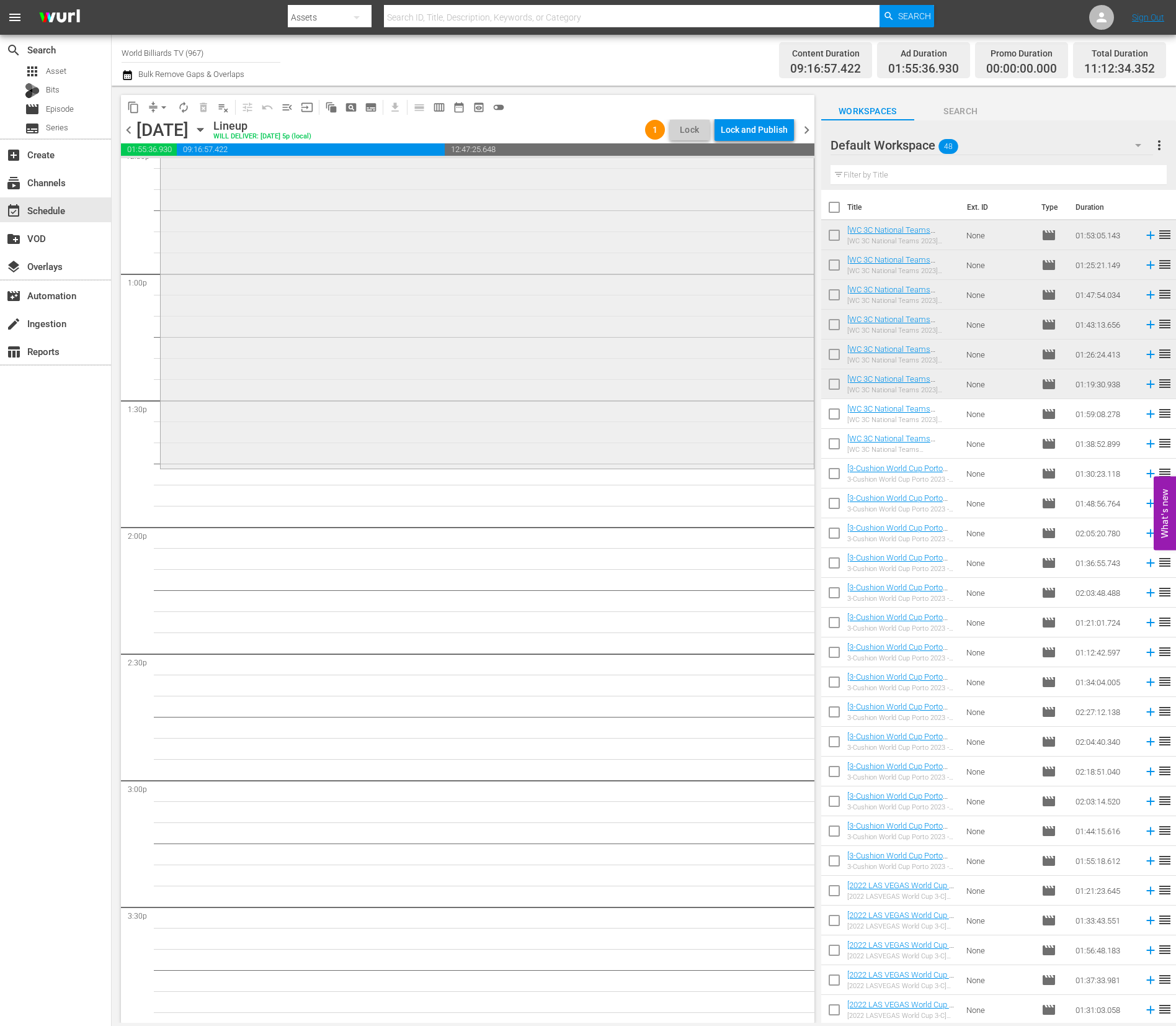
scroll to position [3332, 0]
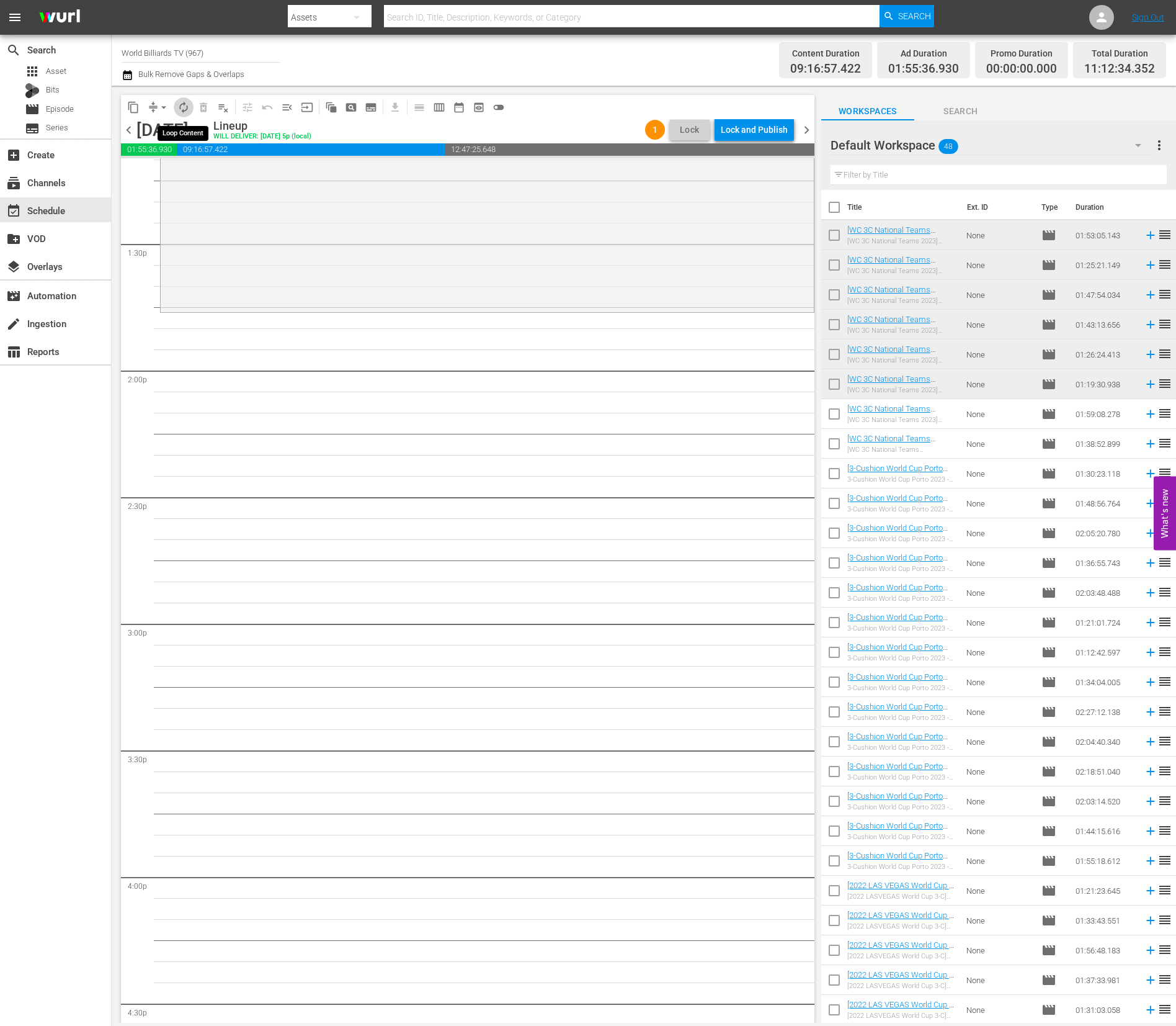
click at [189, 101] on button "autorenew_outlined" at bounding box center [183, 107] width 20 height 20
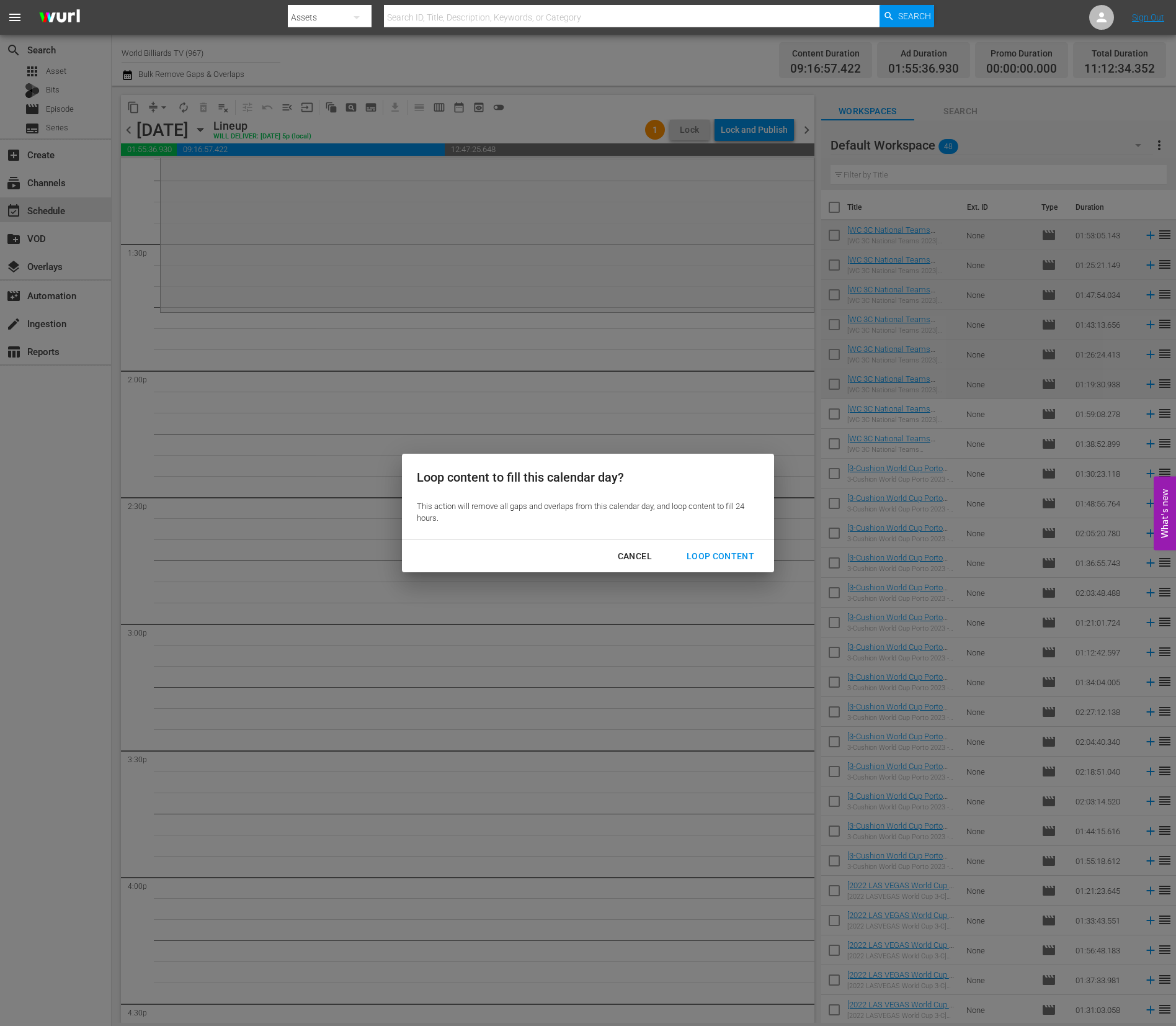
click at [702, 553] on div "Loop Content" at bounding box center [720, 556] width 88 height 15
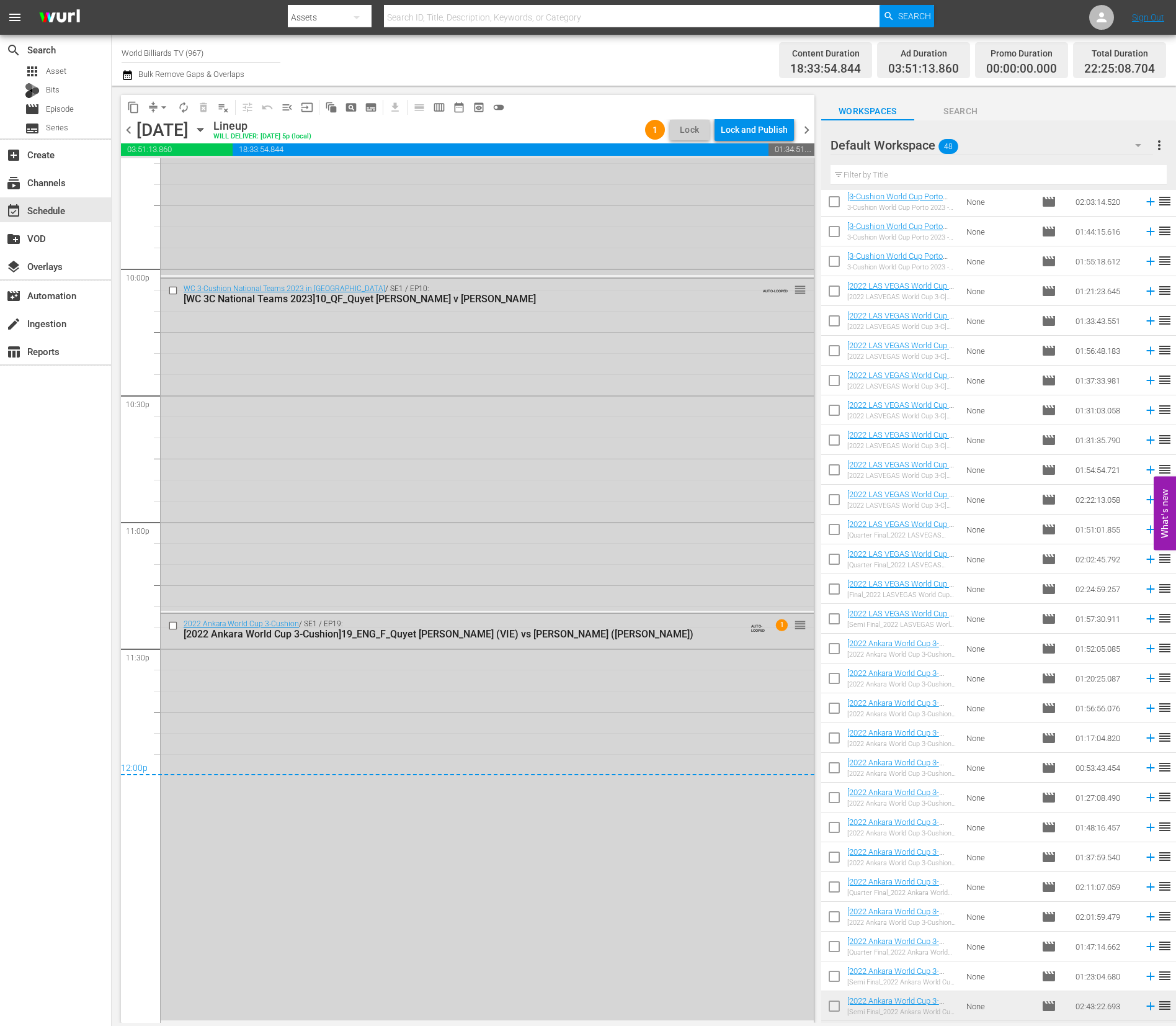
scroll to position [625, 0]
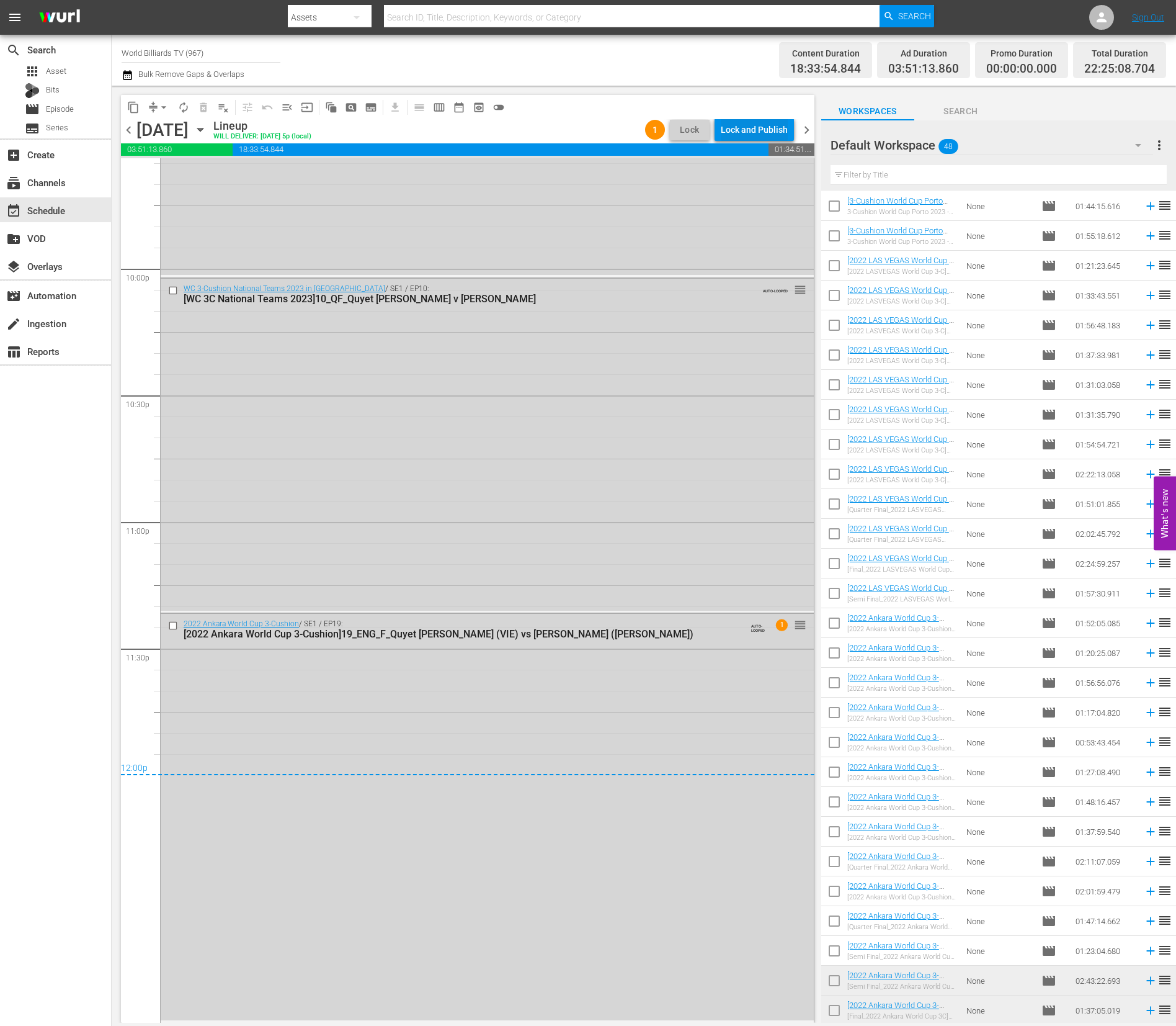
click at [745, 135] on div "Lock and Publish" at bounding box center [754, 130] width 67 height 22
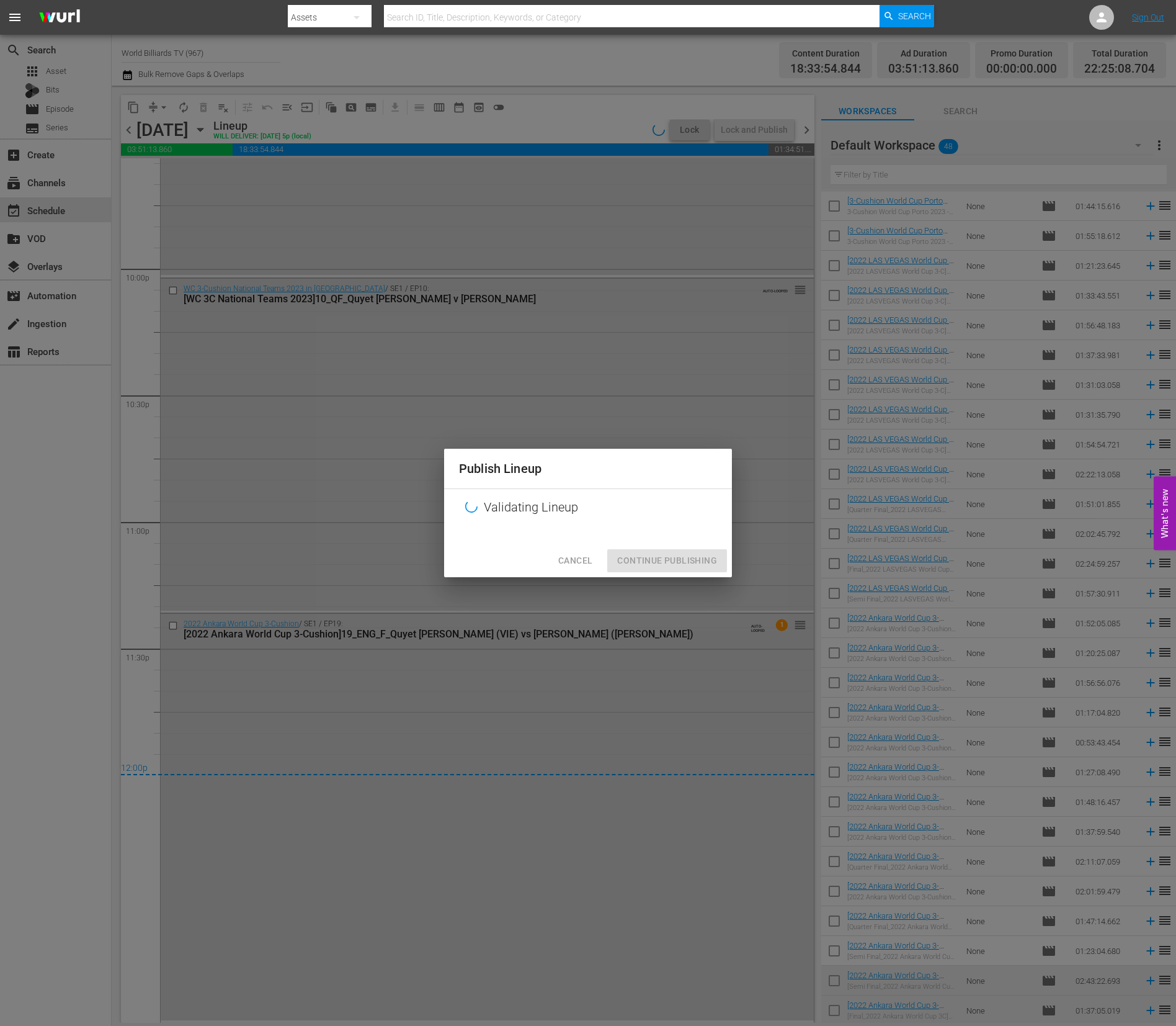
click at [748, 132] on div "Publish Lineup Validating Lineup Cancel Continue Publishing" at bounding box center [588, 513] width 1176 height 1026
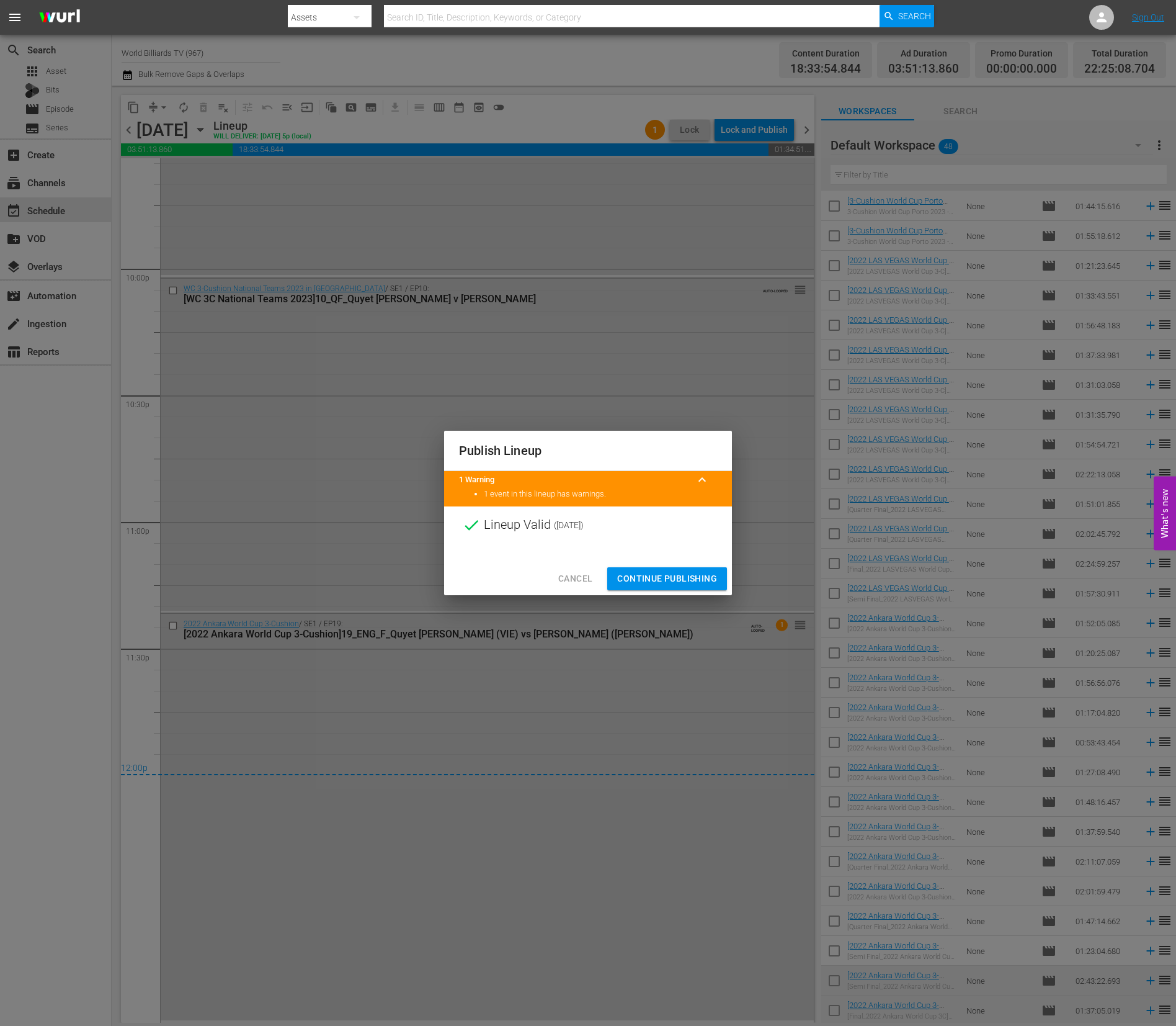
click at [651, 571] on span "Continue Publishing" at bounding box center [668, 578] width 100 height 15
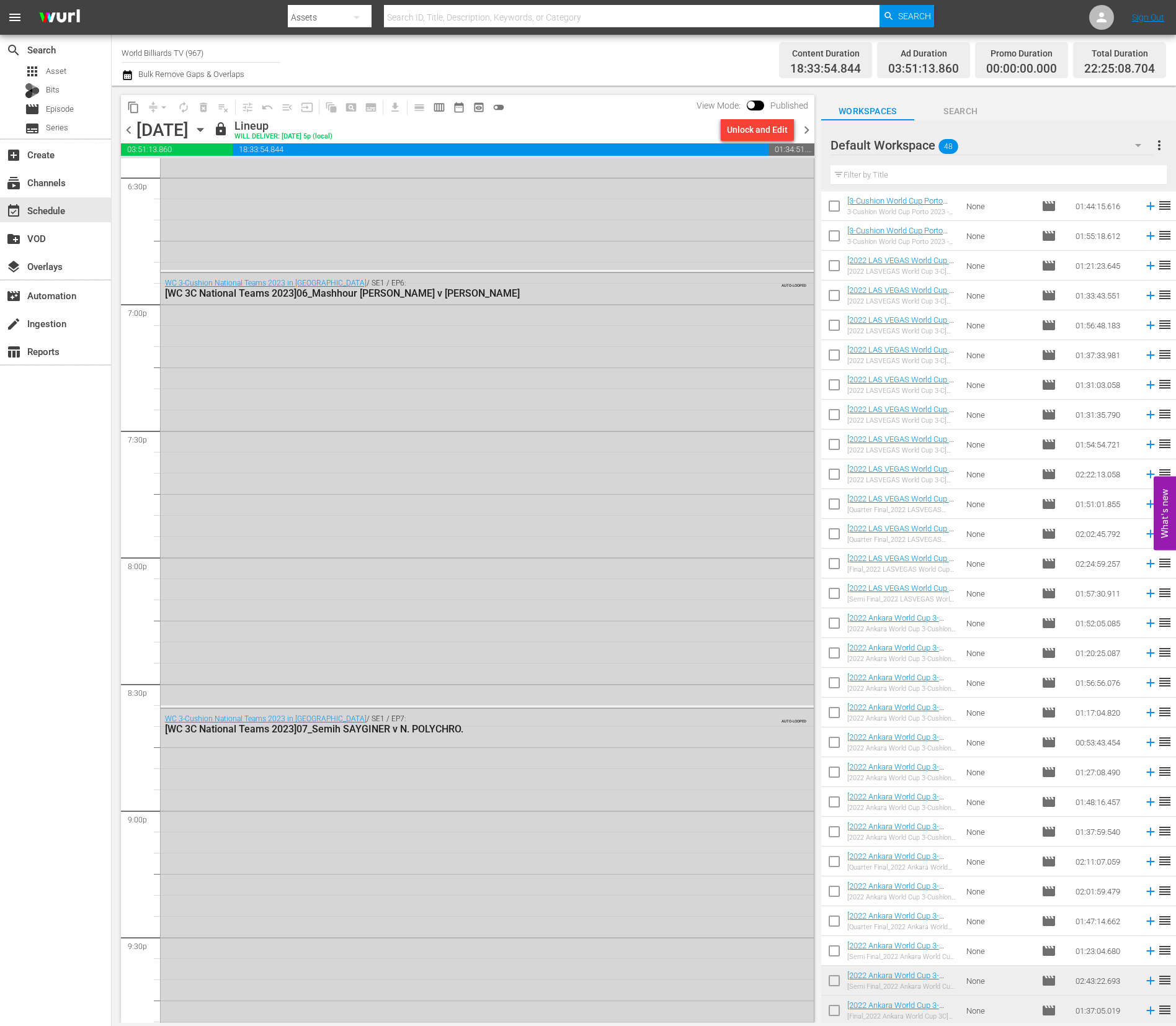
scroll to position [5459, 0]
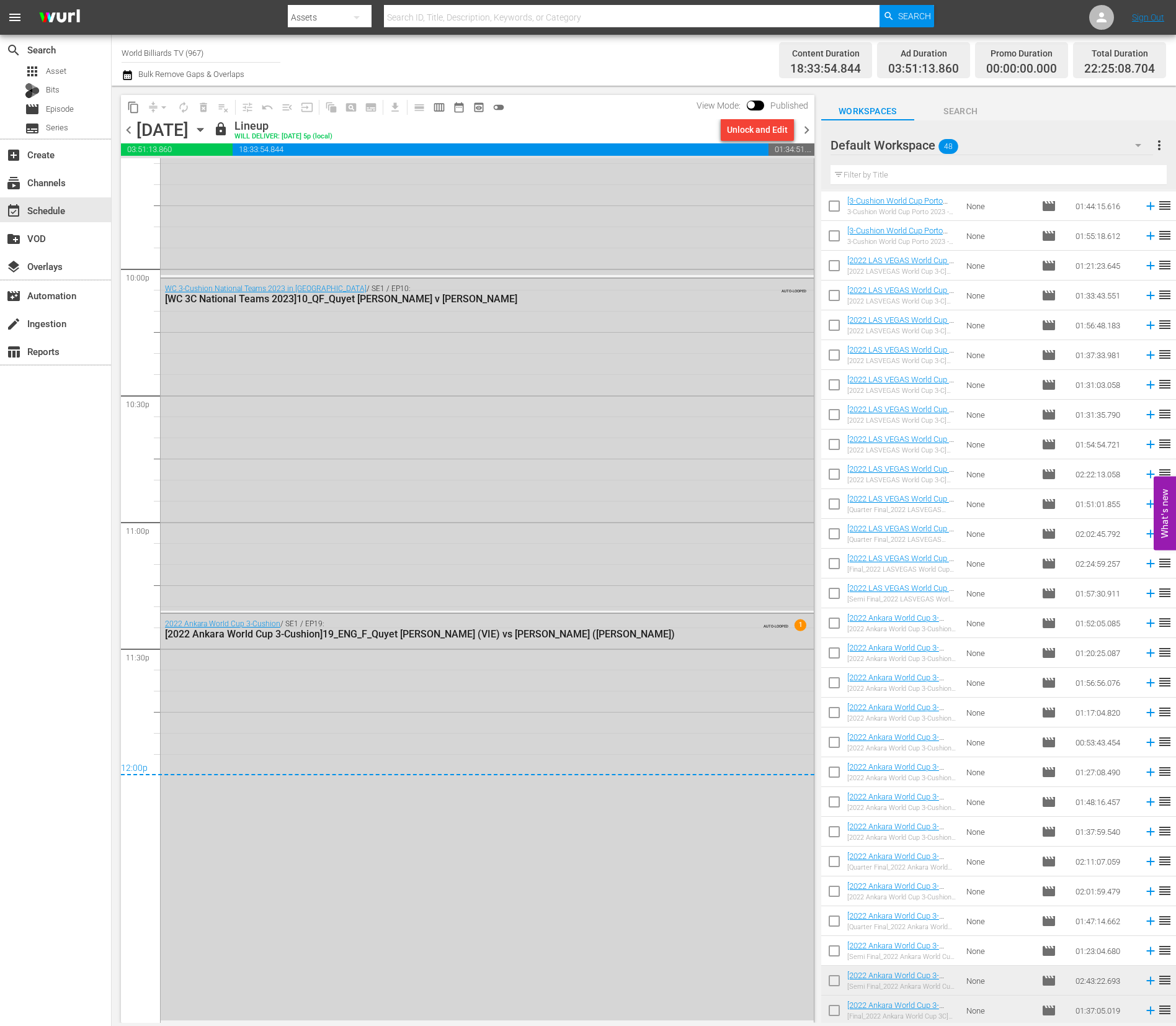
click at [203, 130] on icon "button" at bounding box center [200, 130] width 5 height 3
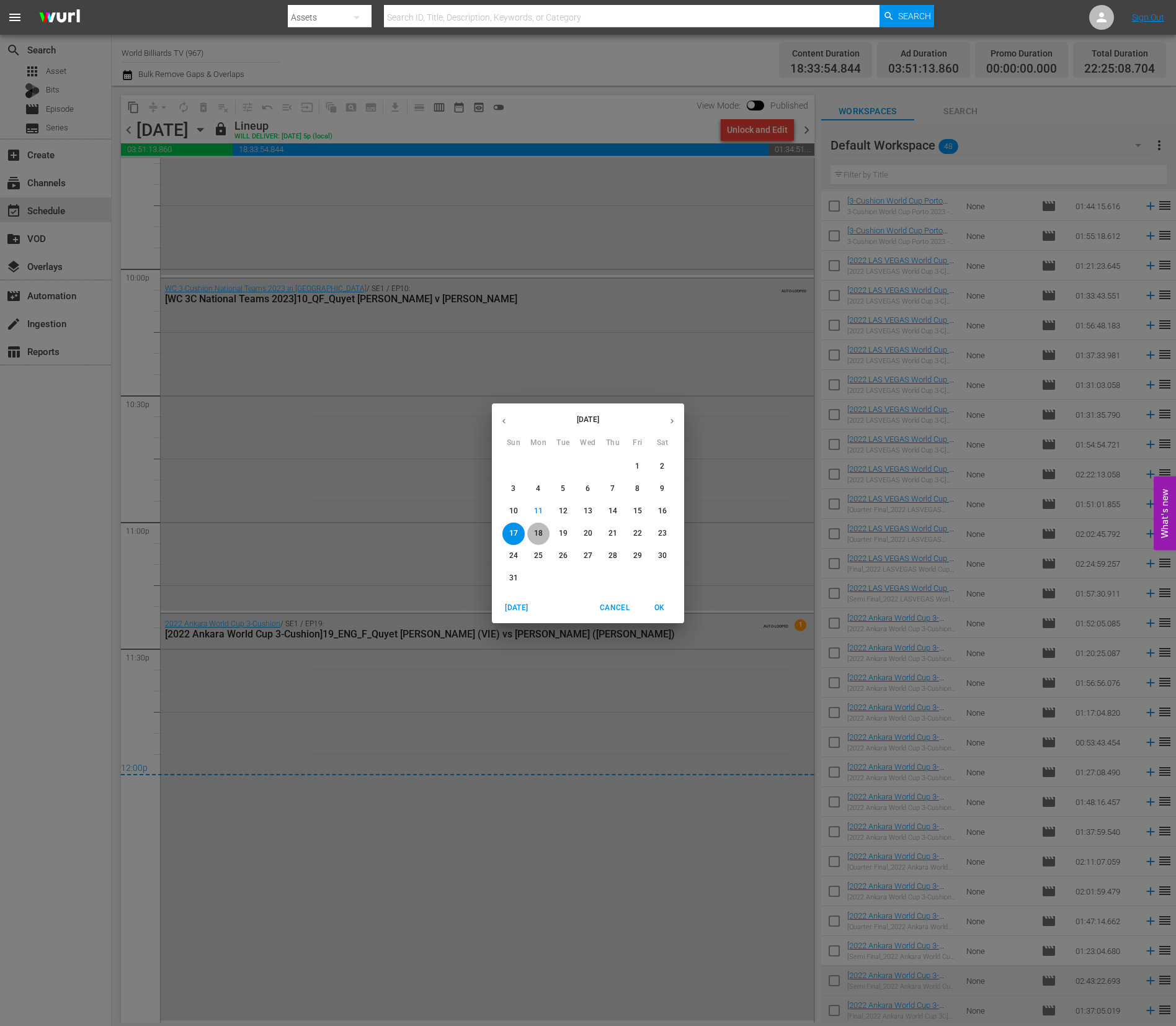
click at [538, 534] on p "18" at bounding box center [539, 534] width 9 height 11
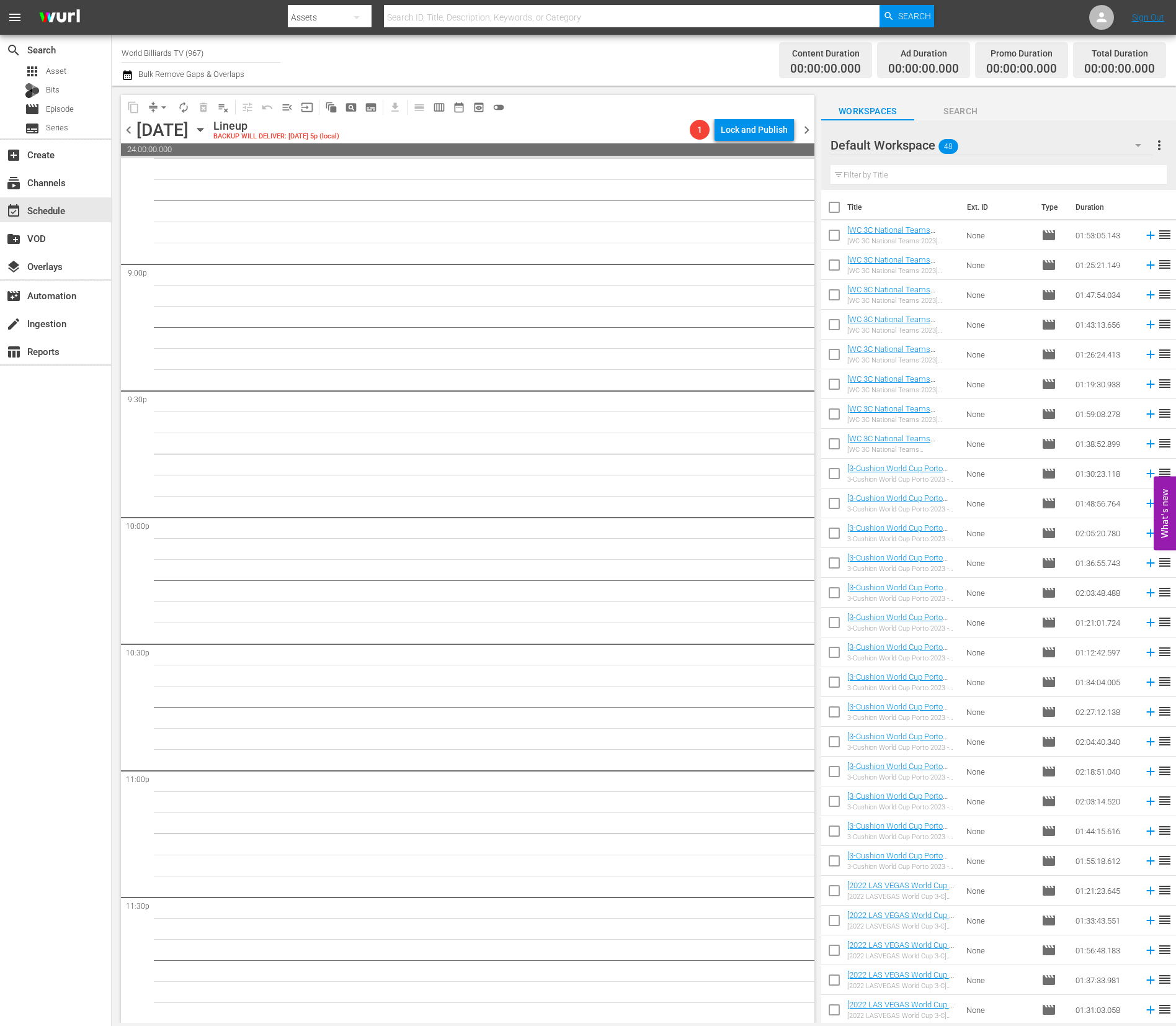
click at [837, 237] on input "checkbox" at bounding box center [834, 237] width 26 height 26
checkbox input "true"
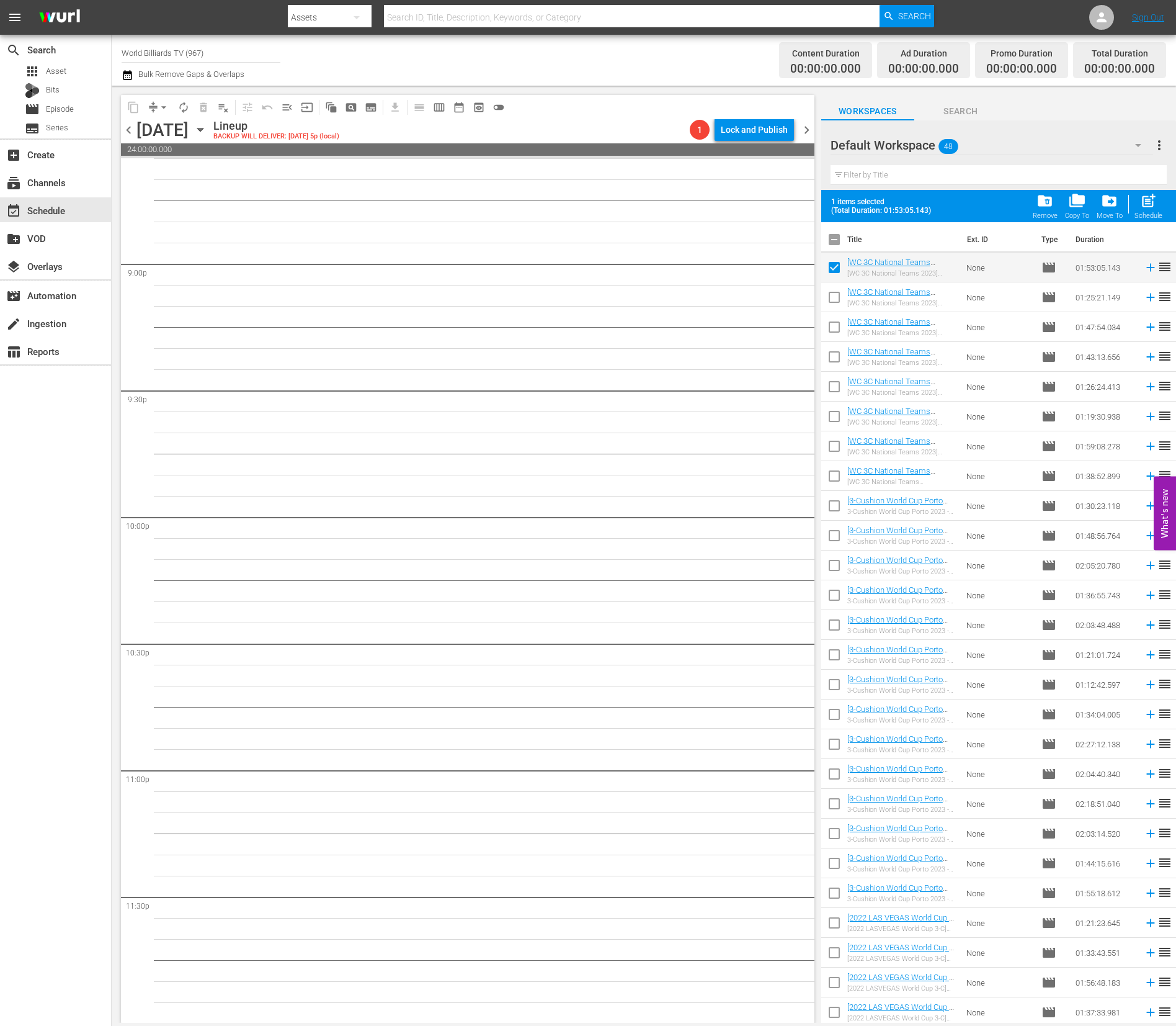
click at [835, 292] on input "checkbox" at bounding box center [834, 299] width 26 height 26
checkbox input "true"
click at [833, 328] on input "checkbox" at bounding box center [834, 329] width 26 height 26
checkbox input "true"
click at [831, 367] on input "checkbox" at bounding box center [834, 358] width 26 height 26
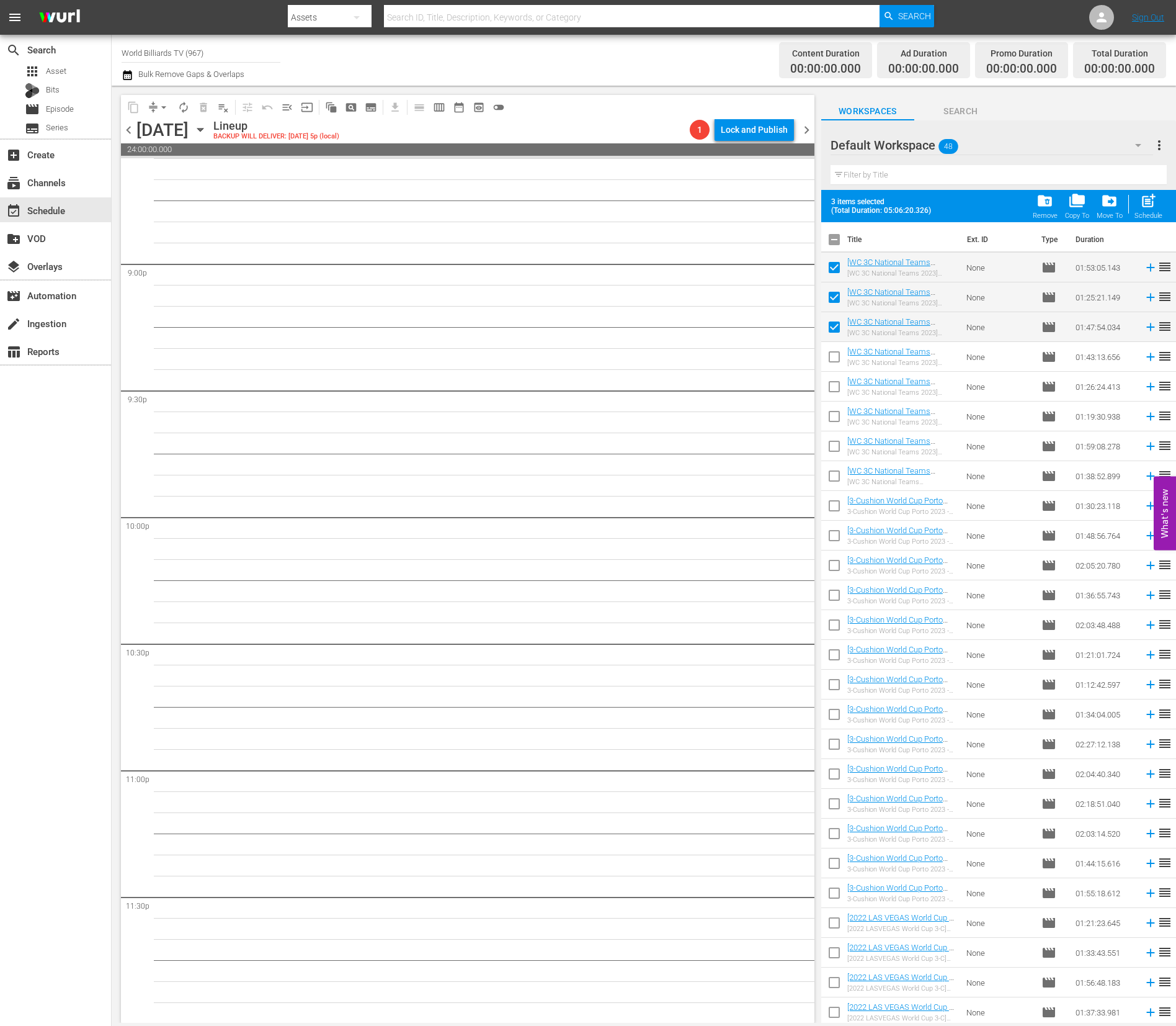
checkbox input "true"
click at [831, 392] on input "checkbox" at bounding box center [834, 389] width 26 height 26
checkbox input "true"
click at [1147, 206] on span "post_add" at bounding box center [1148, 200] width 17 height 17
checkbox input "false"
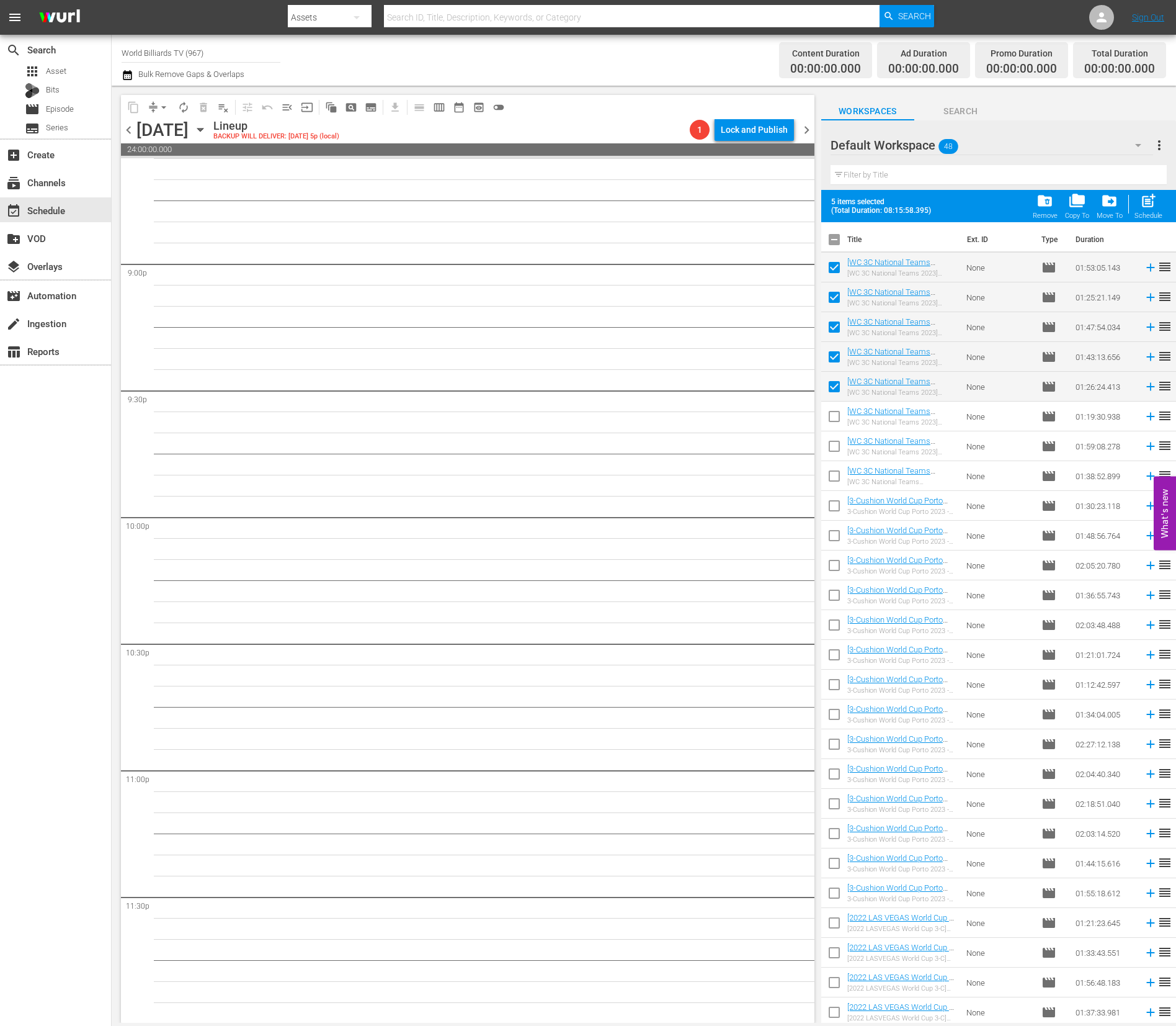
checkbox input "false"
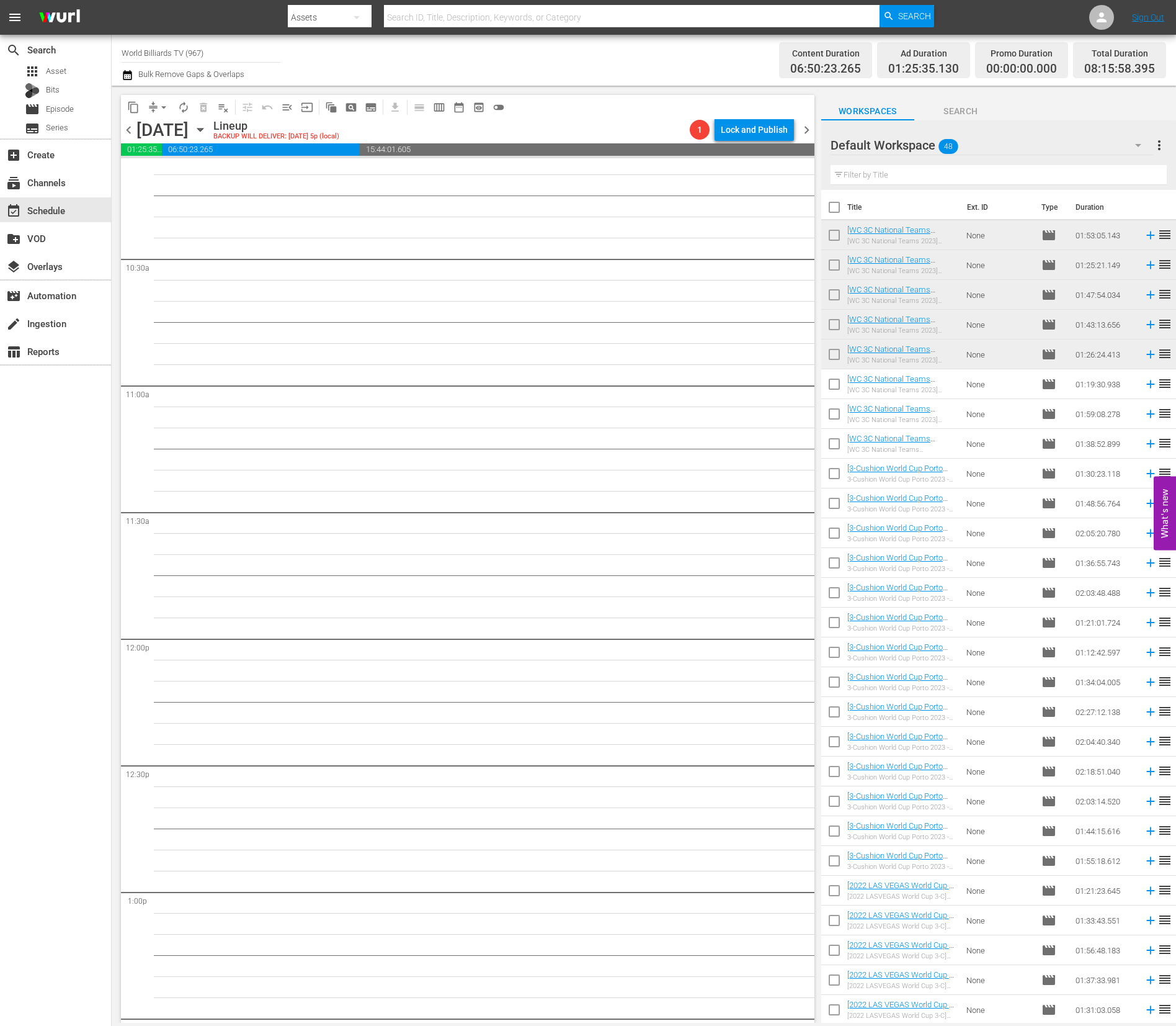
scroll to position [2273, 0]
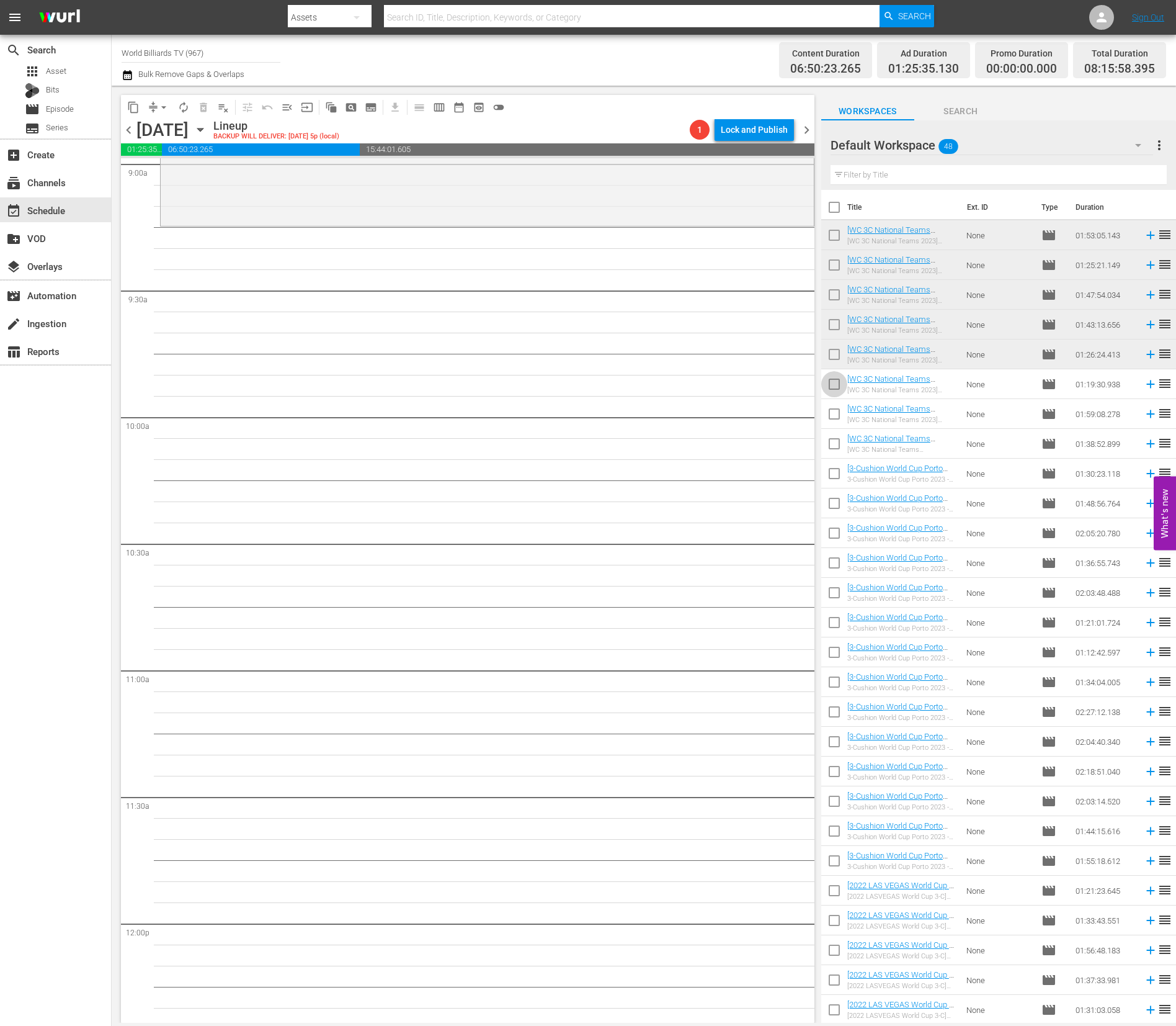
click at [837, 391] on input "checkbox" at bounding box center [834, 386] width 26 height 26
checkbox input "true"
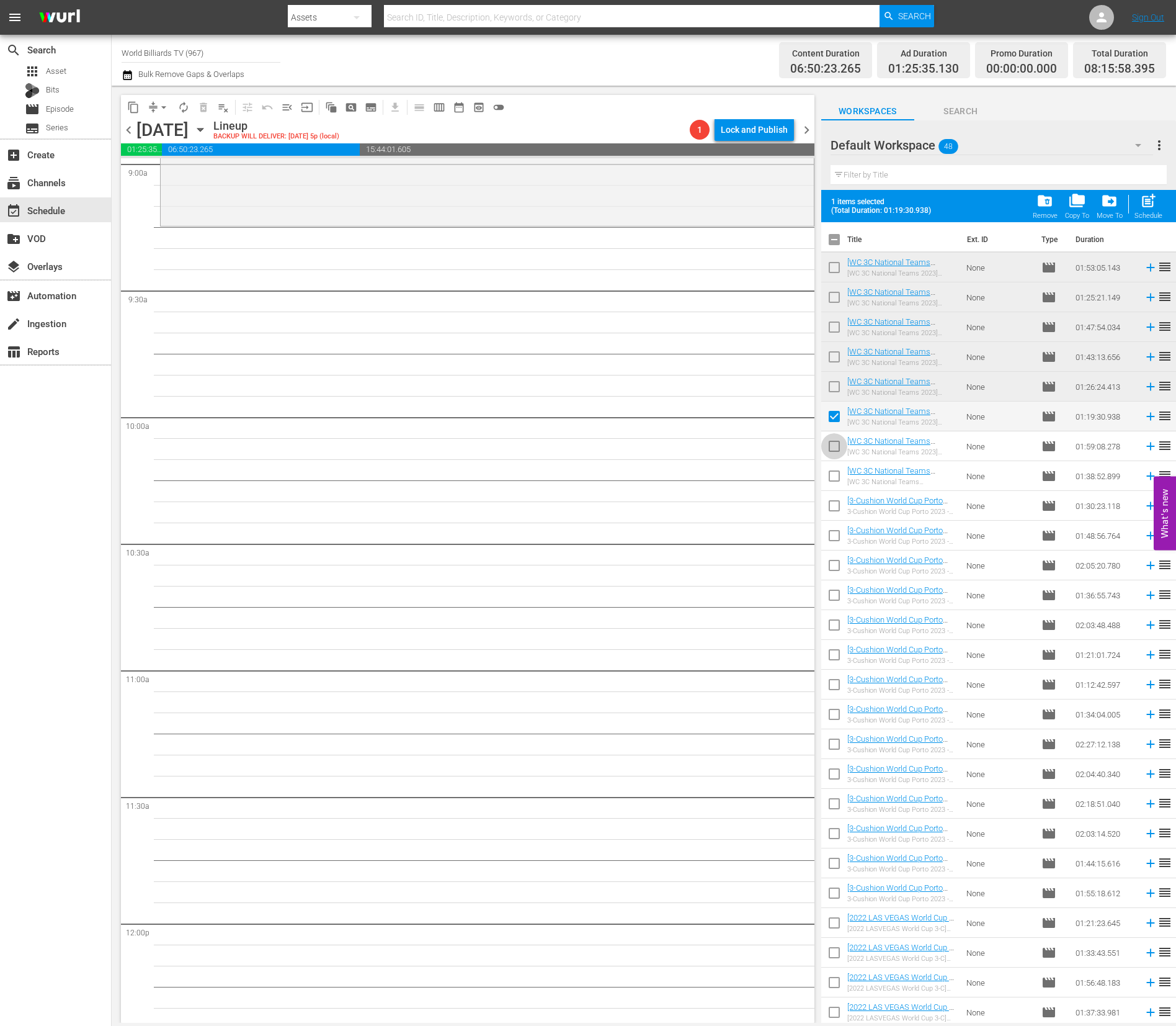
click at [833, 454] on input "checkbox" at bounding box center [834, 448] width 26 height 26
checkbox input "true"
click at [831, 472] on input "checkbox" at bounding box center [834, 478] width 26 height 26
checkbox input "true"
click at [833, 493] on span at bounding box center [834, 505] width 26 height 26
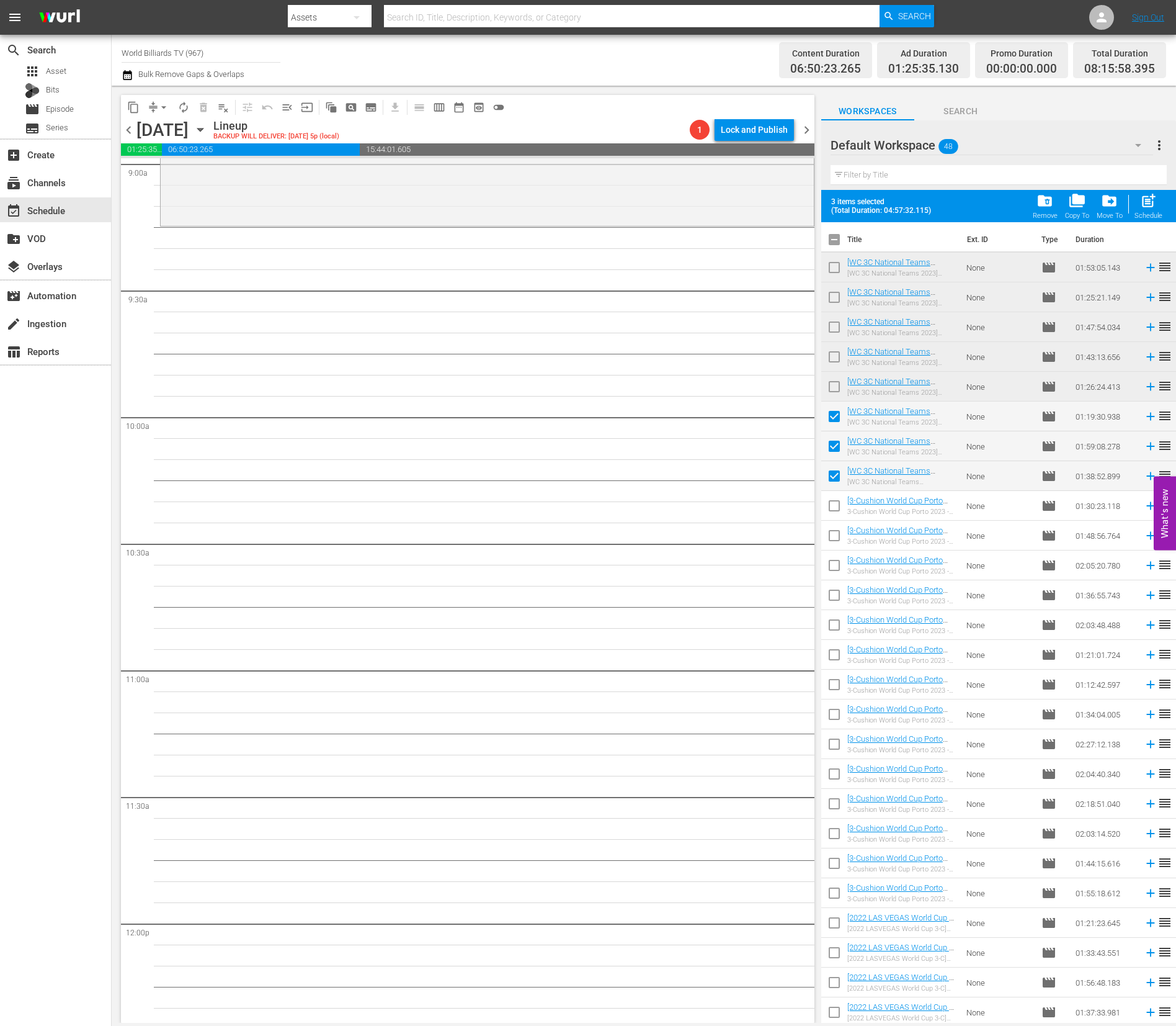
click at [839, 506] on input "checkbox" at bounding box center [834, 508] width 26 height 26
checkbox input "true"
click at [1143, 200] on span "post_add" at bounding box center [1148, 200] width 17 height 17
checkbox input "false"
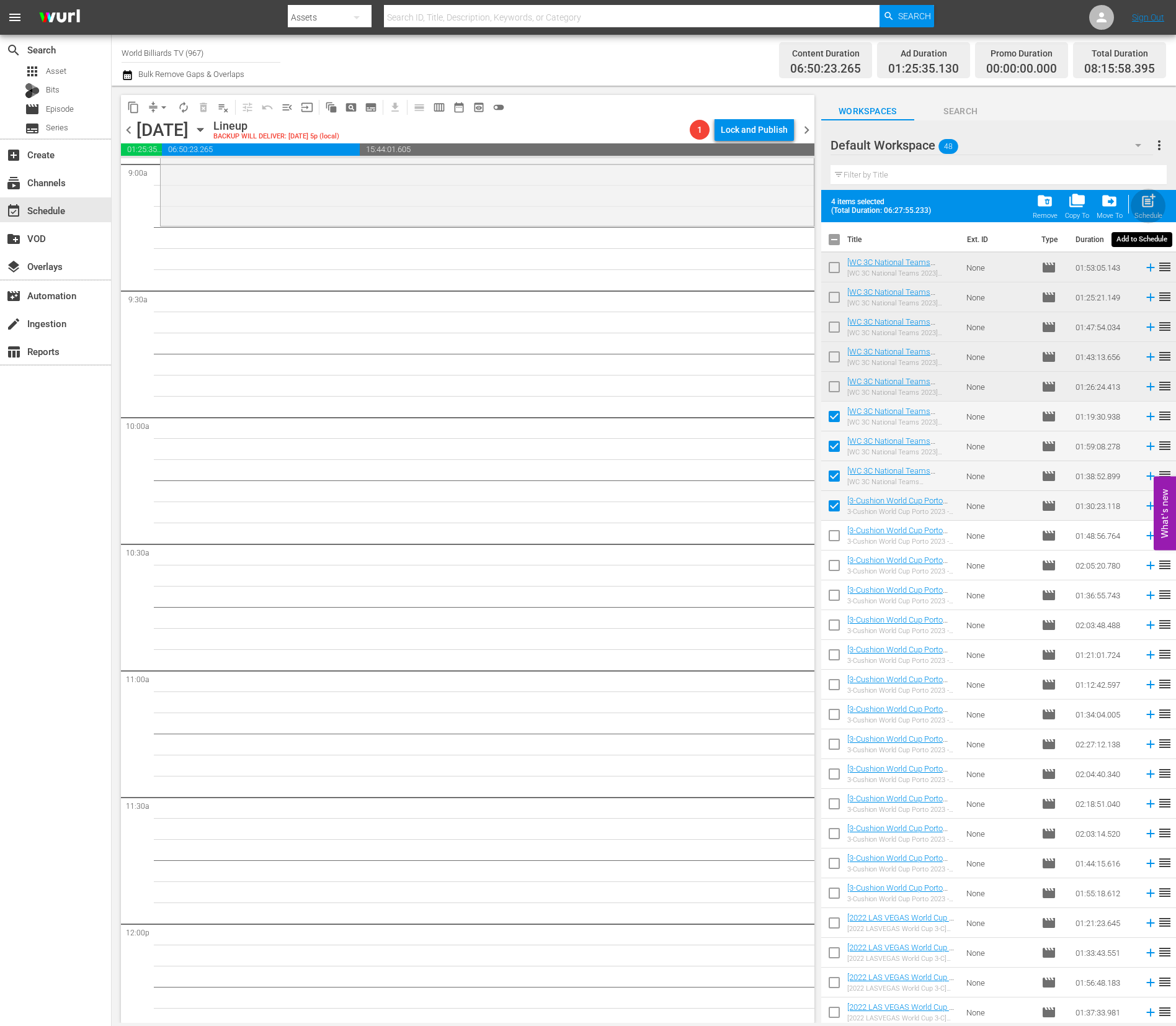
checkbox input "false"
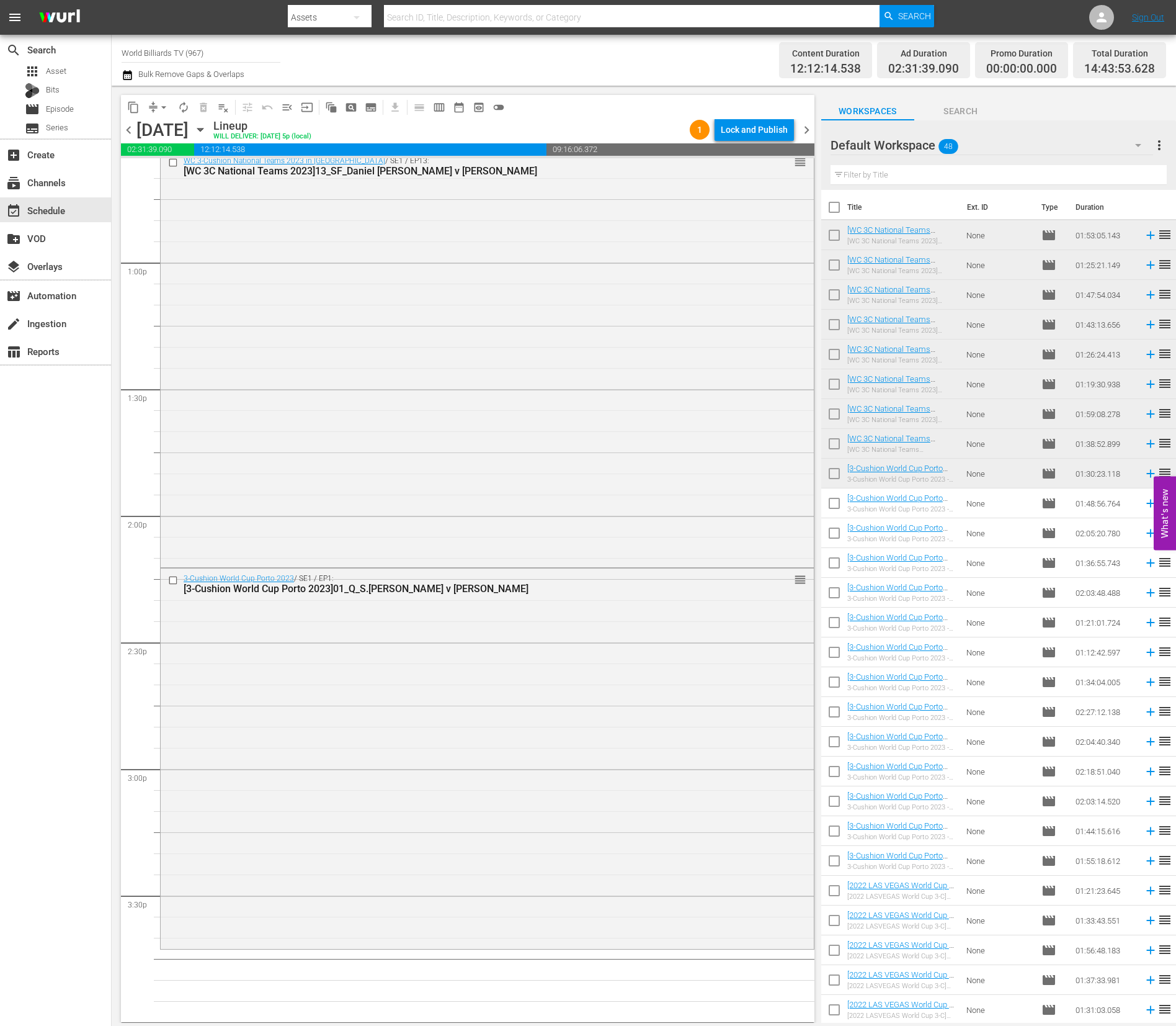
scroll to position [3819, 0]
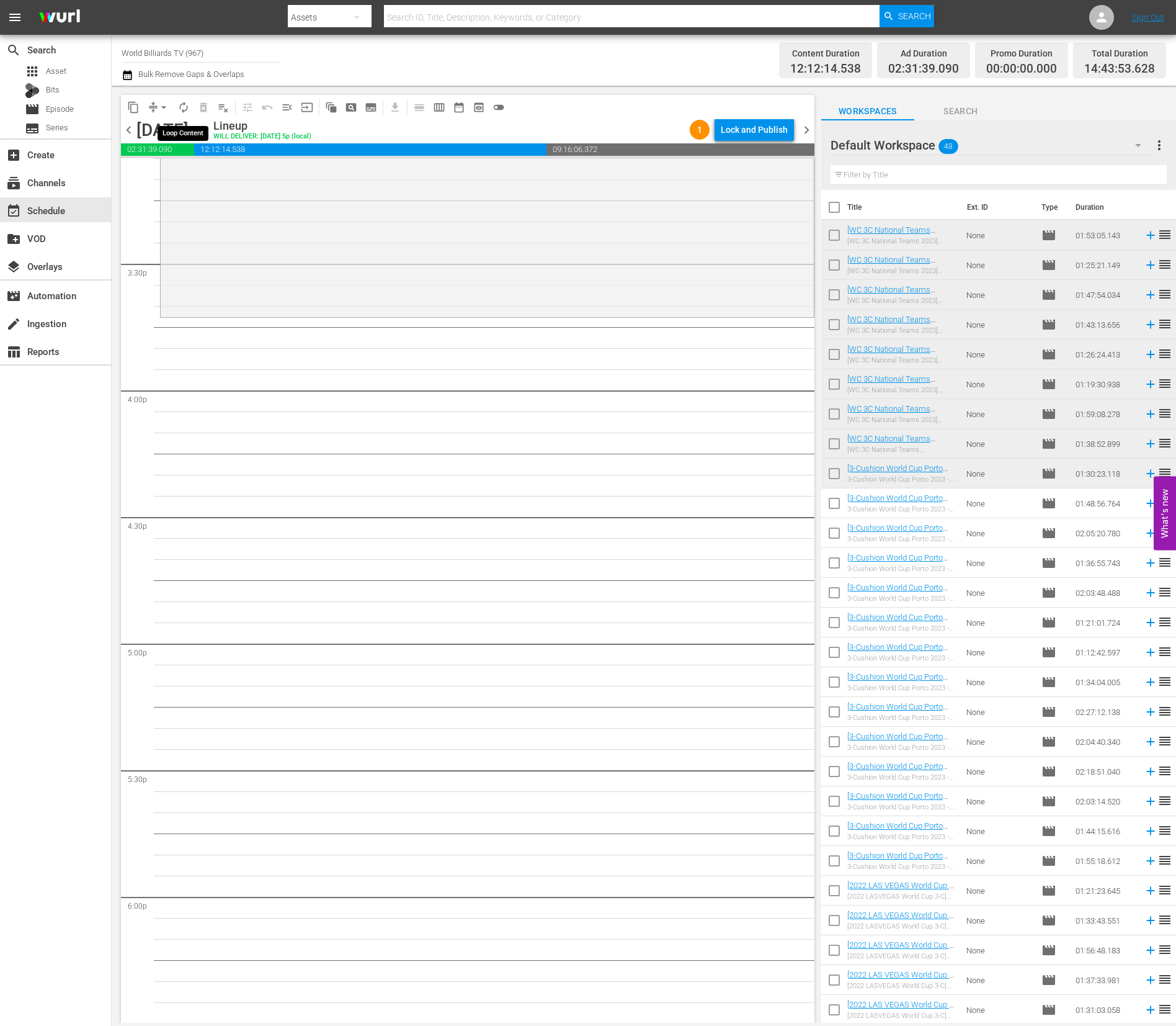
click at [180, 114] on button "autorenew_outlined" at bounding box center [183, 107] width 20 height 20
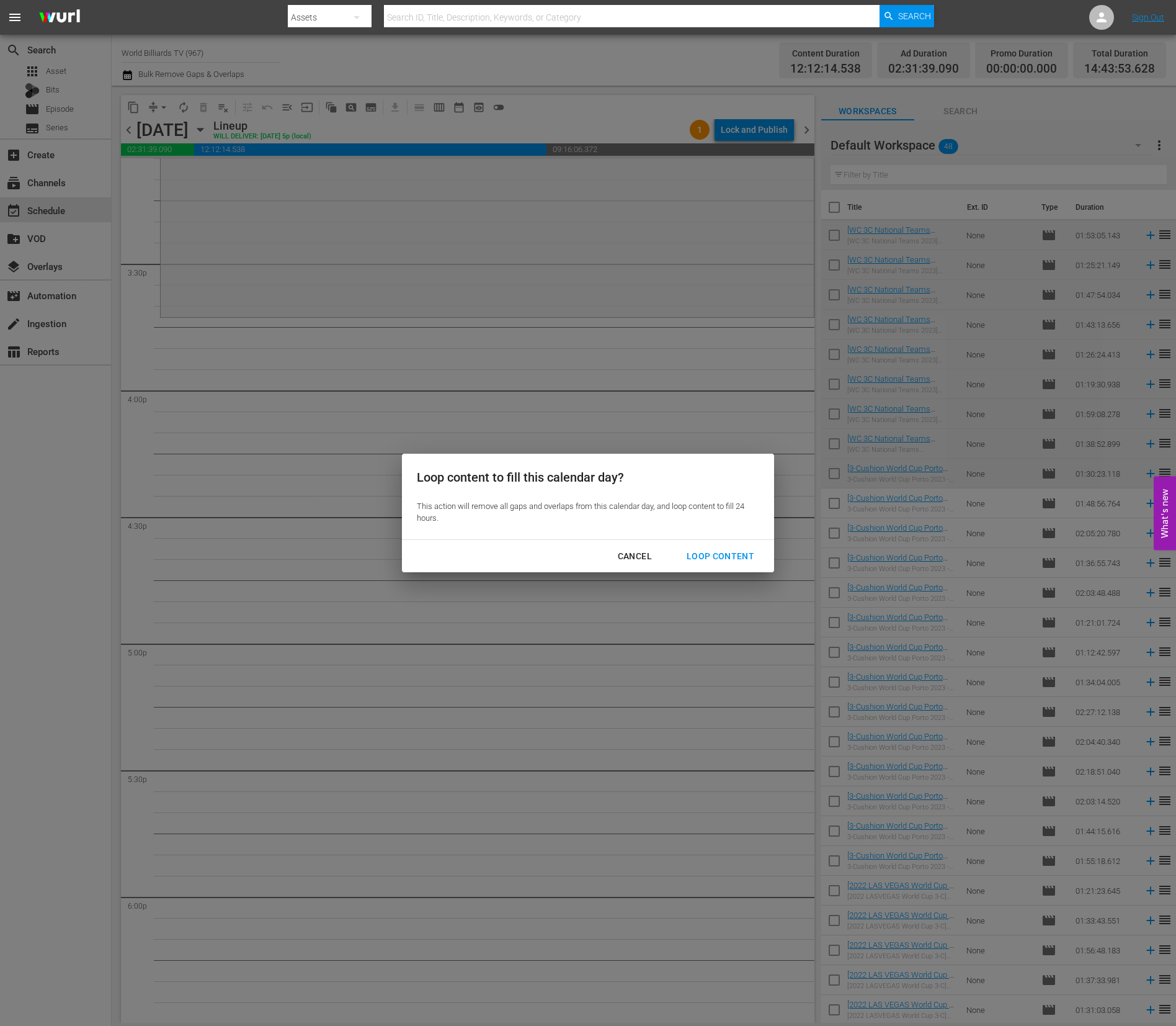
click at [730, 562] on div "Loop Content" at bounding box center [720, 556] width 88 height 15
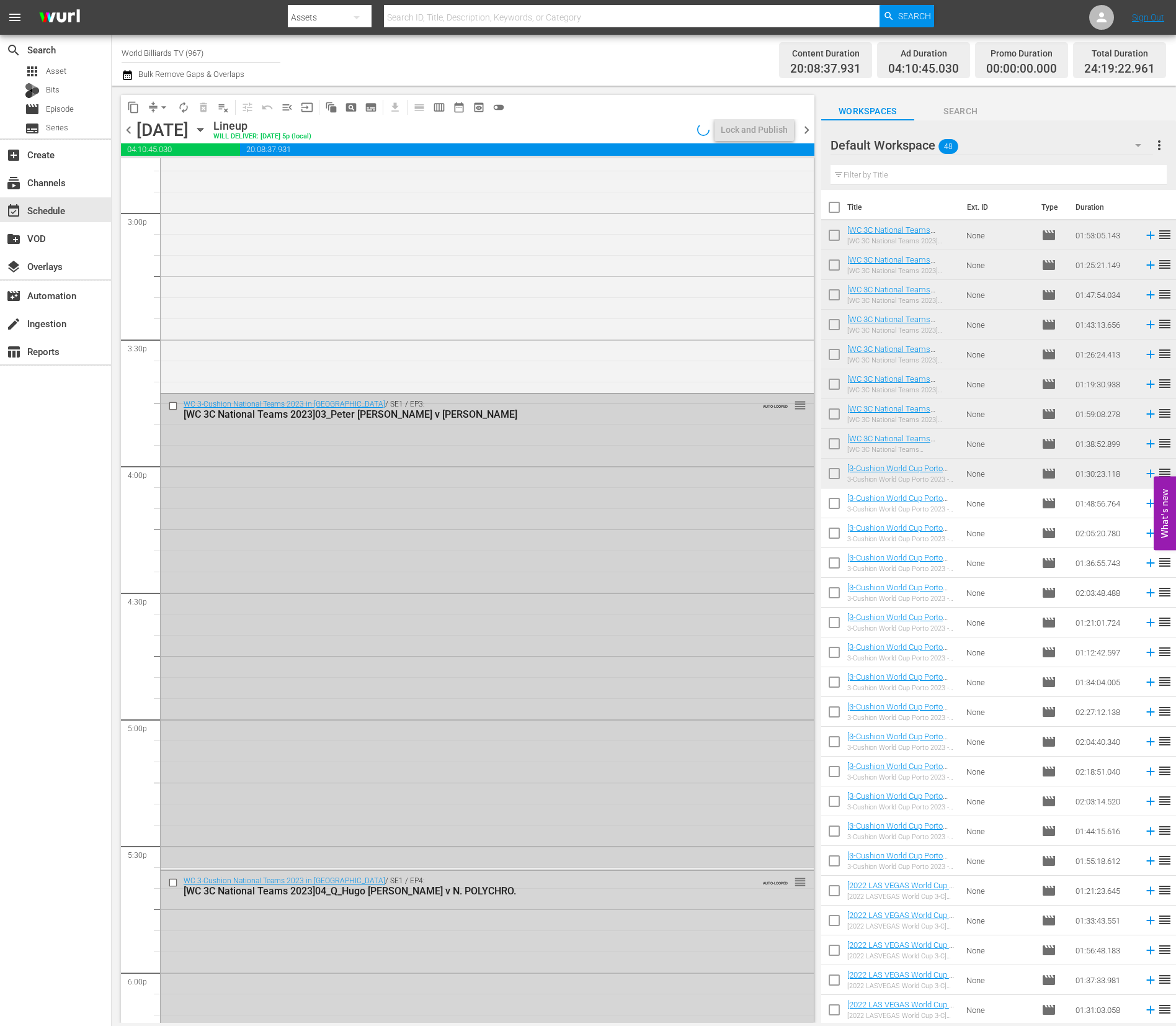
scroll to position [0, 0]
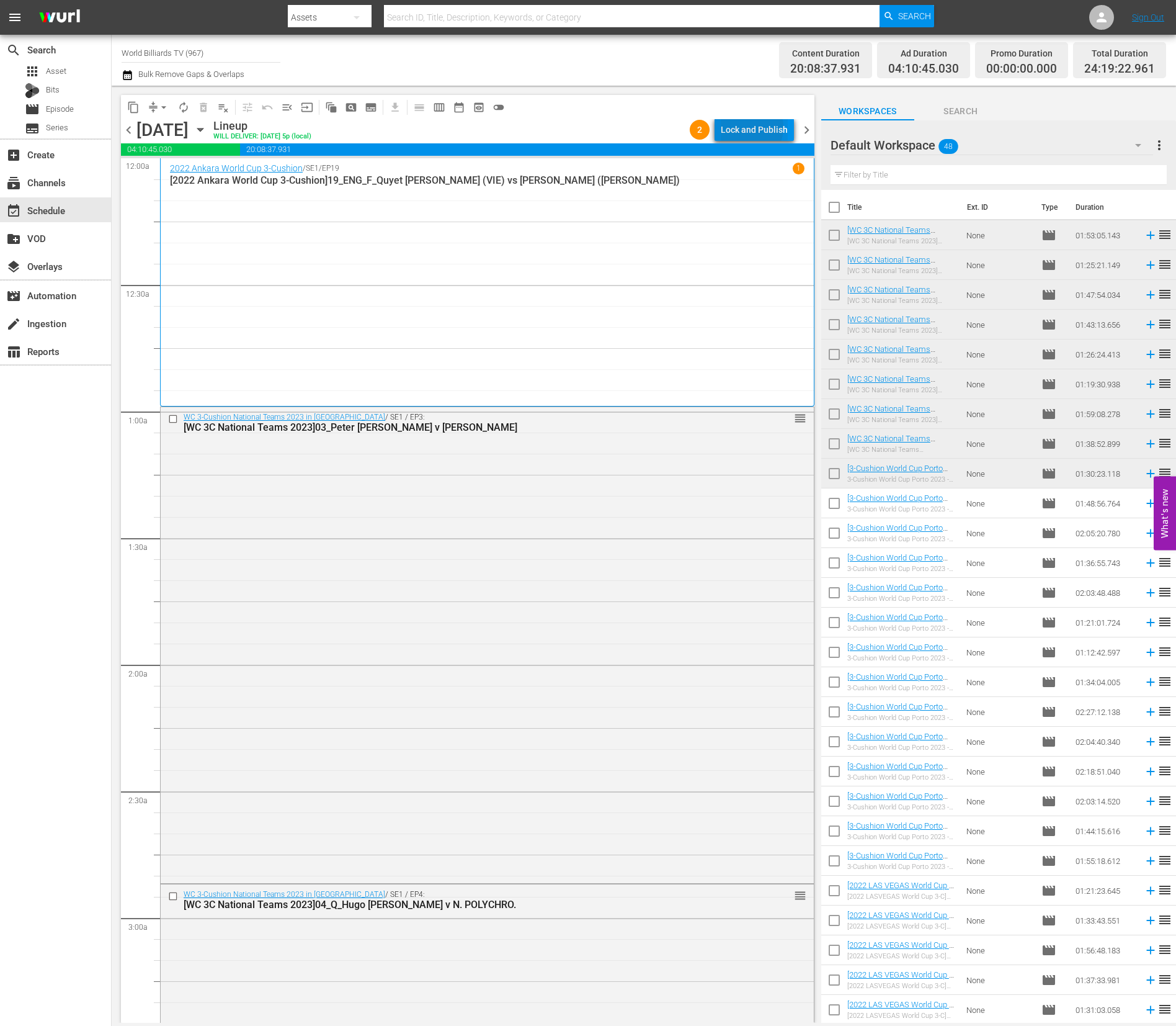
click at [748, 127] on div "Lock and Publish" at bounding box center [754, 130] width 67 height 22
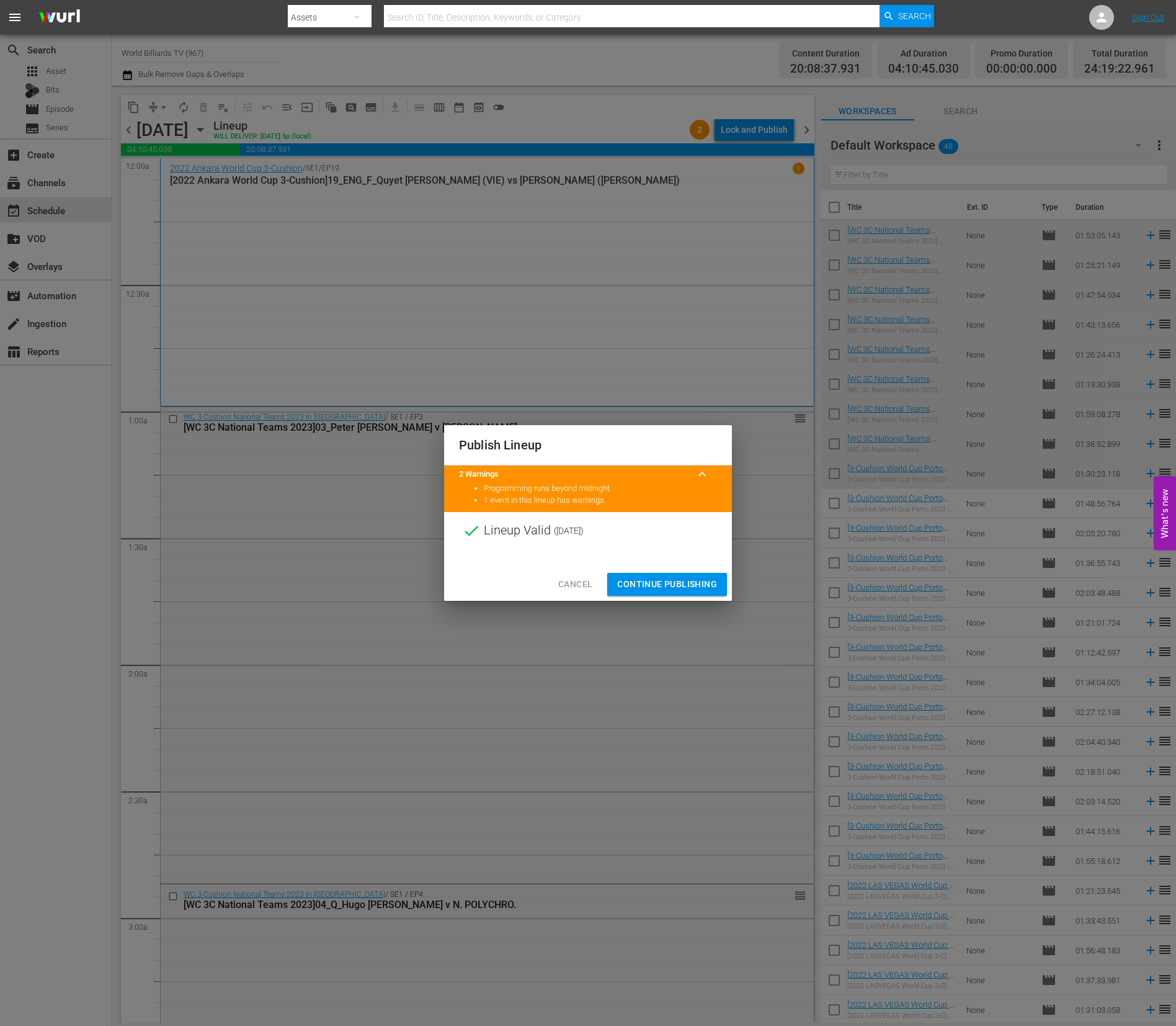
click at [655, 587] on span "Continue Publishing" at bounding box center [668, 584] width 100 height 15
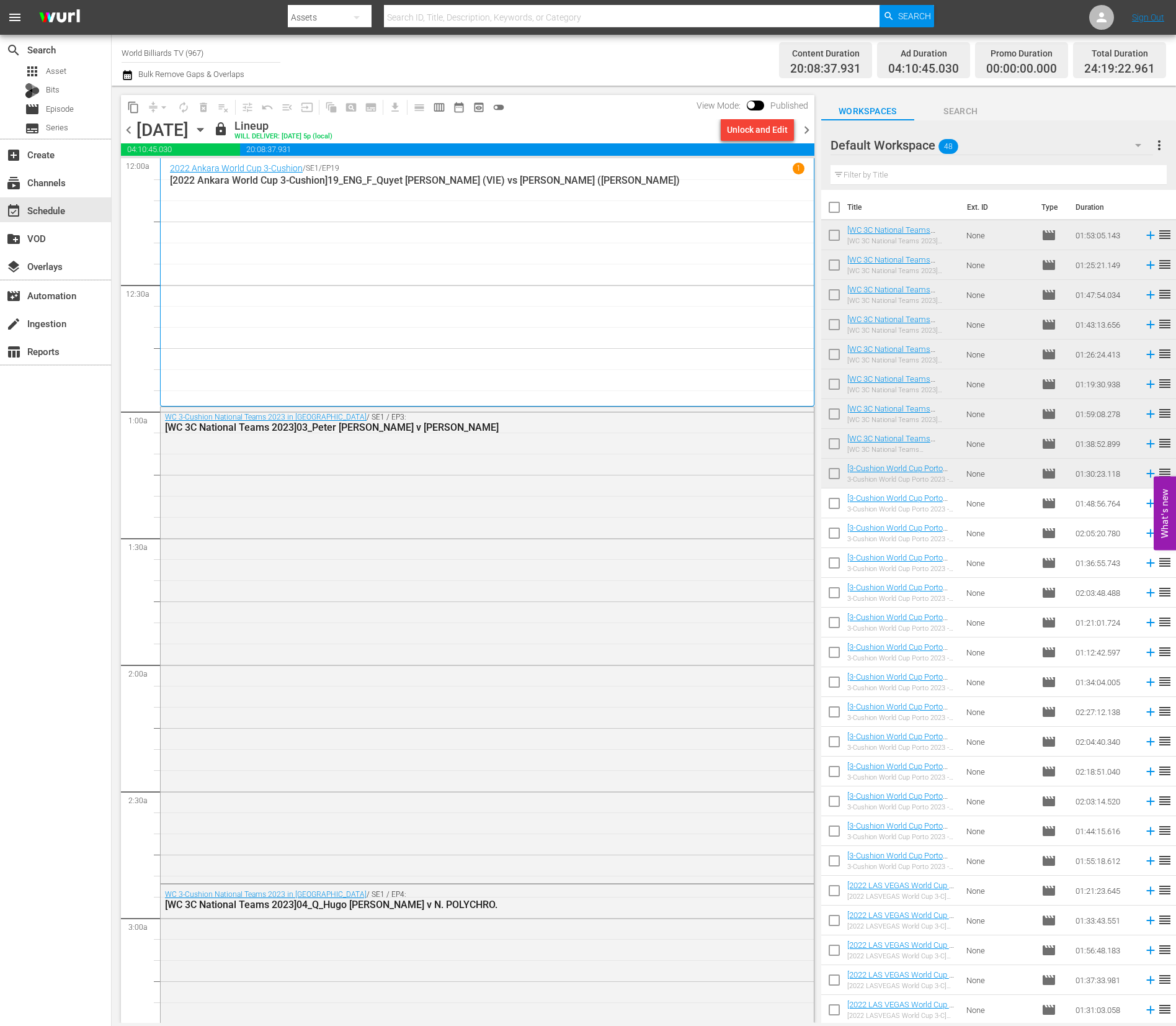
click at [203, 129] on icon "button" at bounding box center [200, 130] width 5 height 3
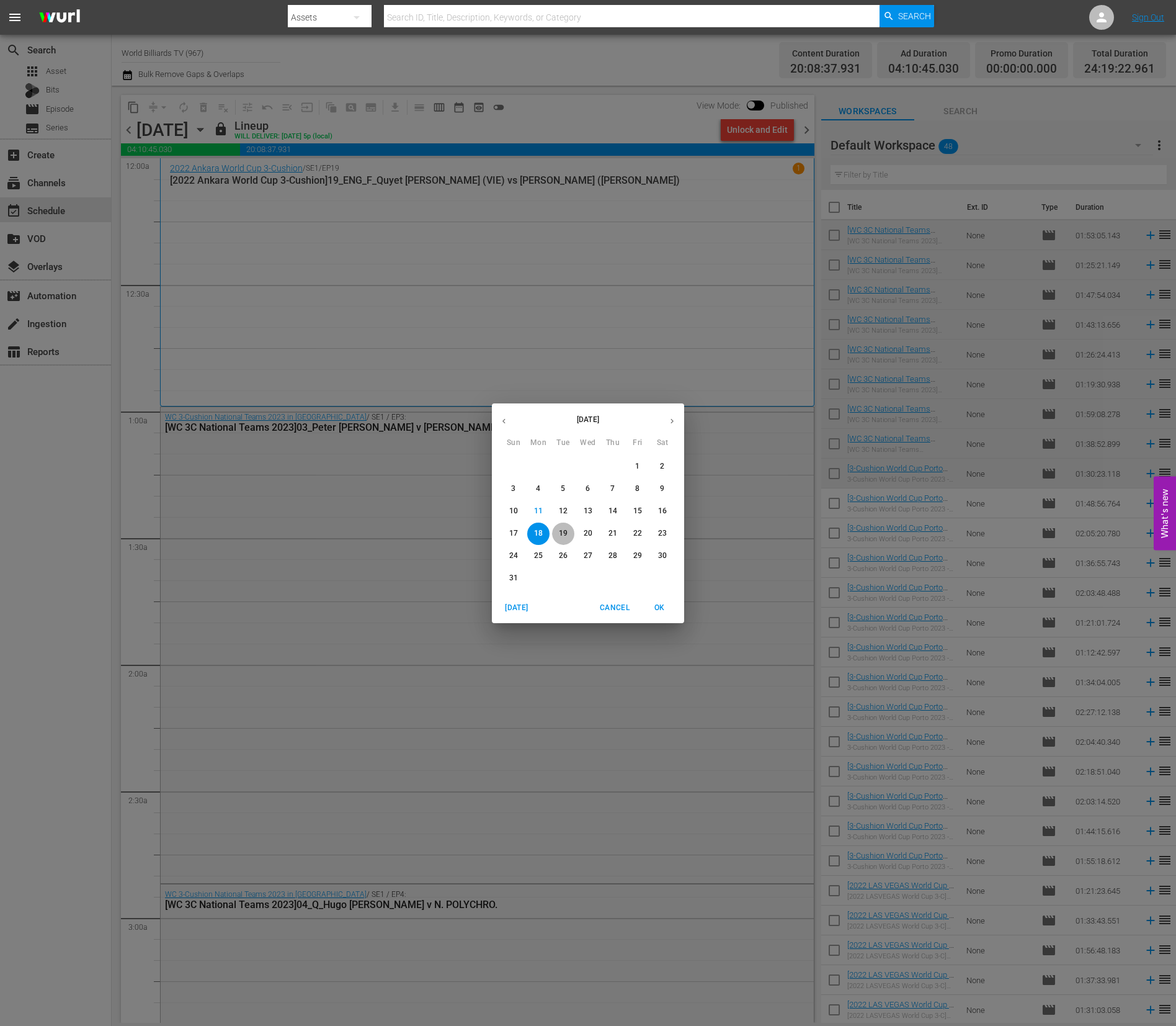
drag, startPoint x: 561, startPoint y: 531, endPoint x: 621, endPoint y: 631, distance: 116.6
click at [561, 531] on p "19" at bounding box center [564, 534] width 9 height 11
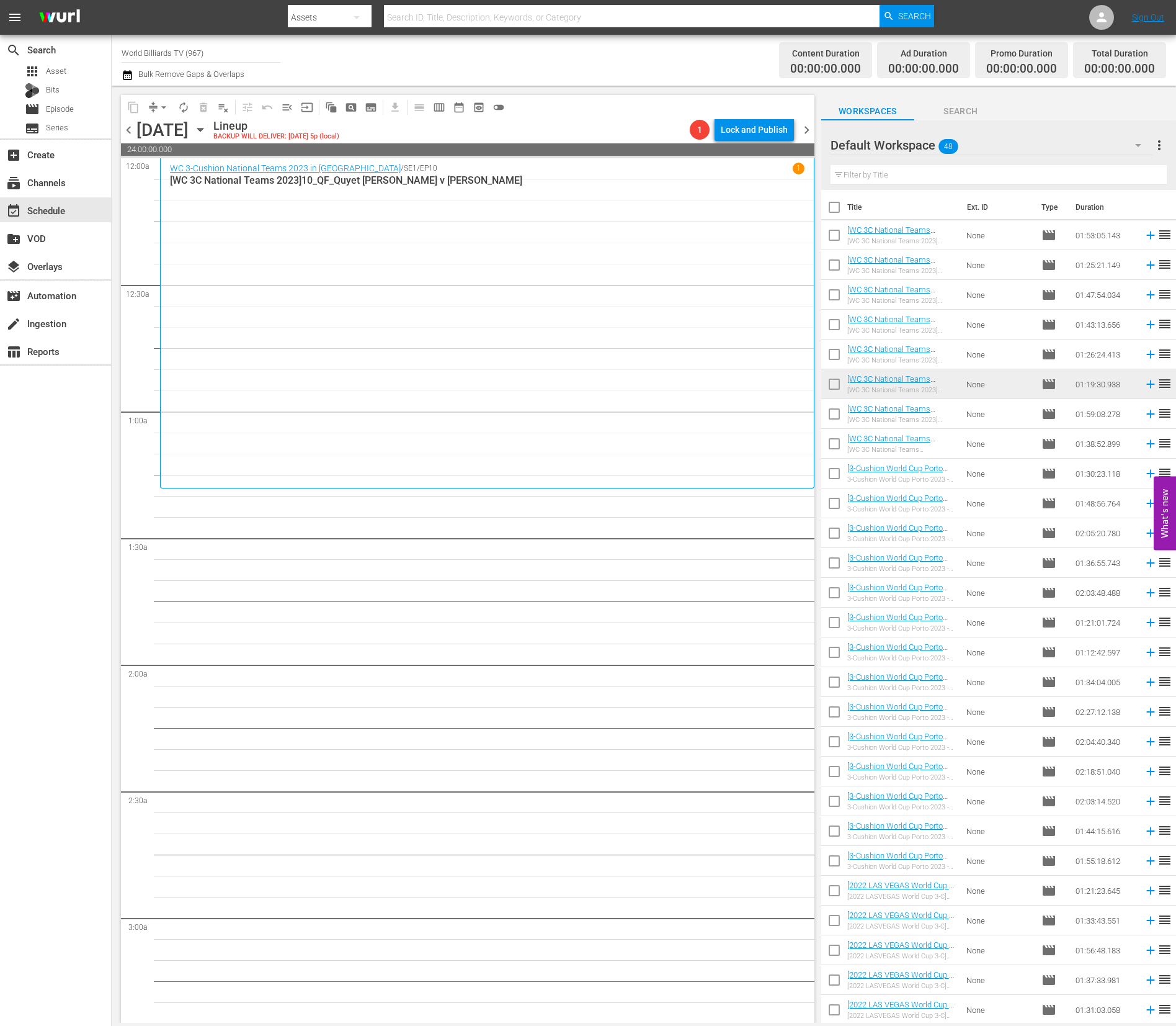
click at [837, 419] on input "checkbox" at bounding box center [834, 416] width 26 height 26
checkbox input "true"
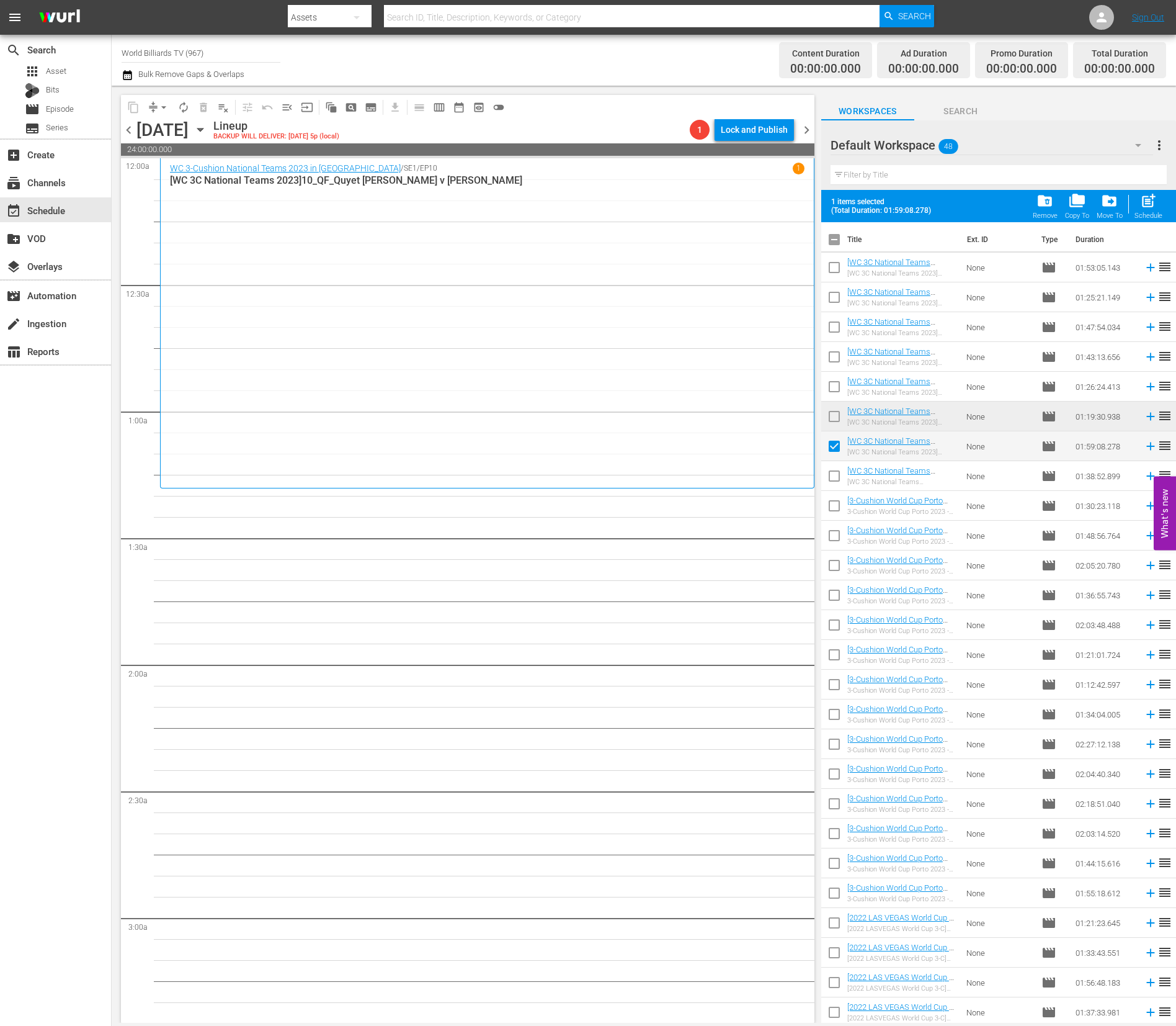
click at [829, 475] on input "checkbox" at bounding box center [834, 478] width 26 height 26
checkbox input "true"
click at [837, 517] on input "checkbox" at bounding box center [834, 508] width 26 height 26
checkbox input "true"
click at [842, 545] on input "checkbox" at bounding box center [834, 537] width 26 height 26
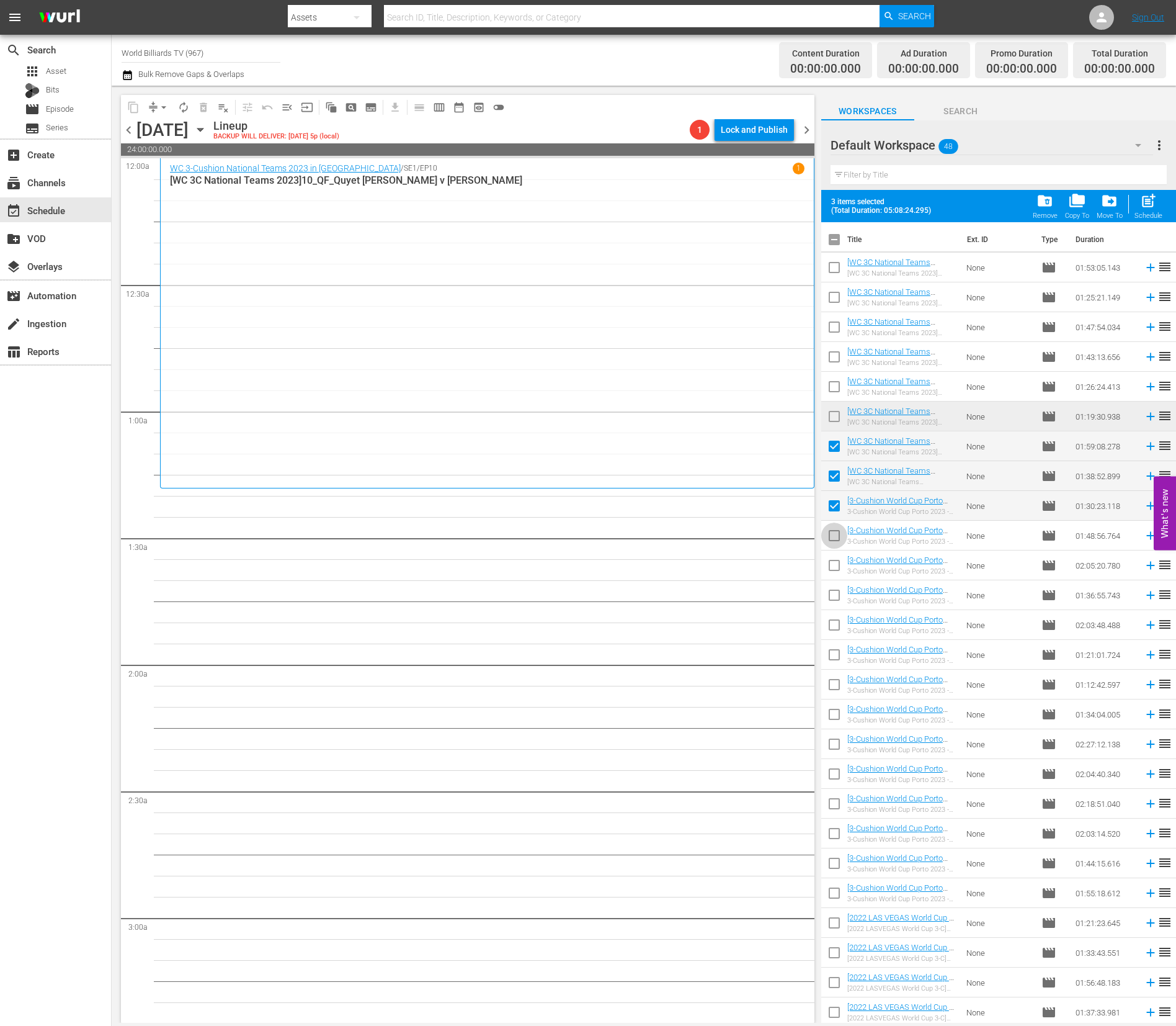
checkbox input "true"
click at [829, 587] on input "checkbox" at bounding box center [834, 597] width 26 height 26
checkbox input "true"
click at [836, 568] on input "checkbox" at bounding box center [834, 568] width 26 height 26
checkbox input "true"
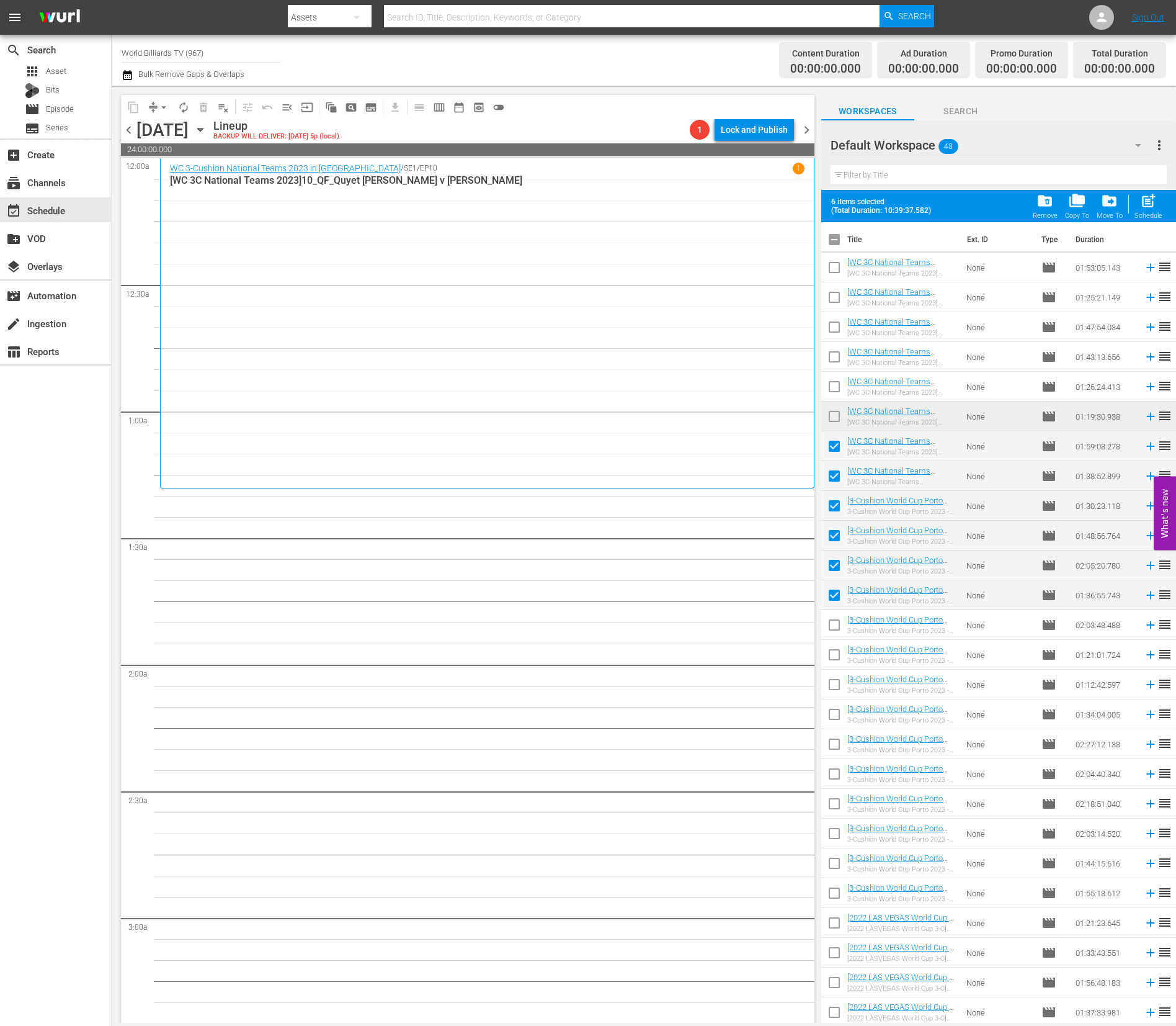
click at [835, 624] on input "checkbox" at bounding box center [834, 627] width 26 height 26
checkbox input "true"
click at [831, 659] on input "checkbox" at bounding box center [834, 657] width 26 height 26
checkbox input "true"
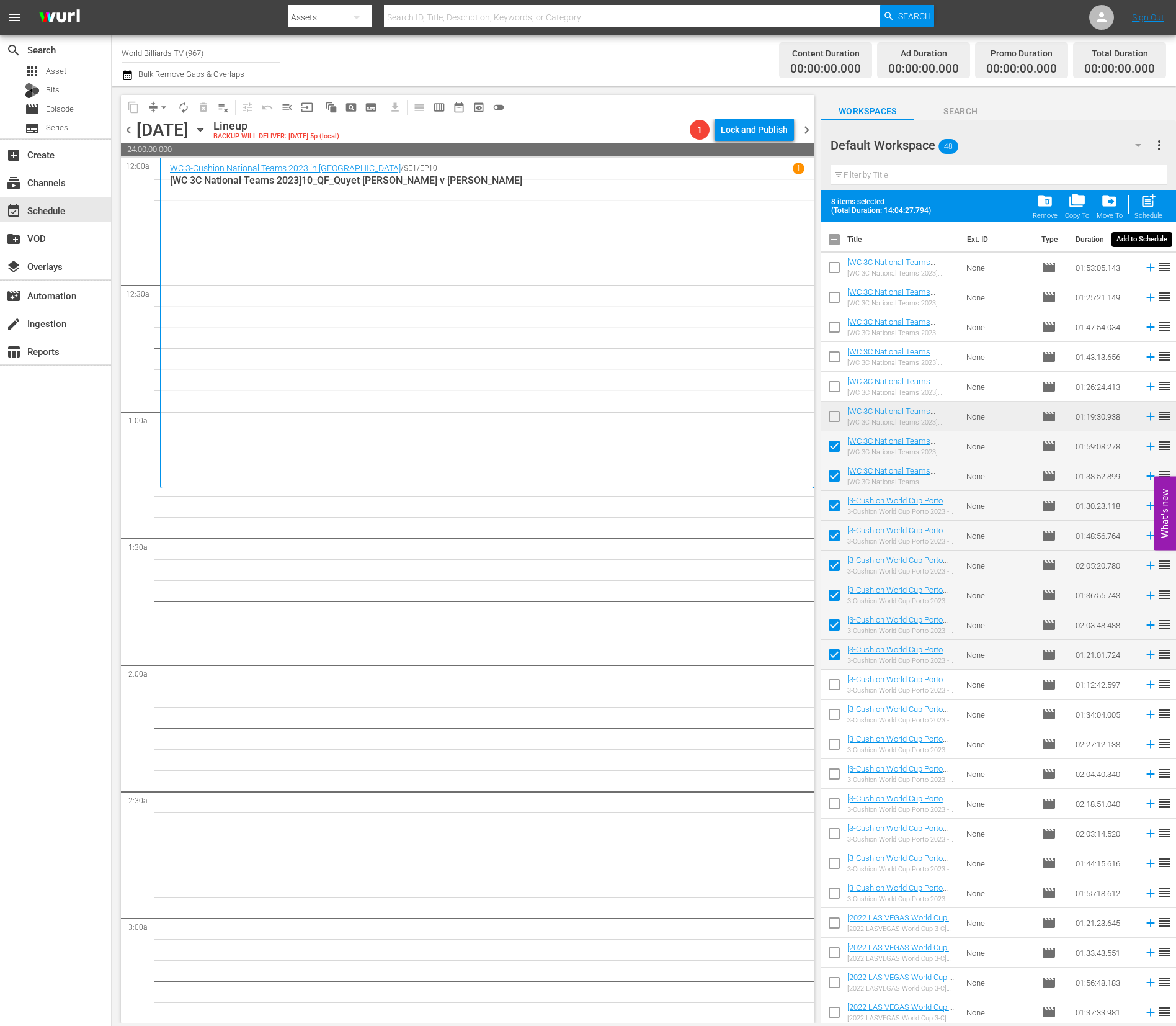
click at [1155, 198] on span "post_add" at bounding box center [1148, 200] width 17 height 17
checkbox input "false"
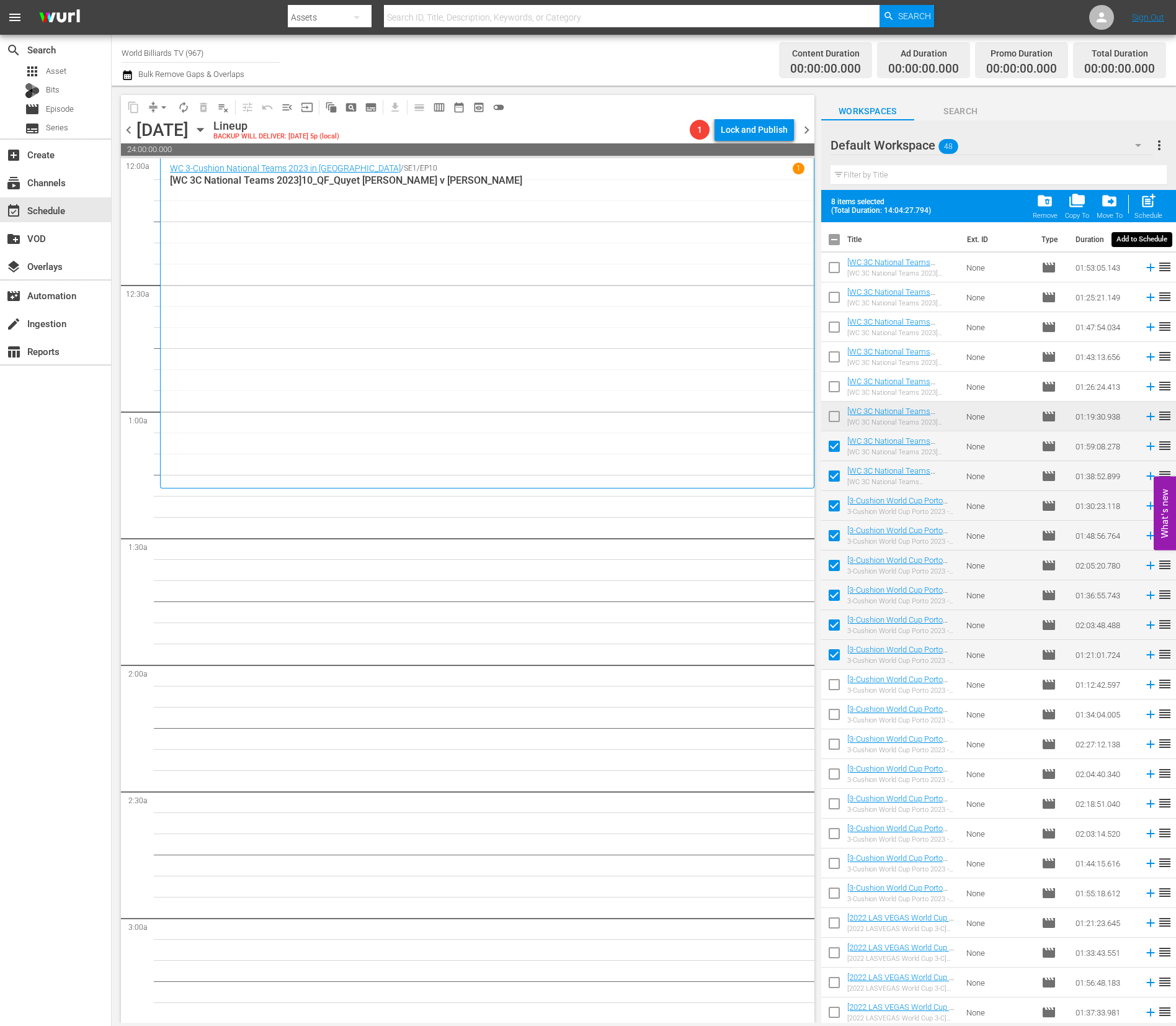
checkbox input "false"
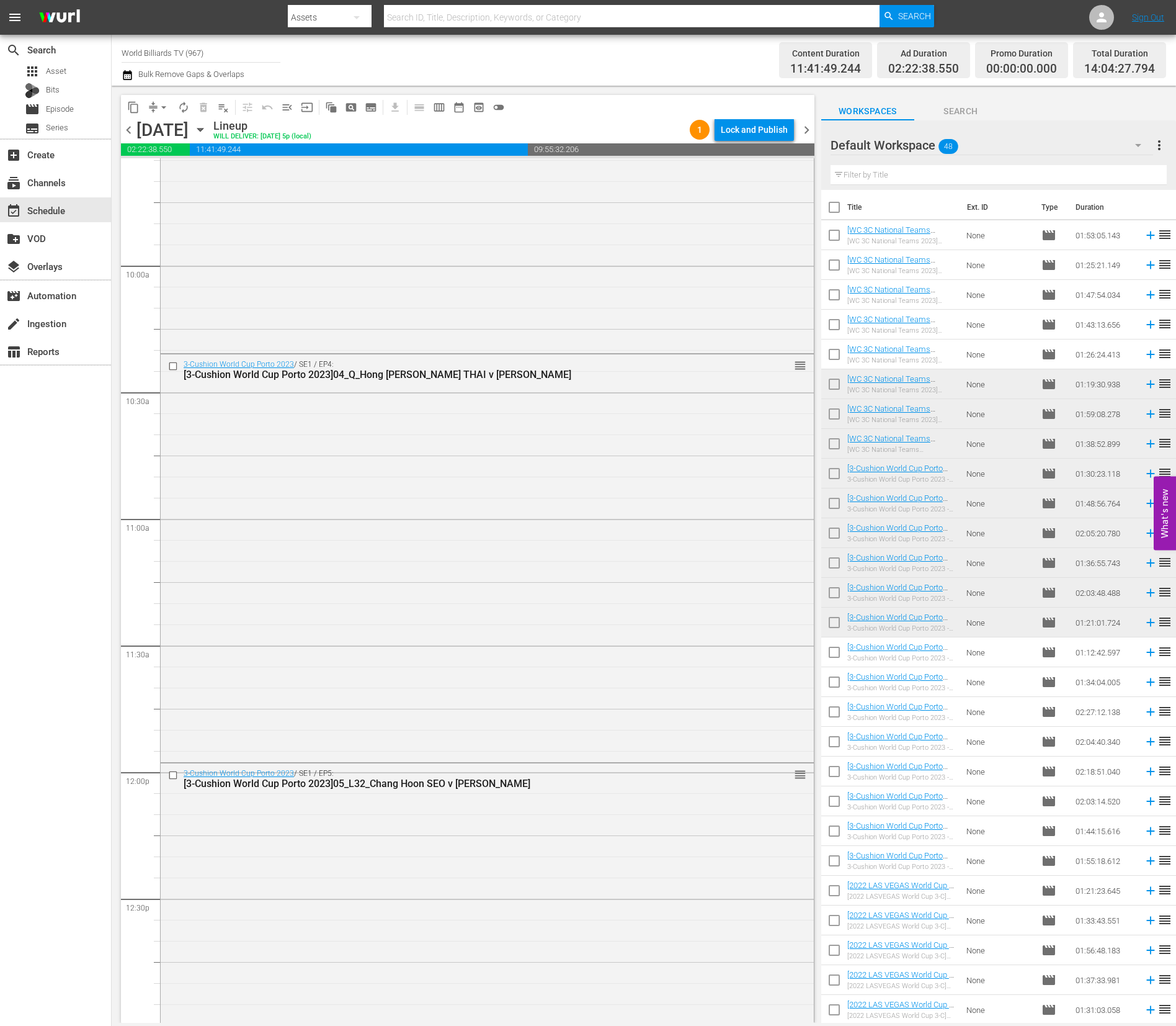
scroll to position [3492, 0]
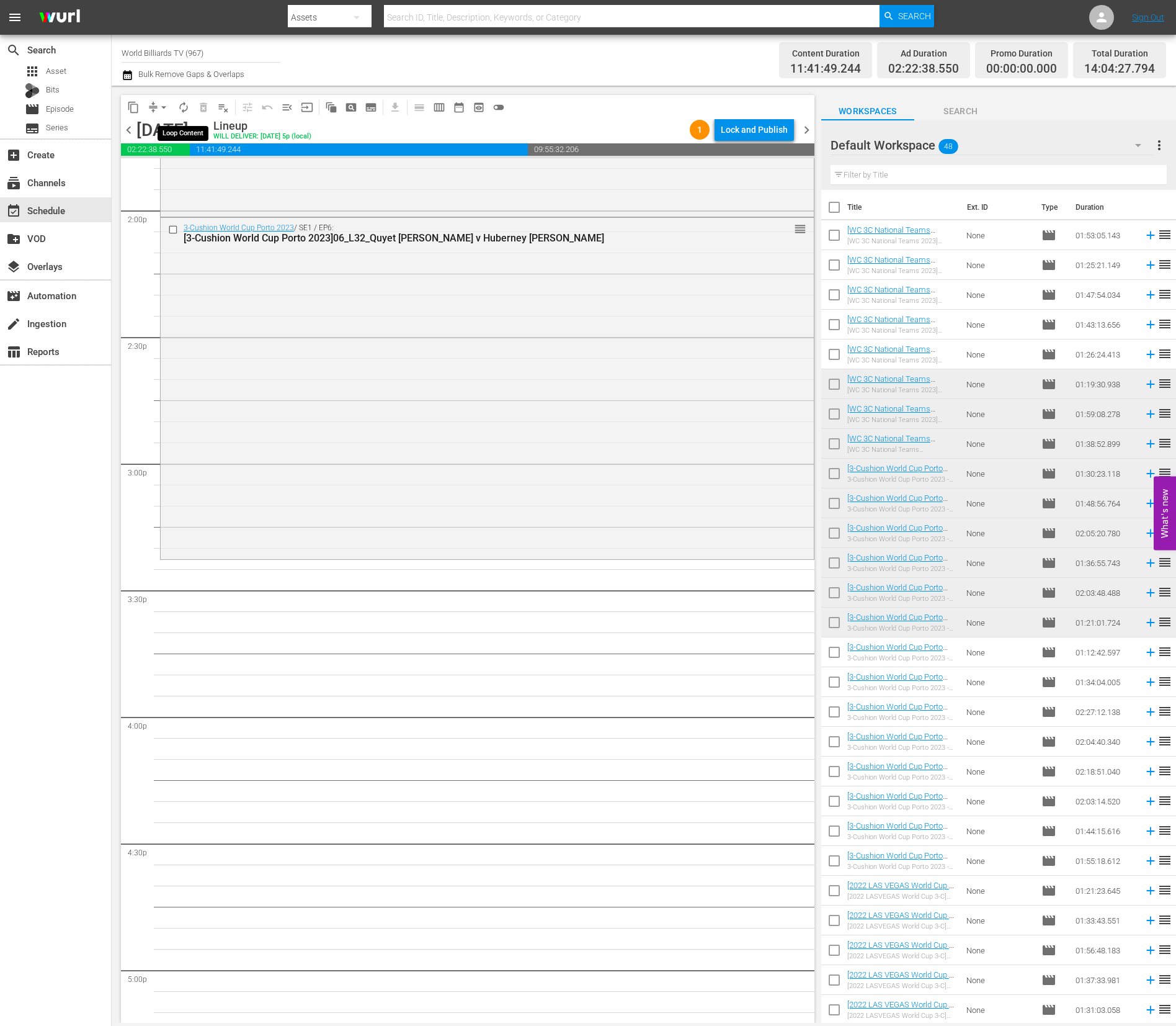
click at [187, 111] on span "autorenew_outlined" at bounding box center [184, 107] width 13 height 13
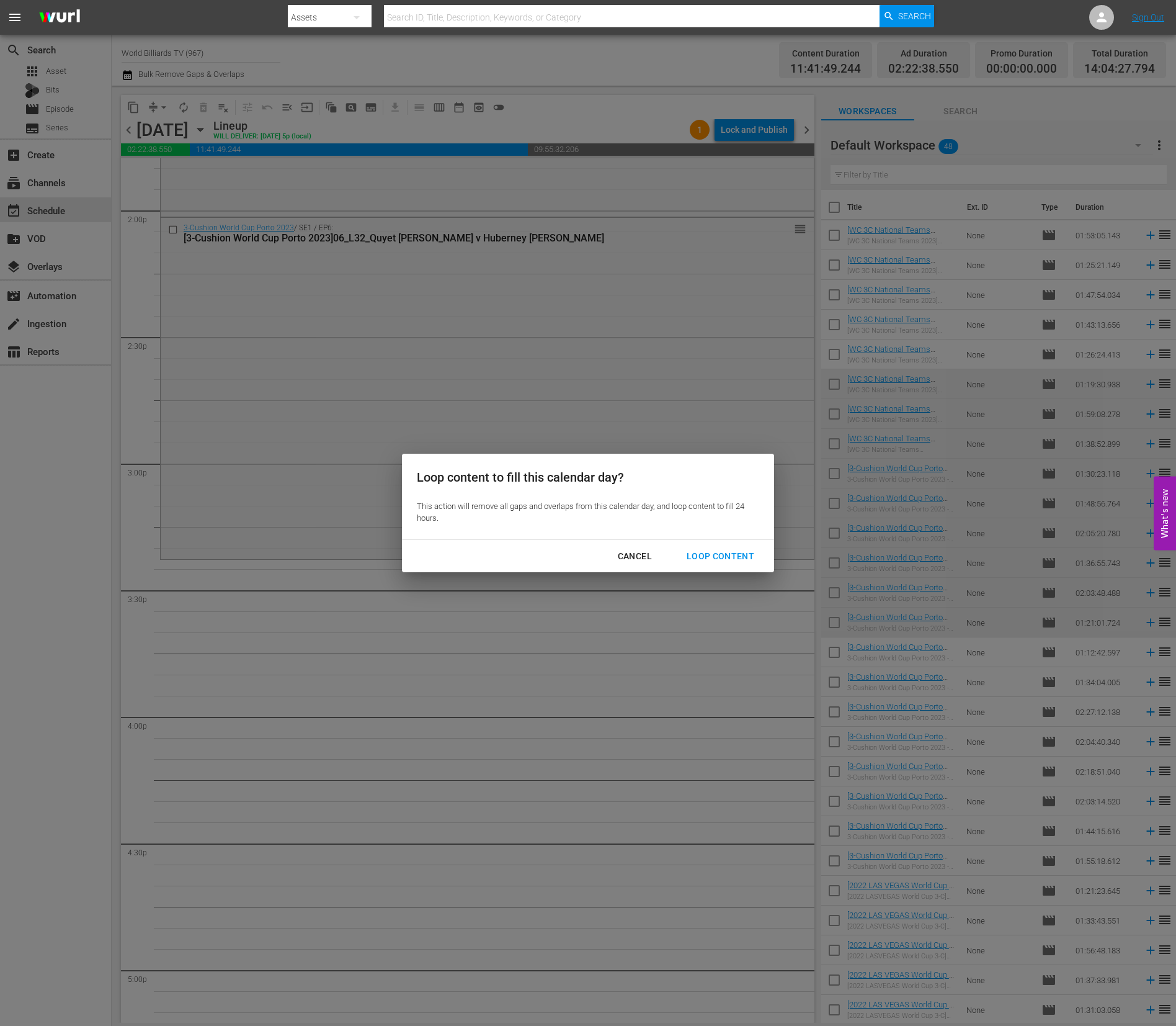
click at [713, 558] on div "Loop Content" at bounding box center [720, 556] width 88 height 15
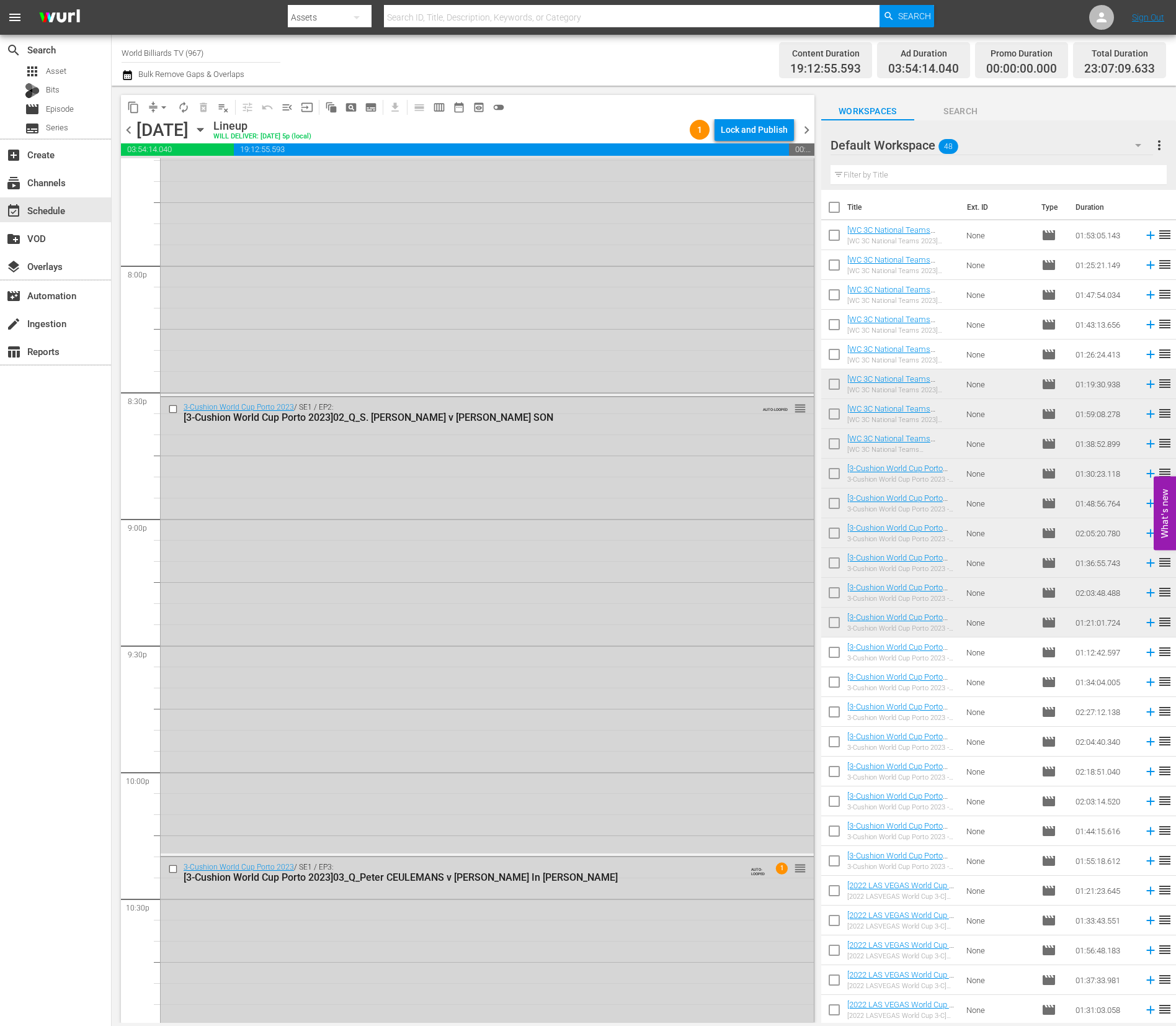
scroll to position [5318, 0]
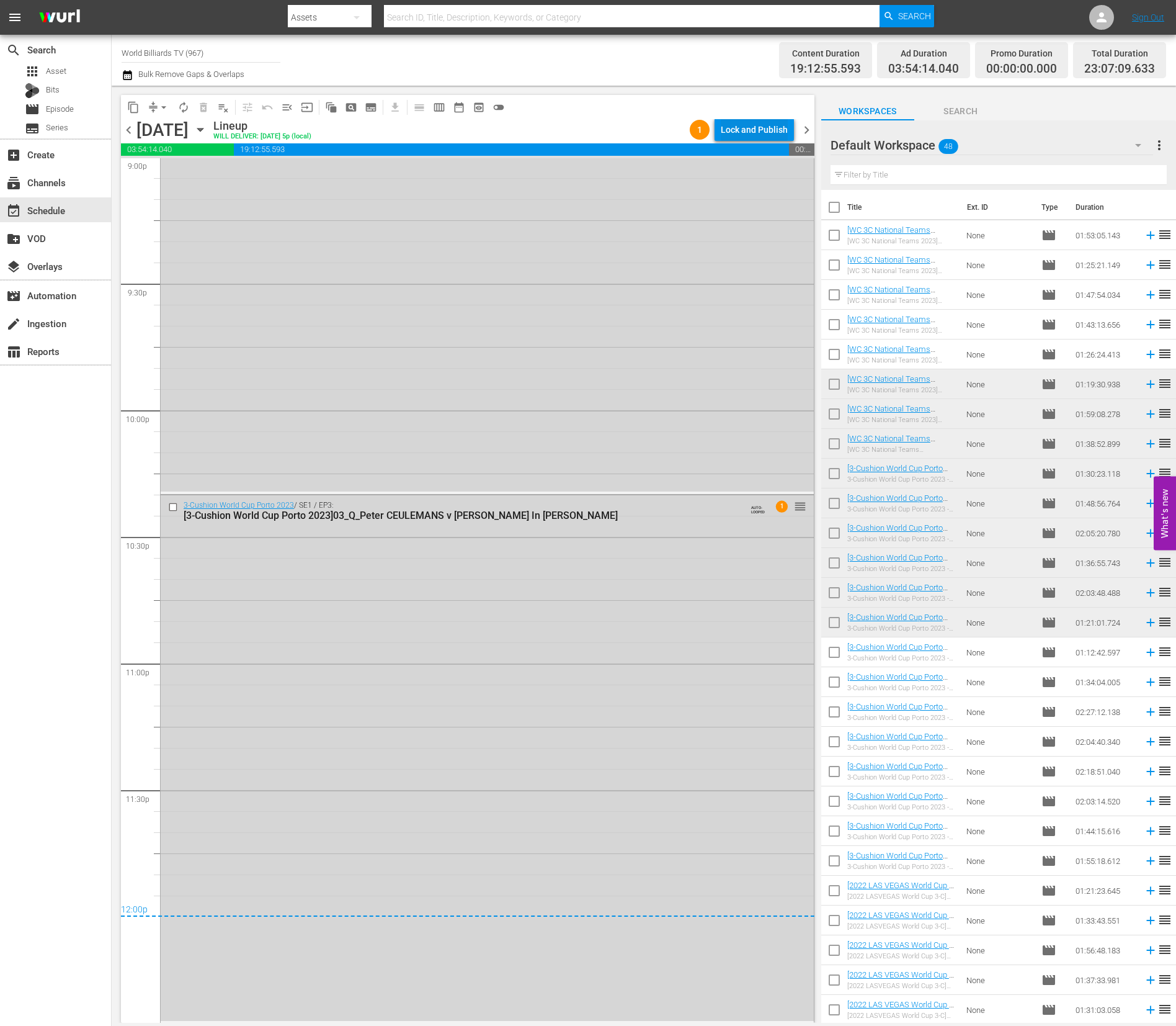
click at [772, 130] on div "Lock and Publish" at bounding box center [754, 130] width 67 height 22
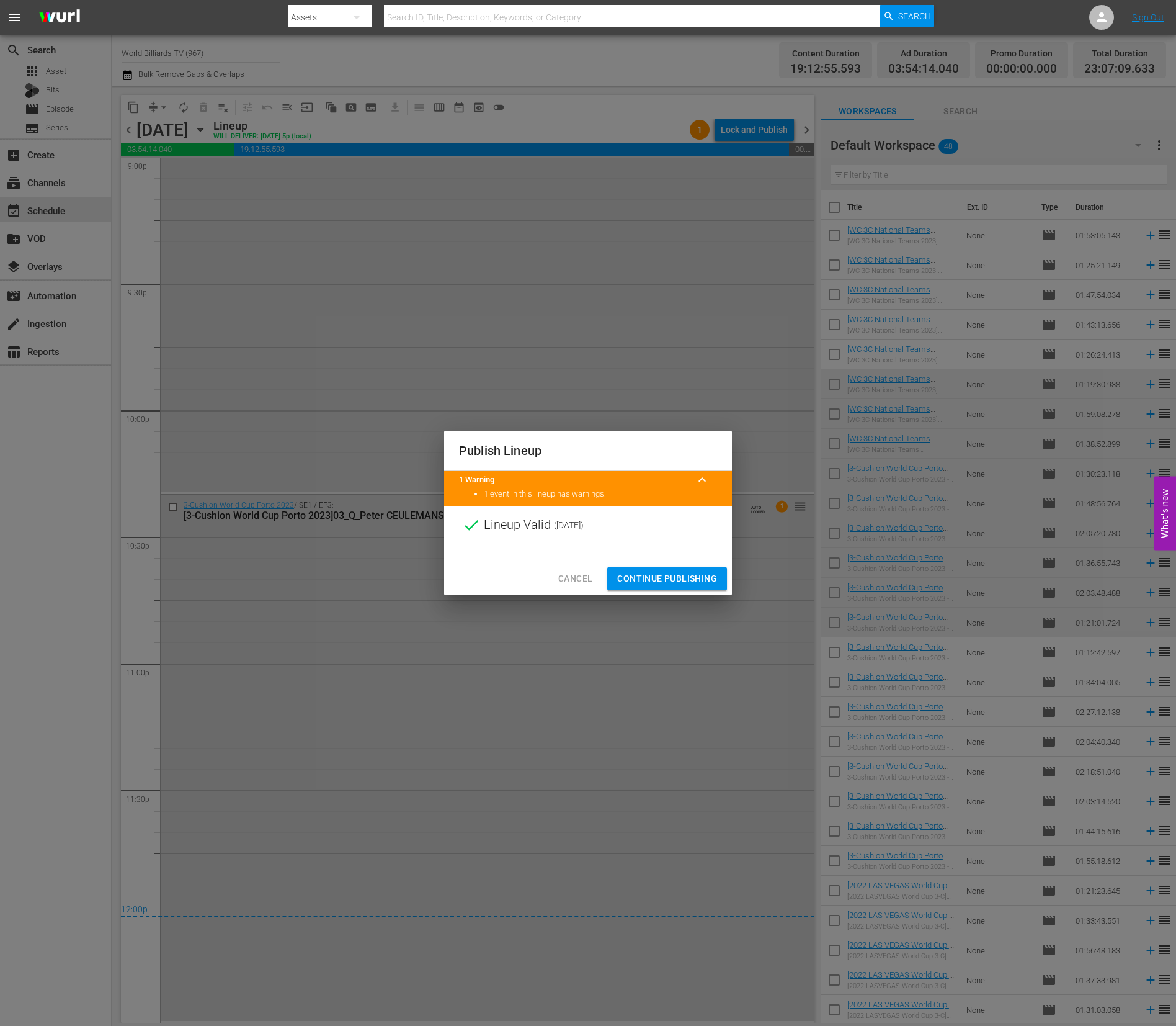
click at [643, 572] on span "Continue Publishing" at bounding box center [668, 578] width 100 height 15
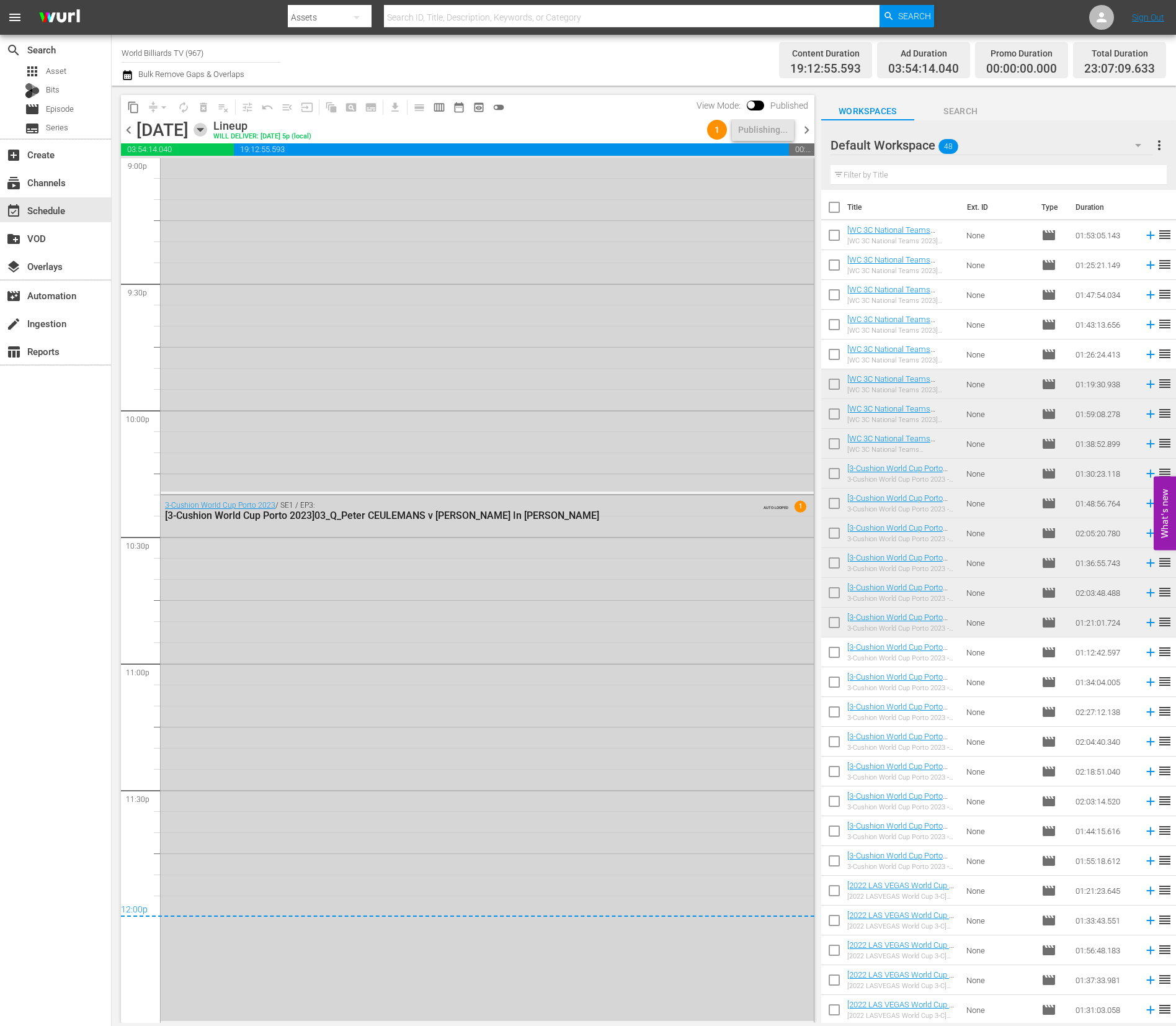
click at [207, 129] on icon "button" at bounding box center [200, 129] width 13 height 13
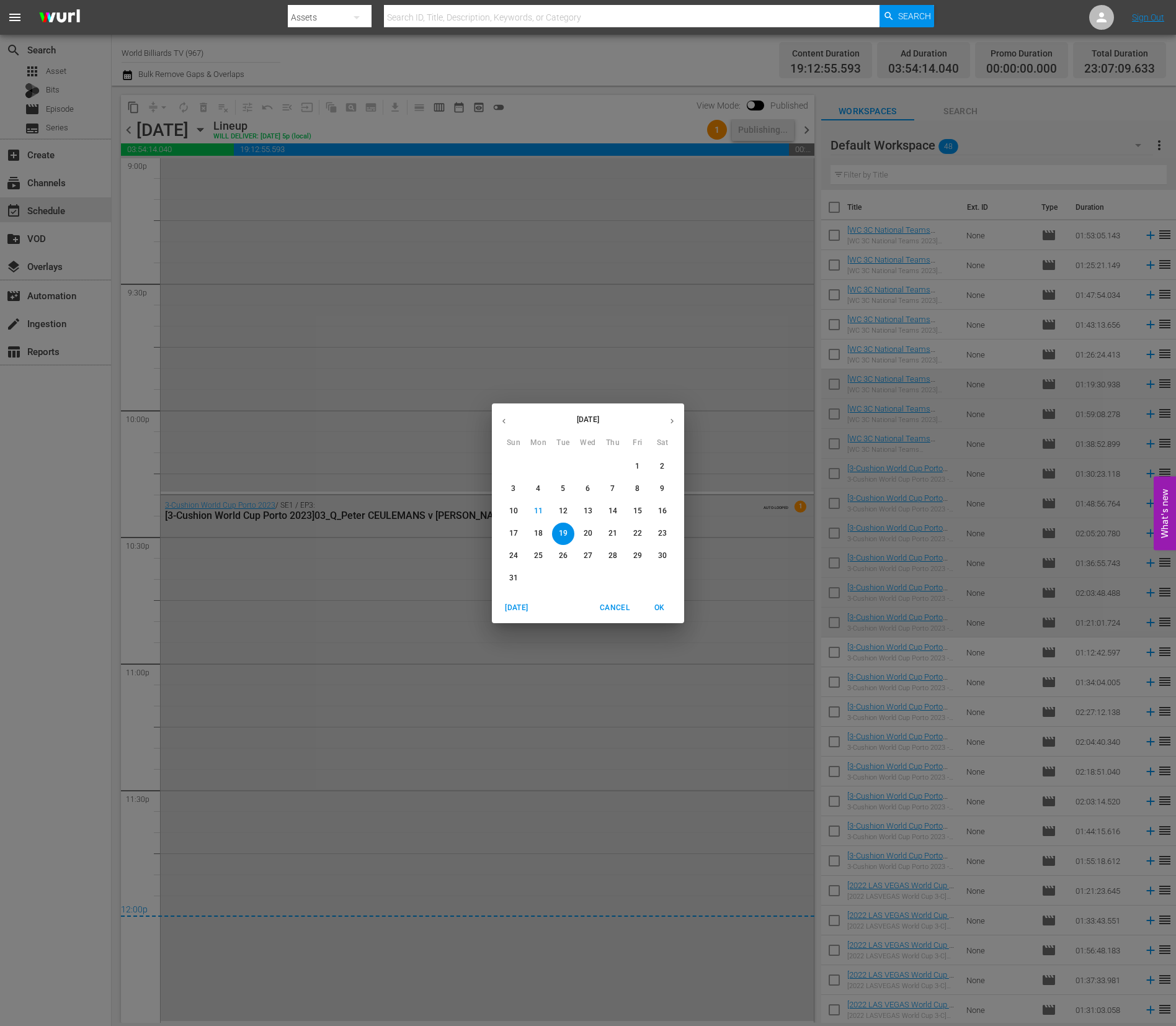
click at [542, 533] on p "18" at bounding box center [539, 534] width 9 height 11
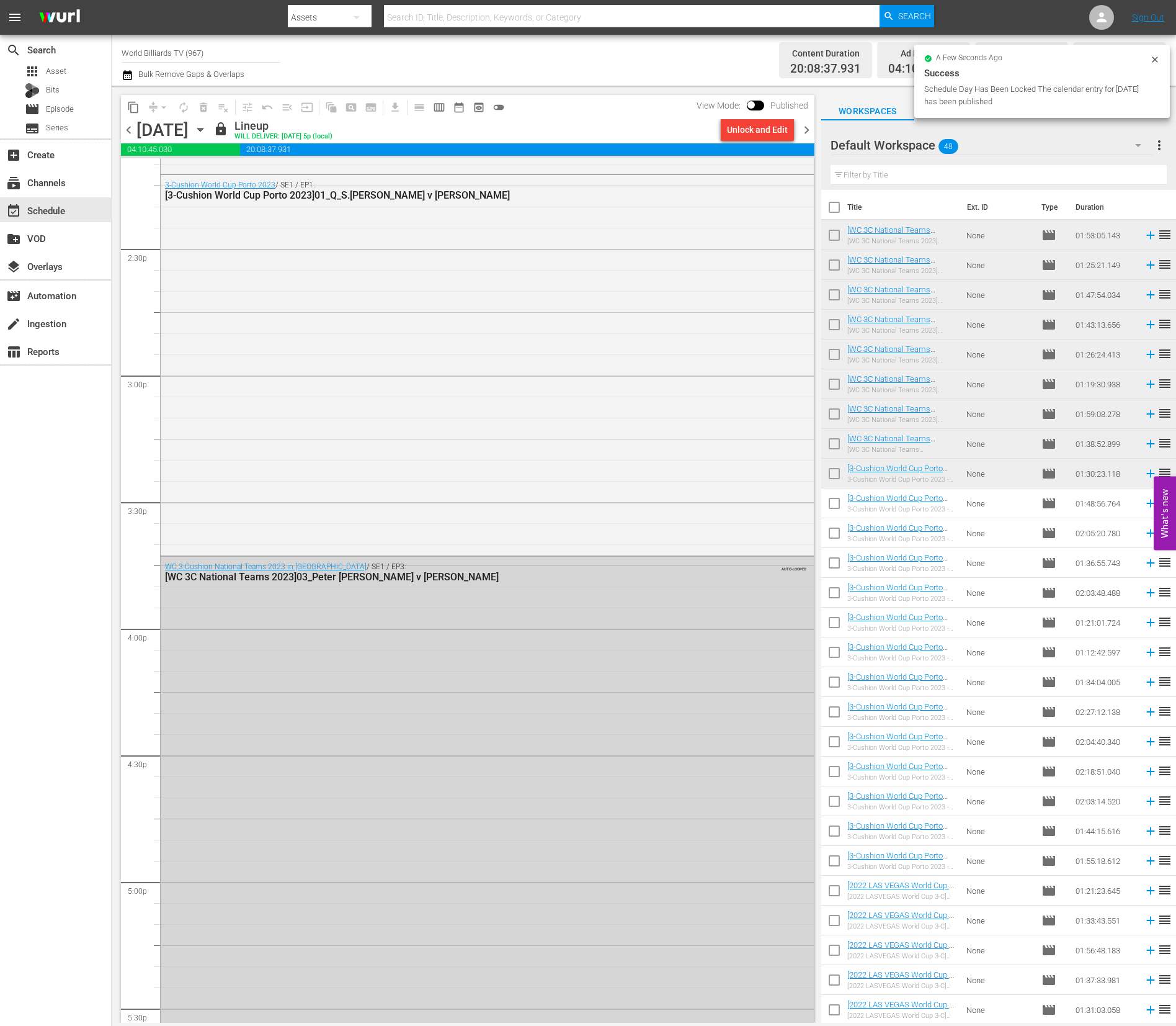
scroll to position [4966, 0]
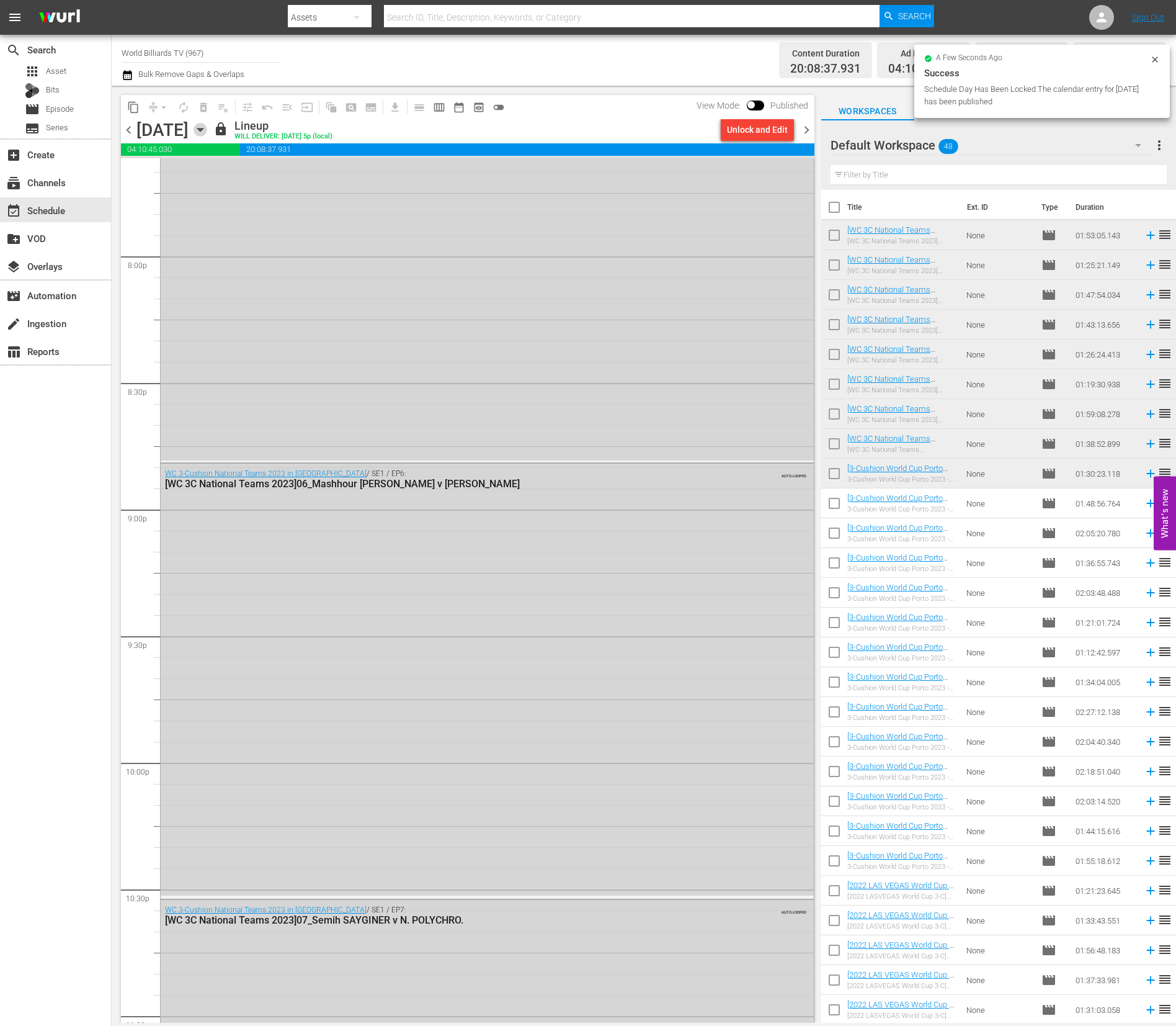
click at [207, 131] on icon "button" at bounding box center [200, 129] width 13 height 13
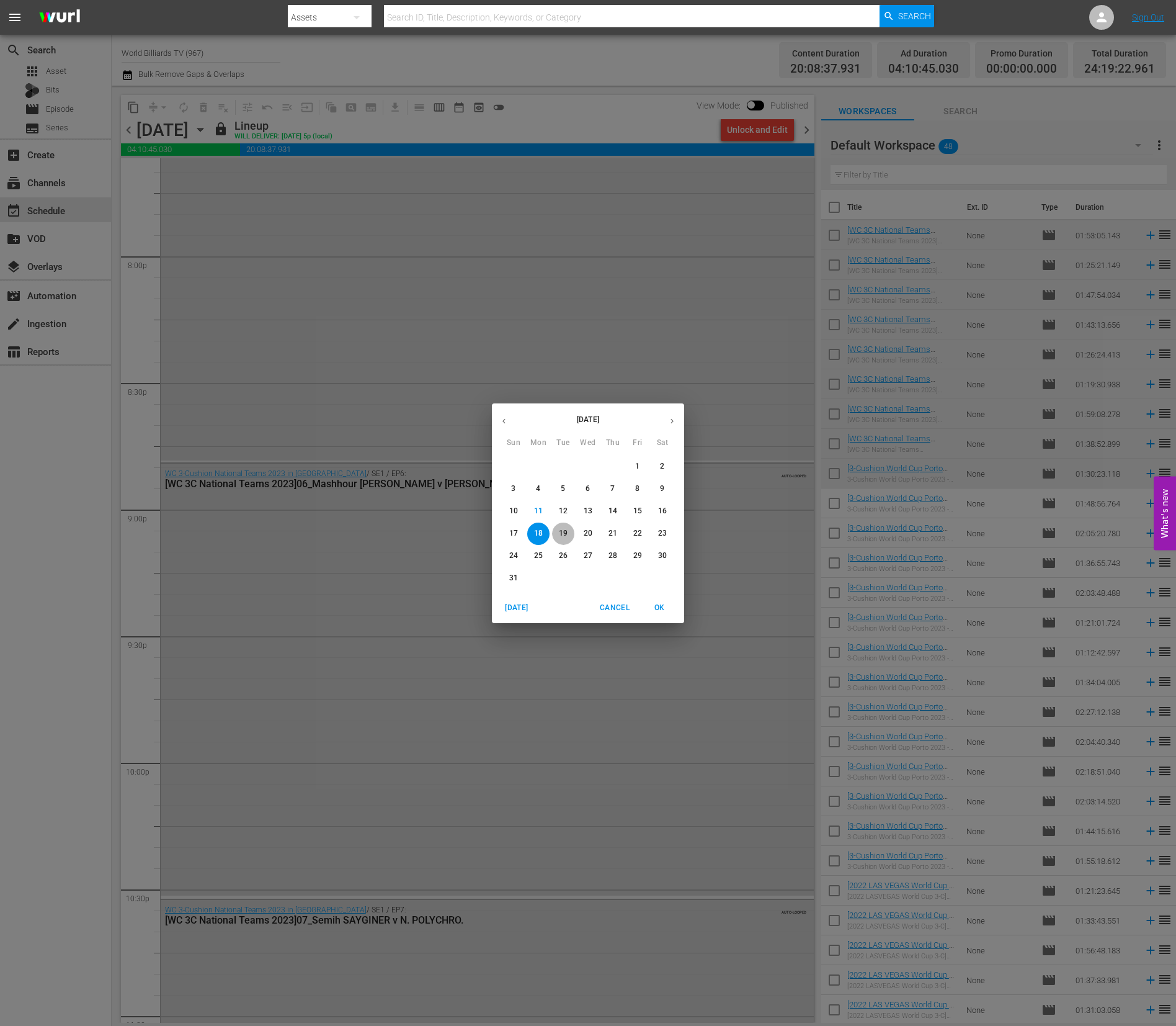
click at [564, 530] on p "19" at bounding box center [564, 534] width 9 height 11
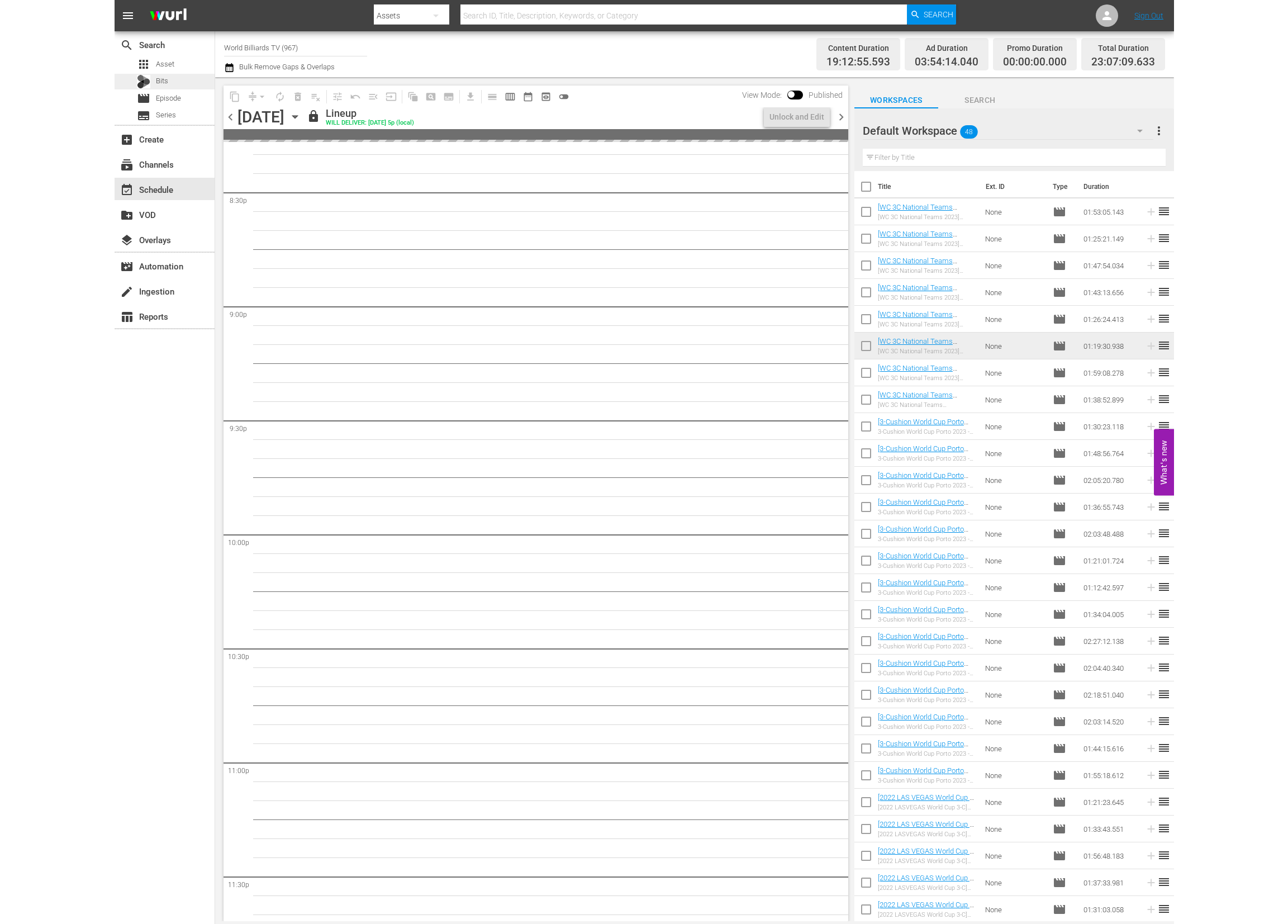
scroll to position [4472, 0]
